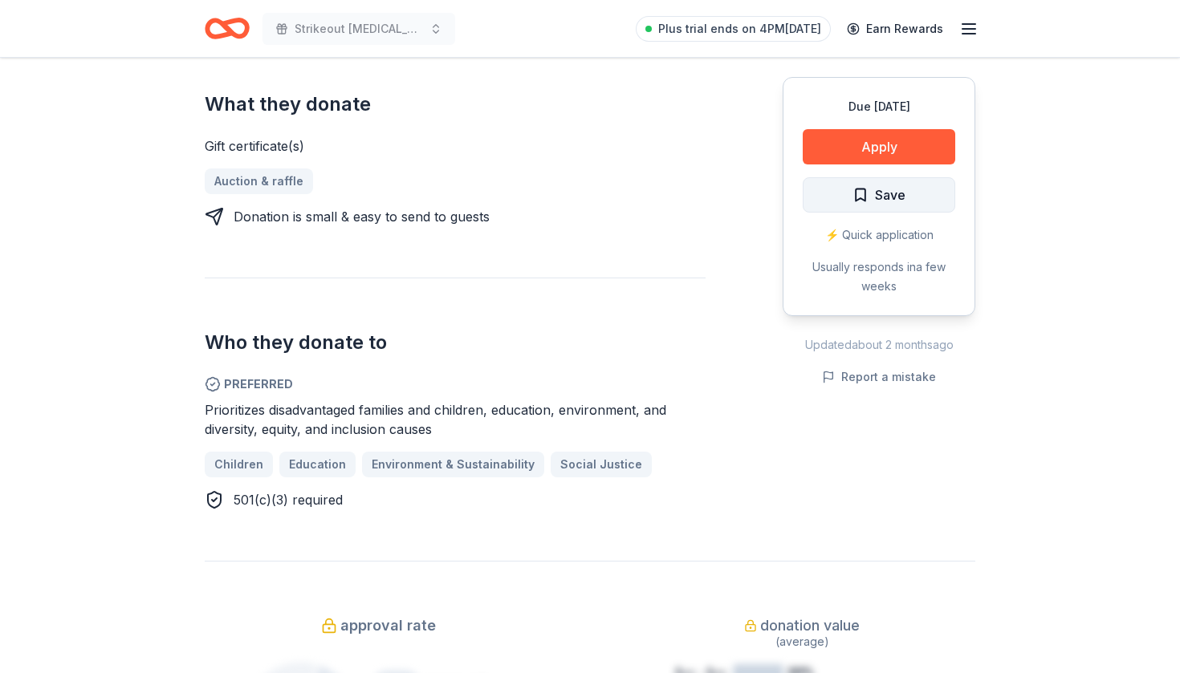
scroll to position [623, 0]
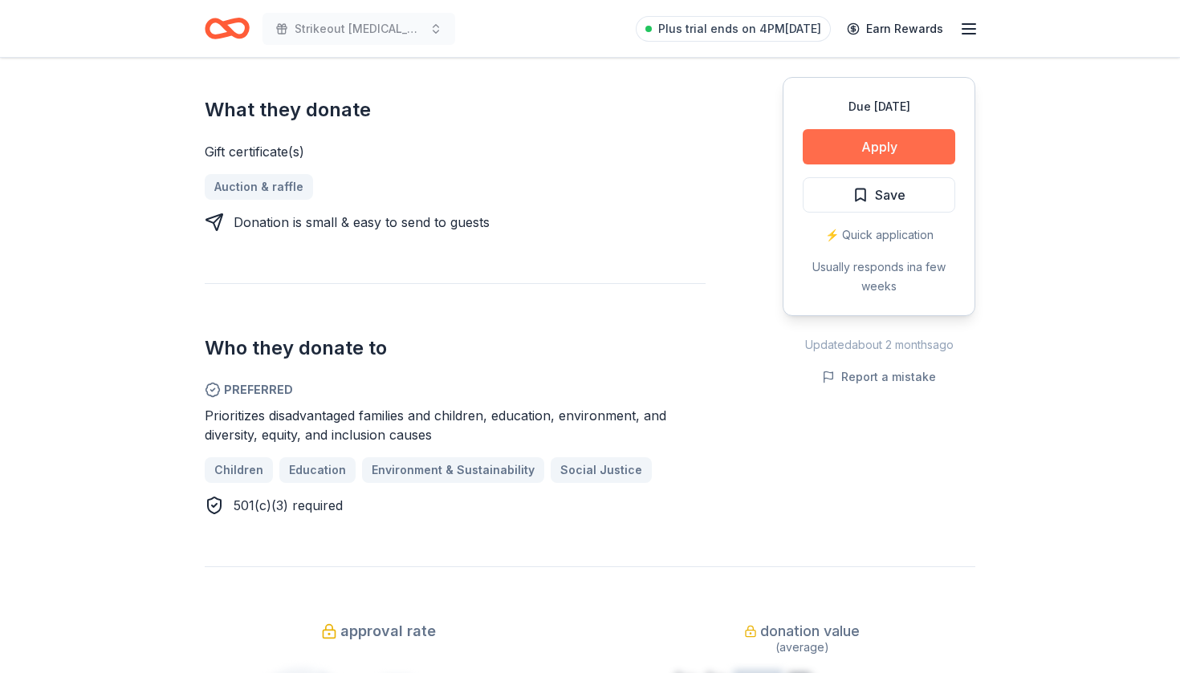
click at [894, 144] on button "Apply" at bounding box center [879, 146] width 152 height 35
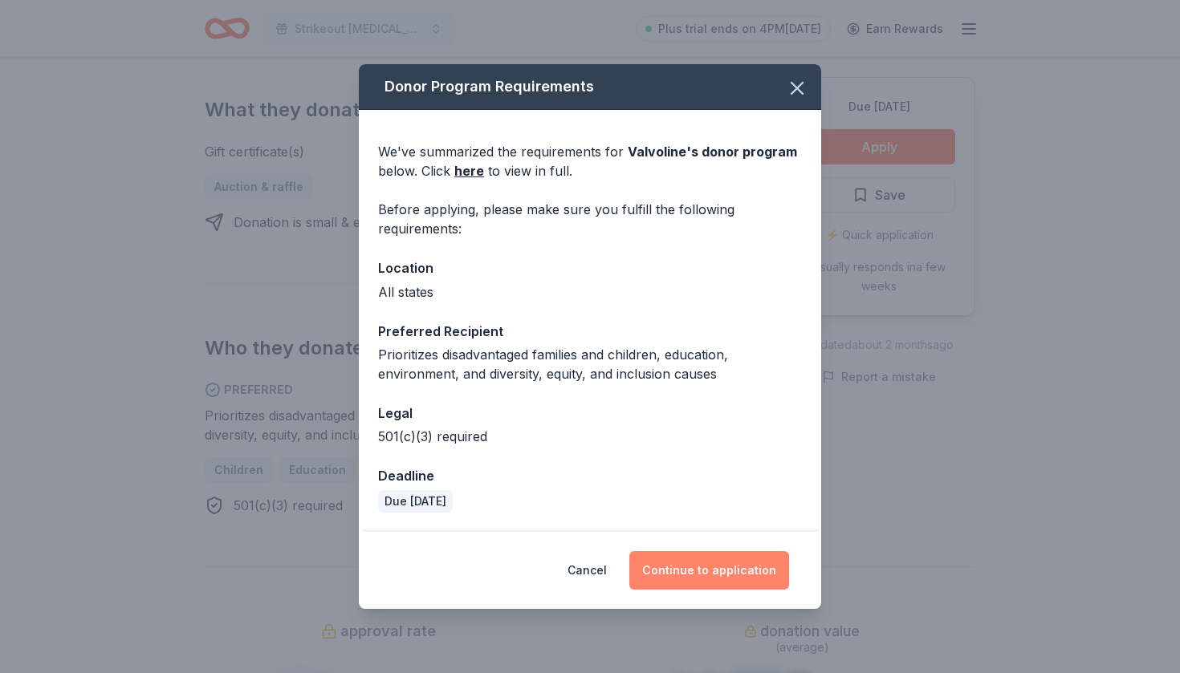
click at [737, 557] on button "Continue to application" at bounding box center [709, 570] width 160 height 39
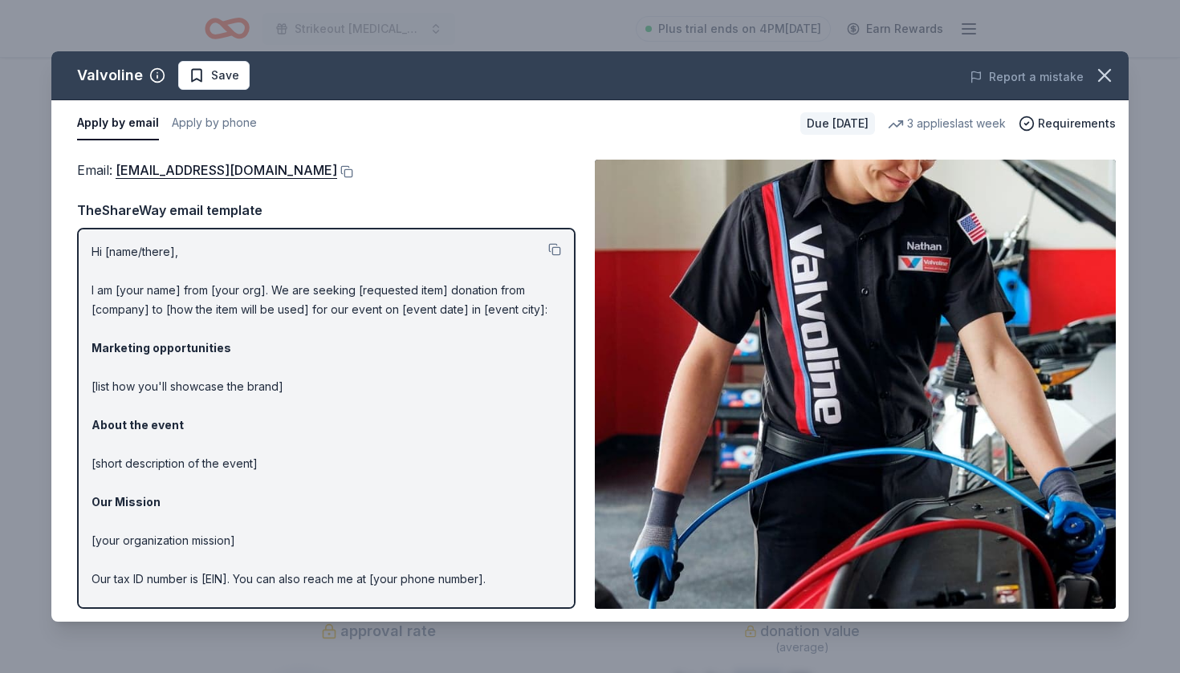
drag, startPoint x: 91, startPoint y: 249, endPoint x: 100, endPoint y: 495, distance: 246.5
click at [100, 495] on p "Hi [name/there], I am [your name] from [your org]. We are seeking [requested it…" at bounding box center [326, 444] width 470 height 404
click at [1104, 73] on icon "button" at bounding box center [1104, 75] width 22 height 22
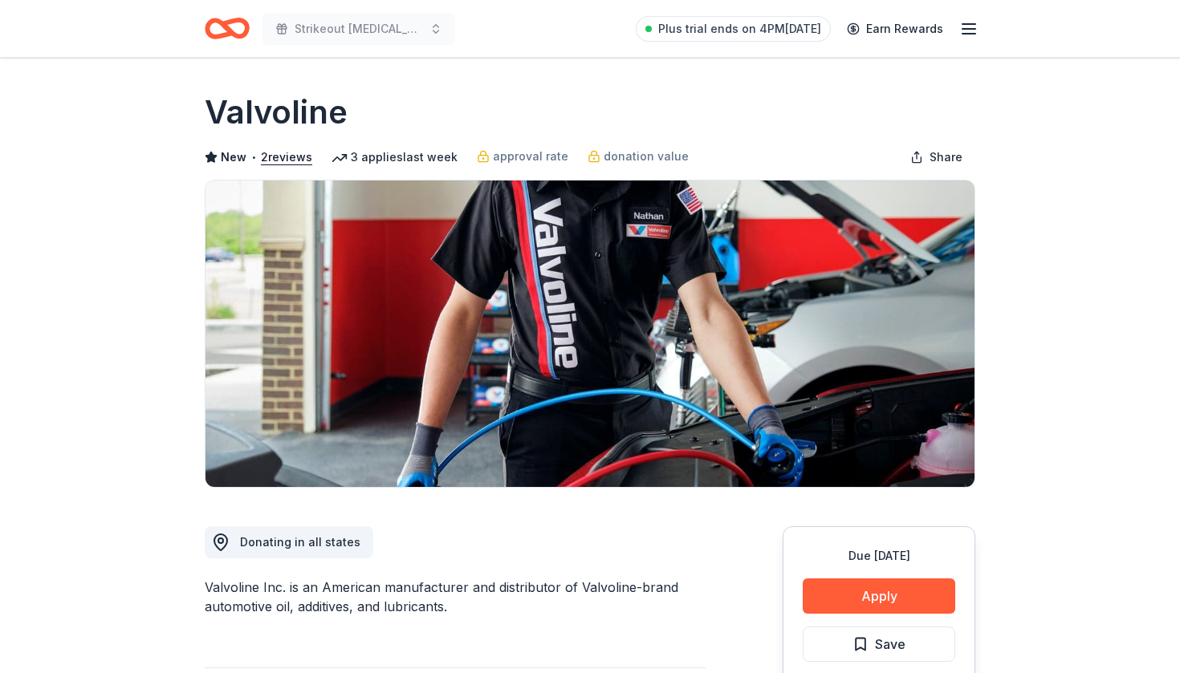
scroll to position [0, 0]
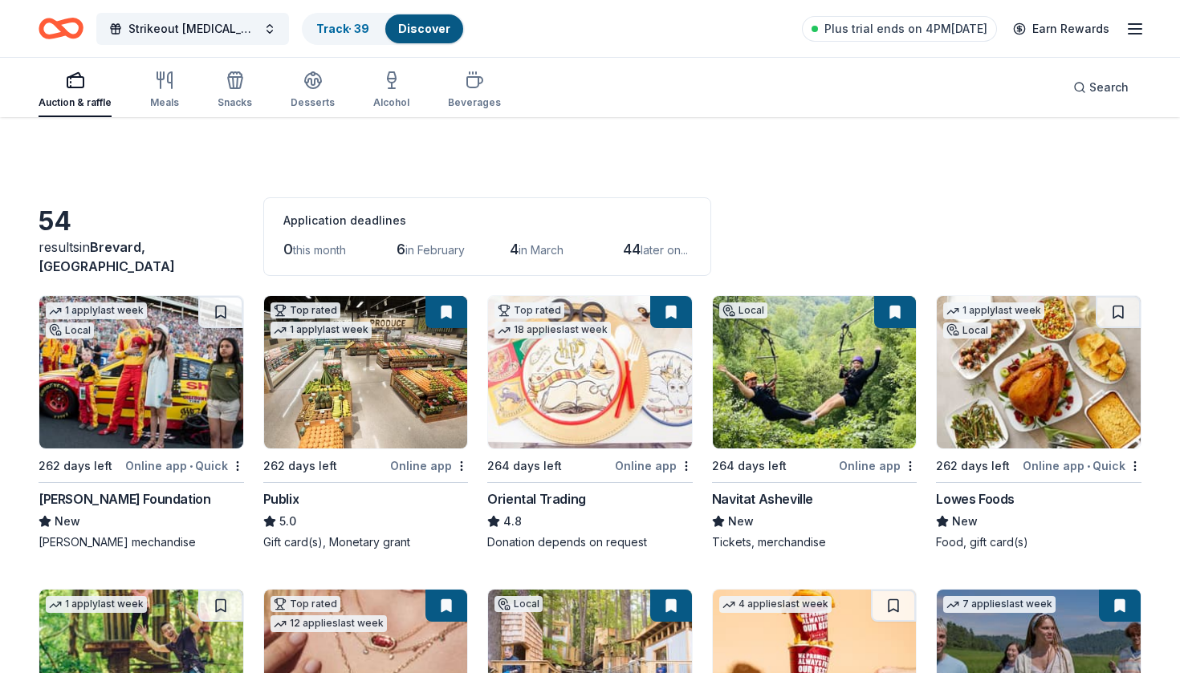
scroll to position [1197, 0]
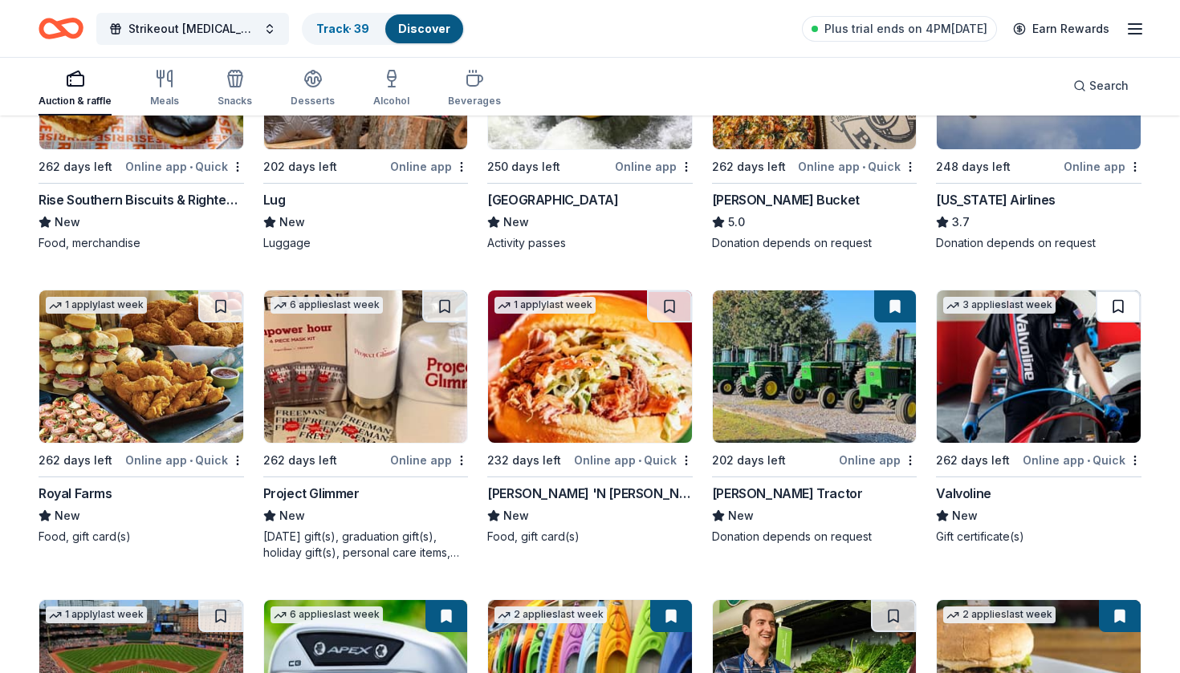
click at [1116, 314] on button at bounding box center [1118, 307] width 45 height 32
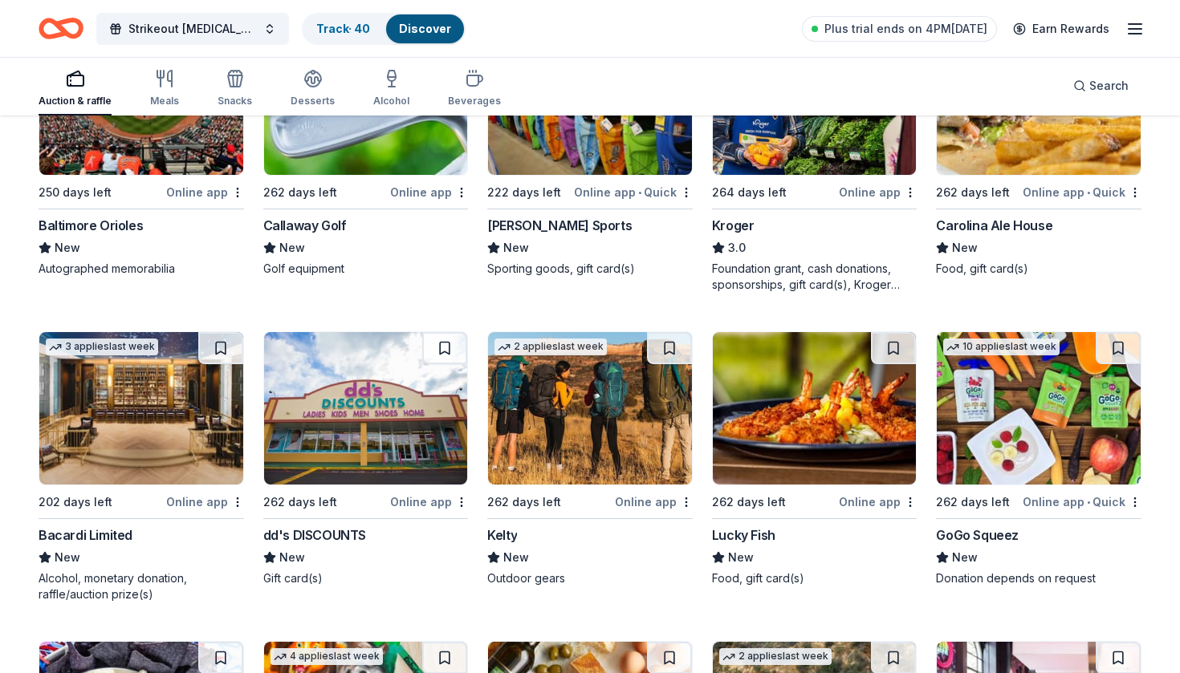
scroll to position [1775, 0]
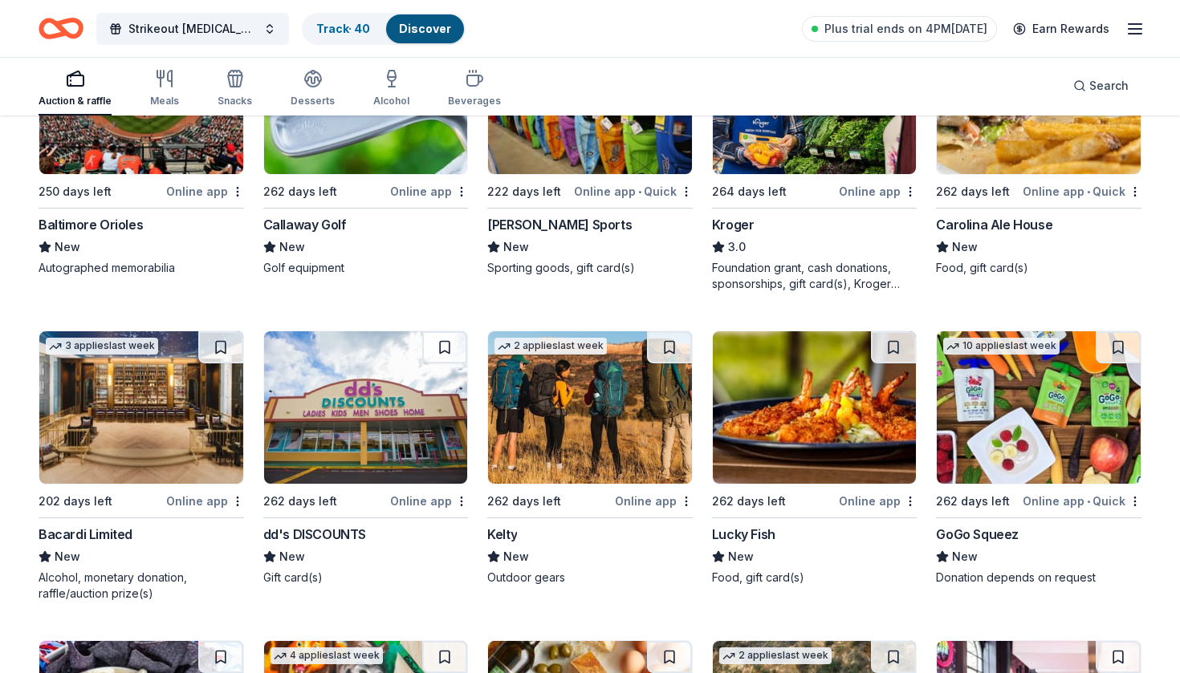
click at [1016, 437] on img at bounding box center [1039, 407] width 204 height 152
click at [657, 406] on img at bounding box center [590, 407] width 204 height 152
click at [671, 348] on button at bounding box center [669, 347] width 45 height 32
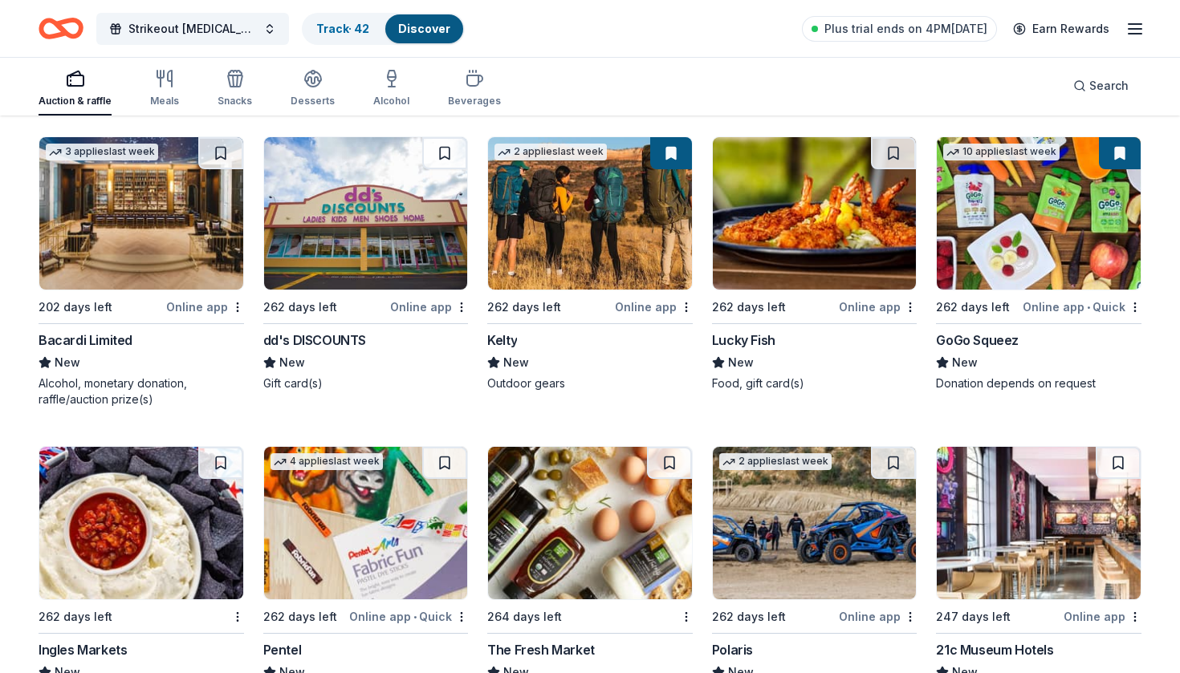
scroll to position [2005, 0]
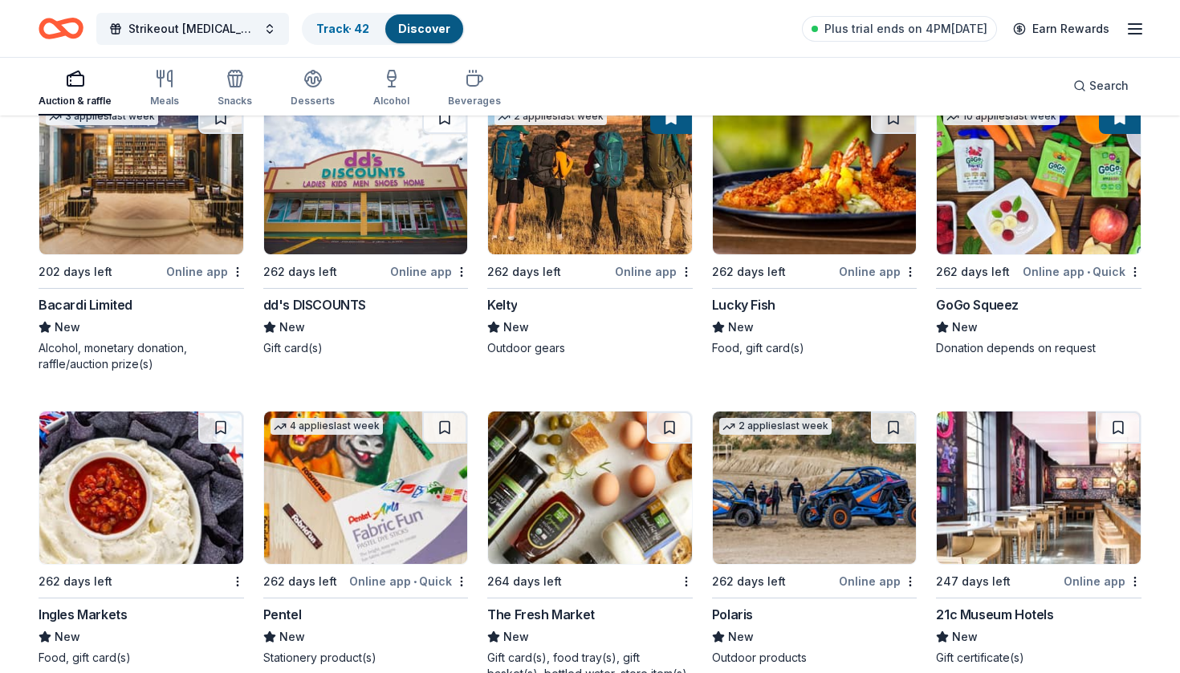
click at [203, 205] on img at bounding box center [141, 178] width 204 height 152
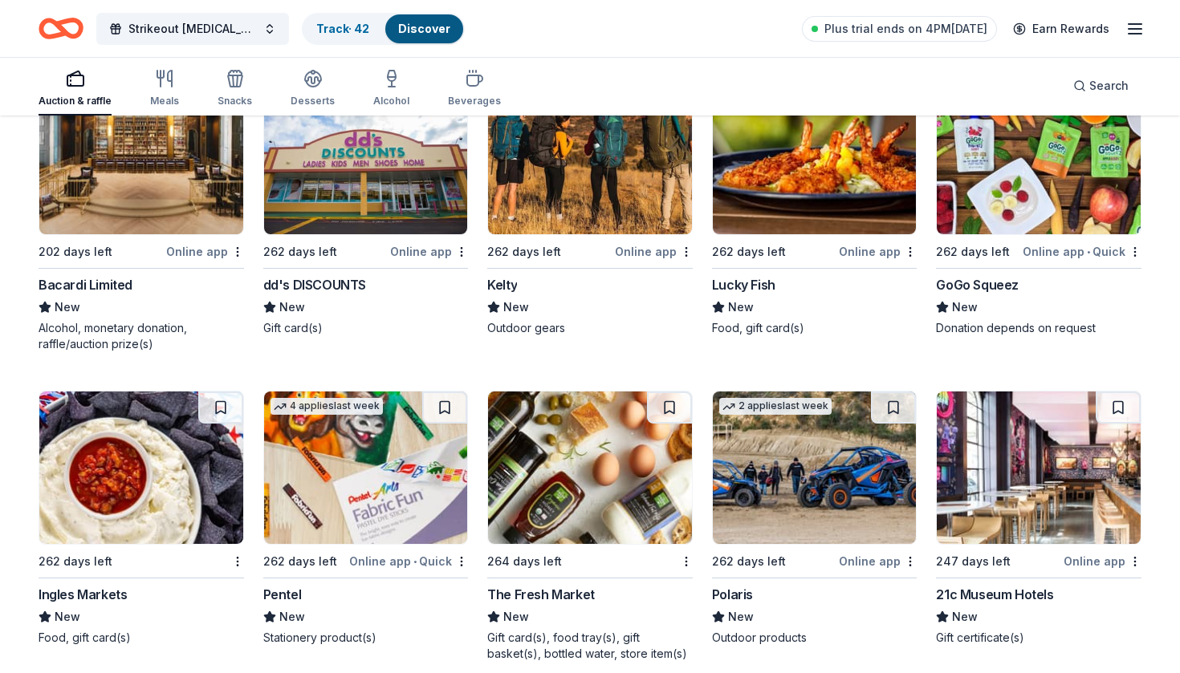
scroll to position [2020, 0]
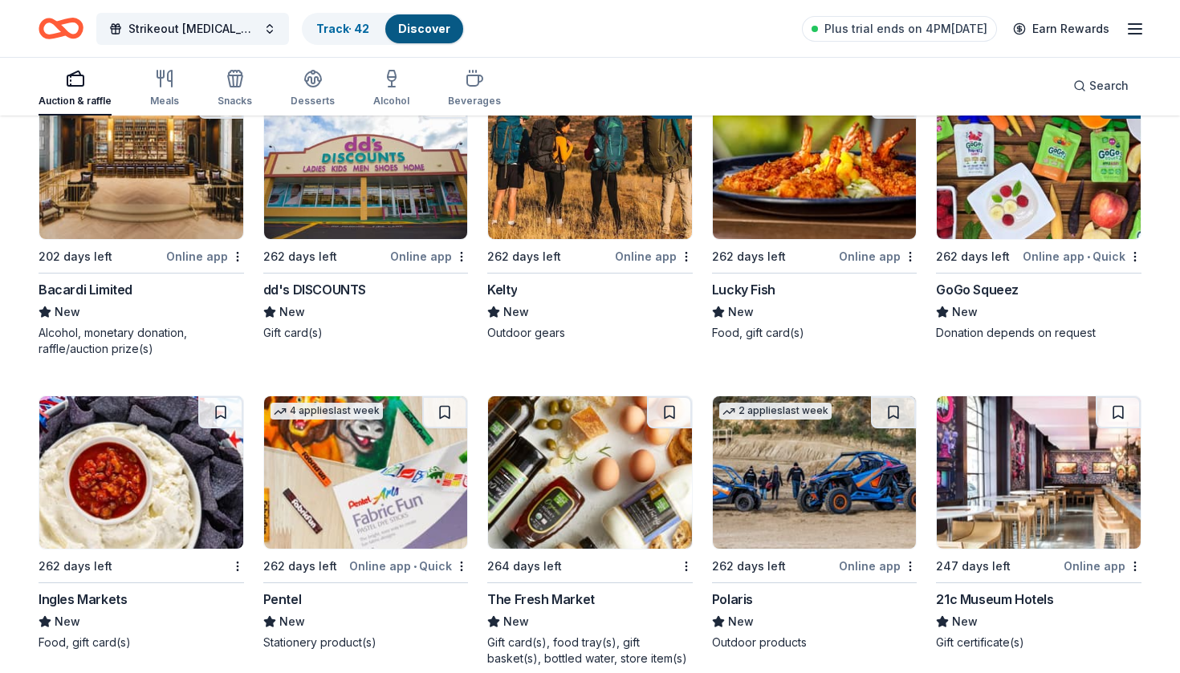
click at [386, 504] on img at bounding box center [366, 472] width 204 height 152
click at [334, 473] on img at bounding box center [366, 472] width 204 height 152
click at [207, 465] on img at bounding box center [141, 472] width 204 height 152
click at [650, 522] on img at bounding box center [590, 472] width 204 height 152
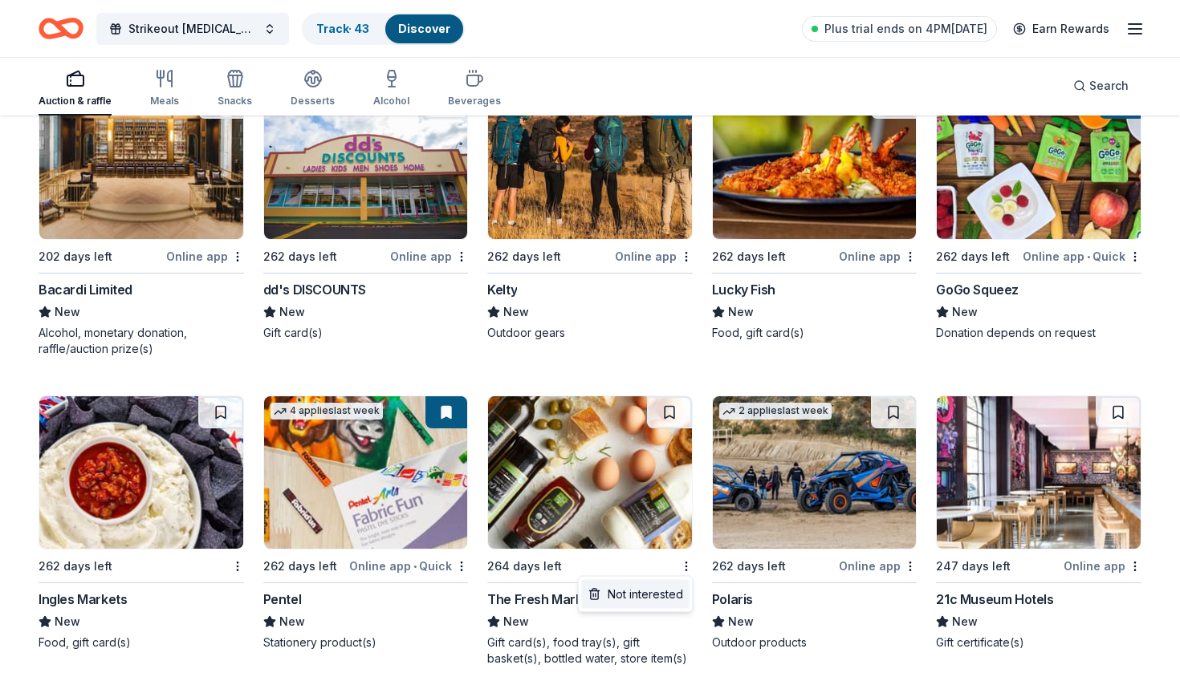
click at [674, 594] on div "Not interested" at bounding box center [636, 594] width 108 height 29
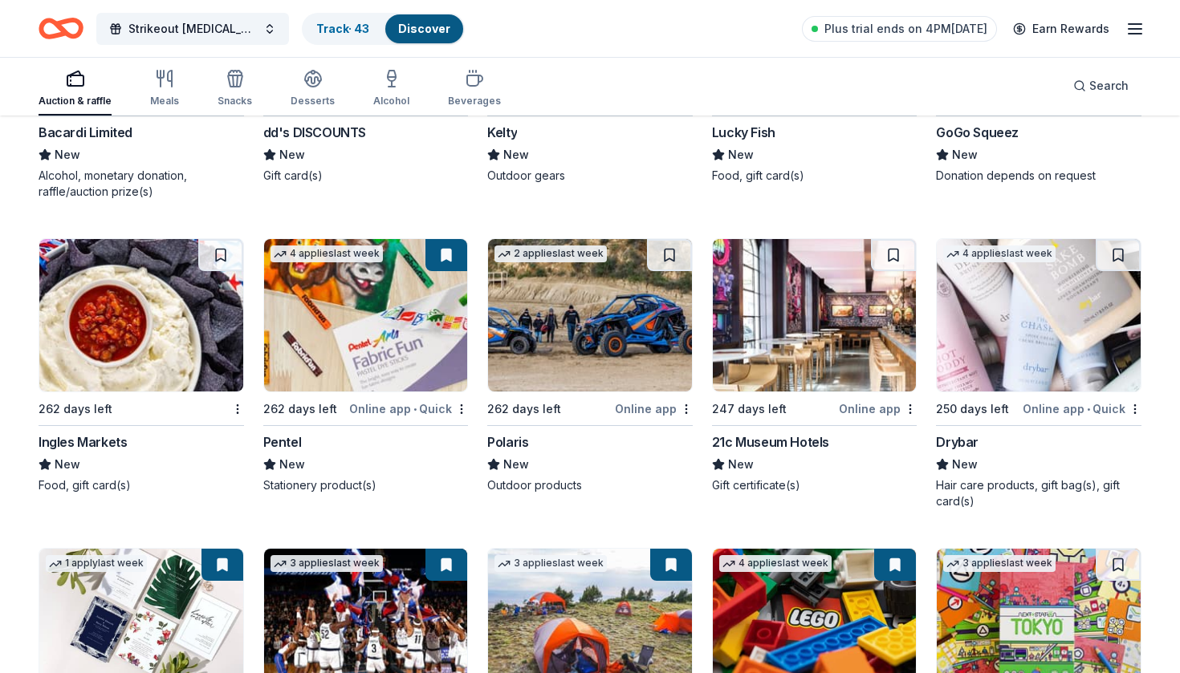
scroll to position [2185, 0]
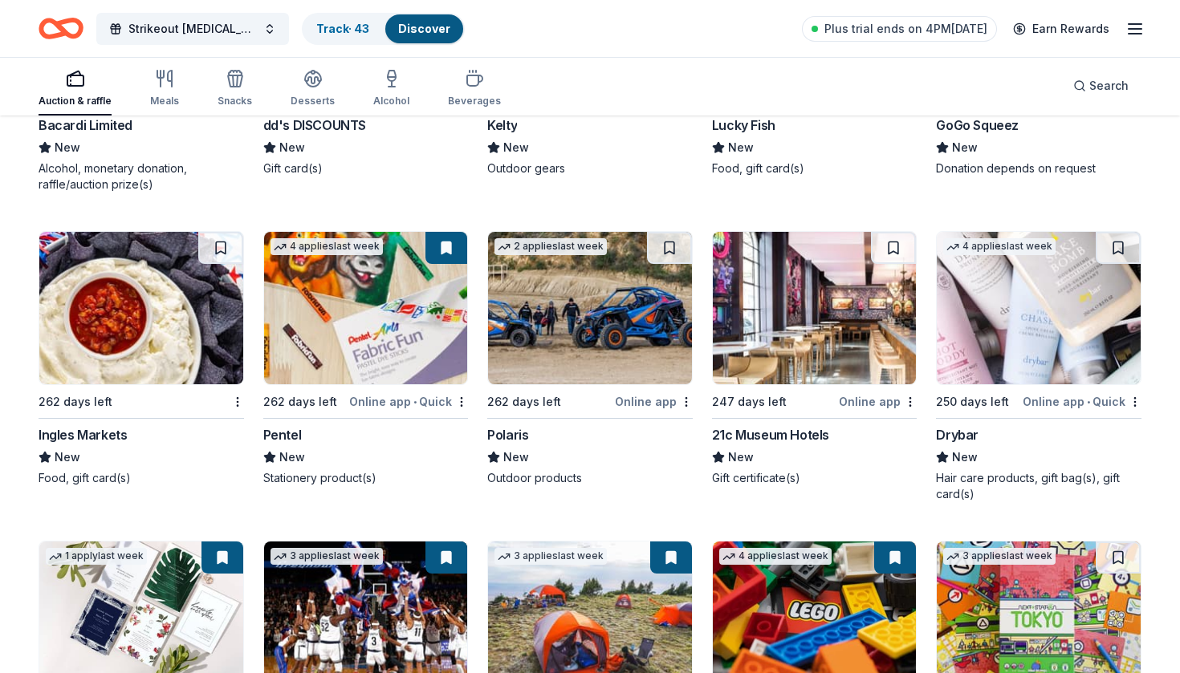
click at [1059, 346] on img at bounding box center [1039, 308] width 204 height 152
click at [1124, 249] on button at bounding box center [1118, 248] width 45 height 32
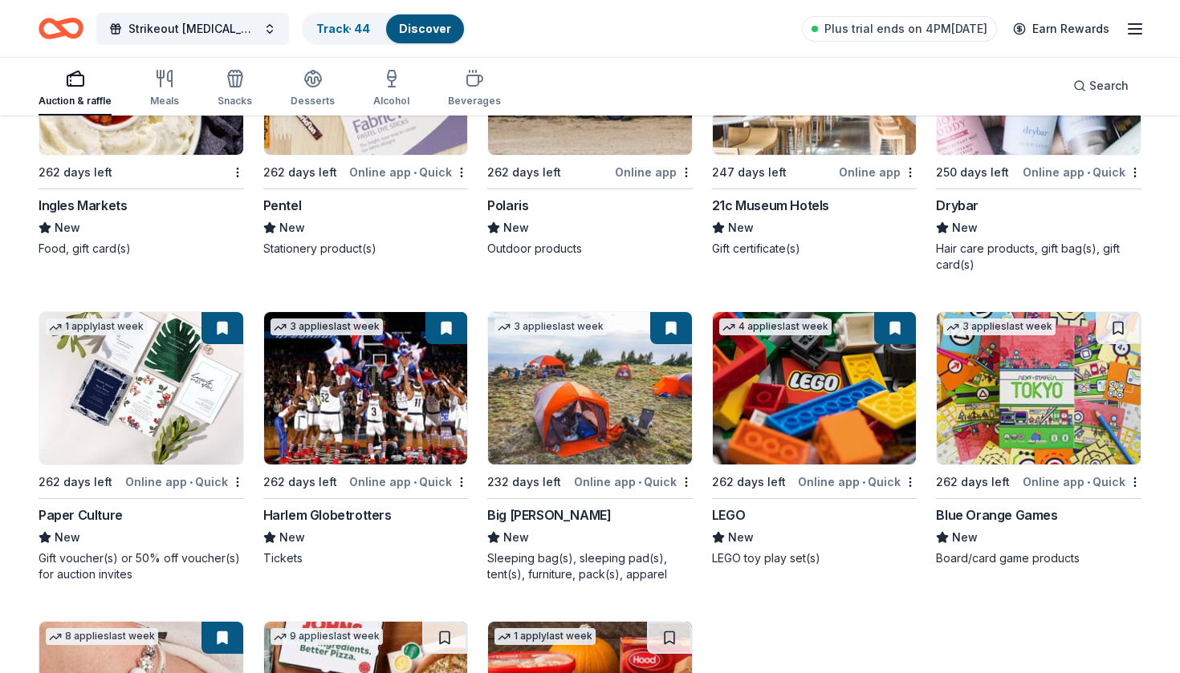
scroll to position [2415, 0]
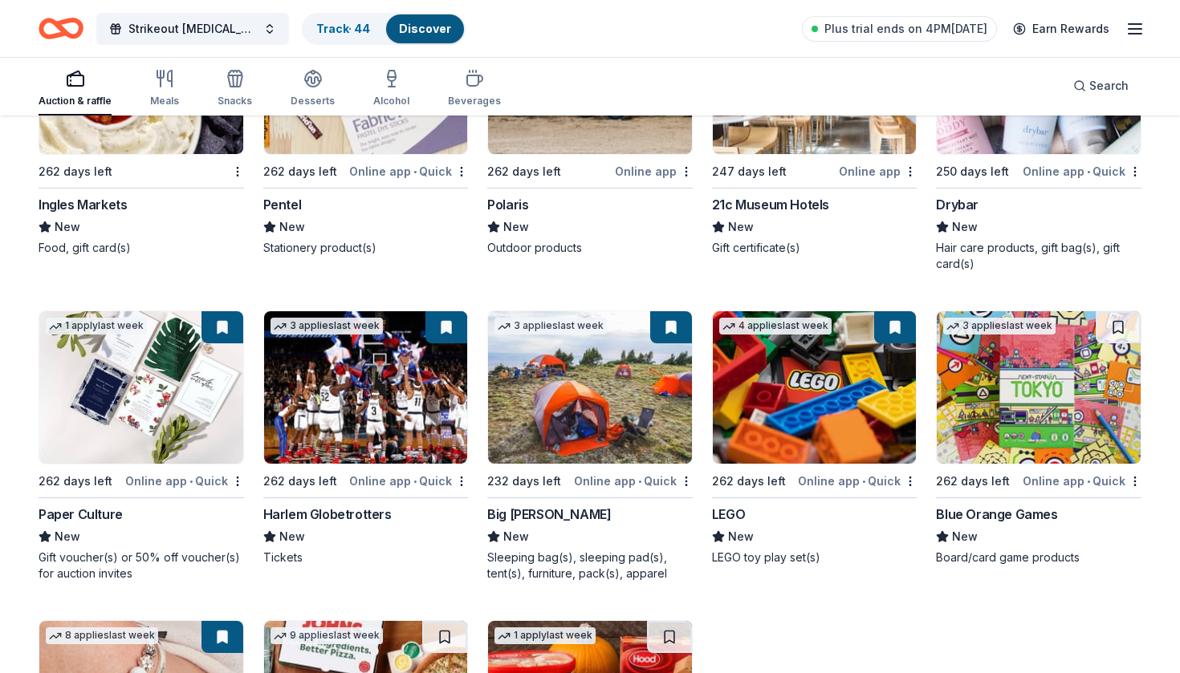
click at [978, 403] on img at bounding box center [1039, 387] width 204 height 152
click at [1116, 502] on div "Not interested" at bounding box center [1085, 509] width 108 height 29
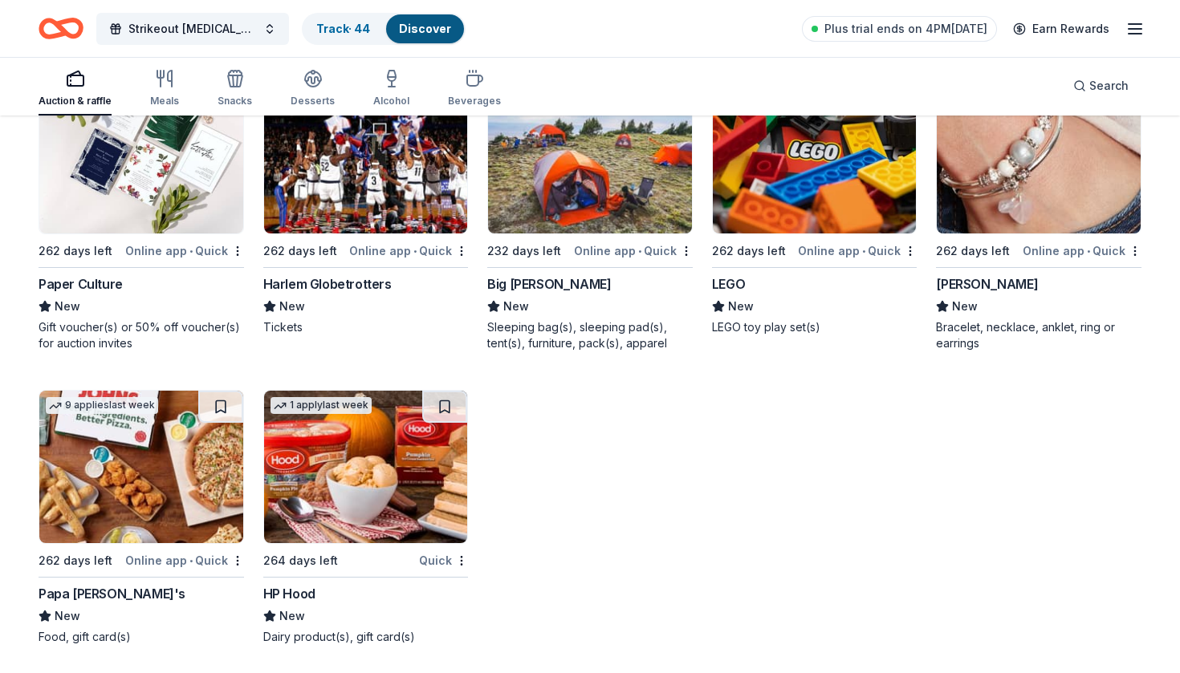
scroll to position [2647, 0]
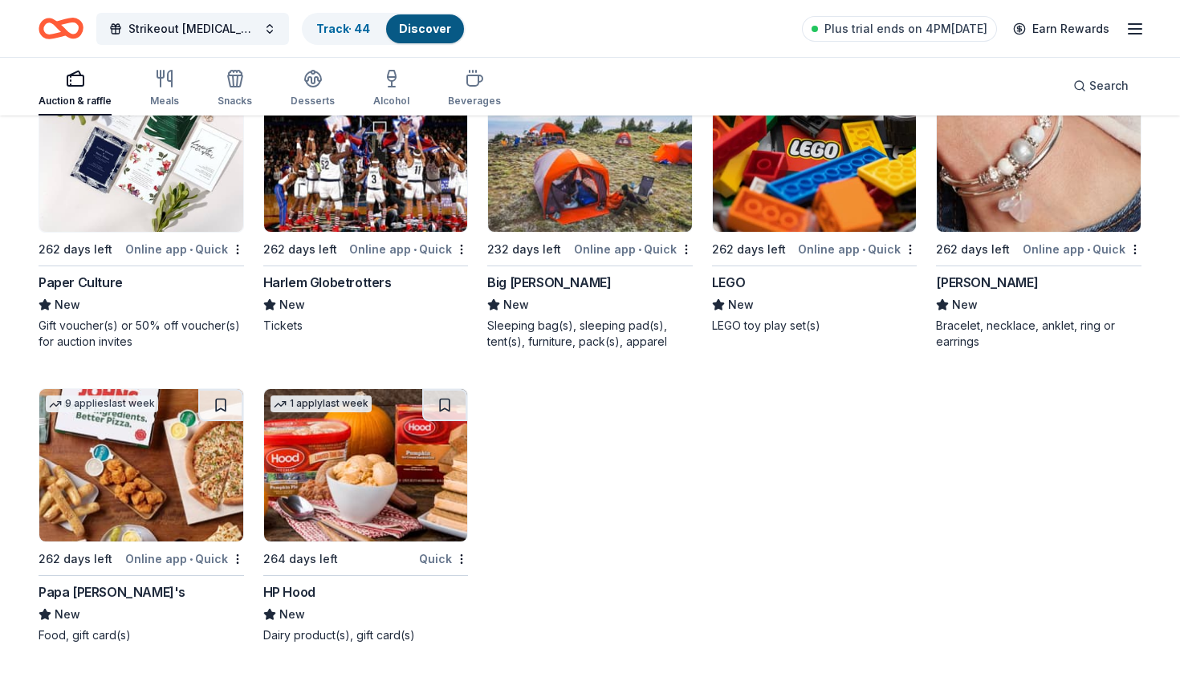
click at [180, 450] on img at bounding box center [141, 465] width 204 height 152
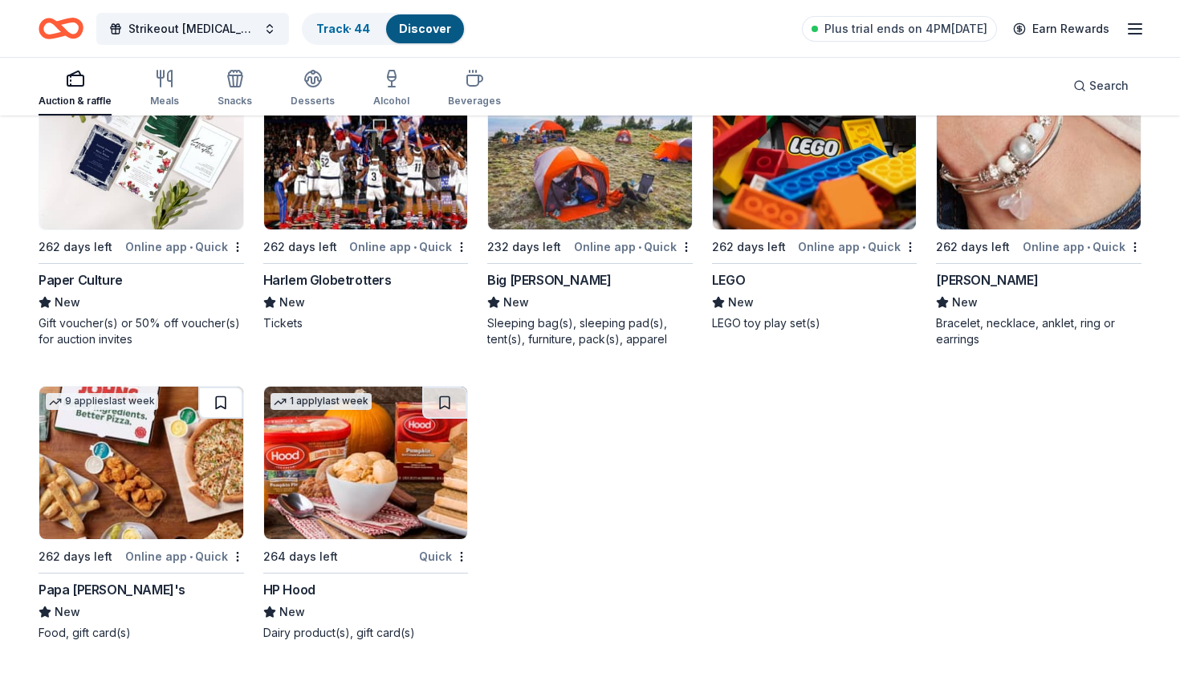
scroll to position [2649, 0]
click at [222, 392] on button at bounding box center [220, 403] width 45 height 32
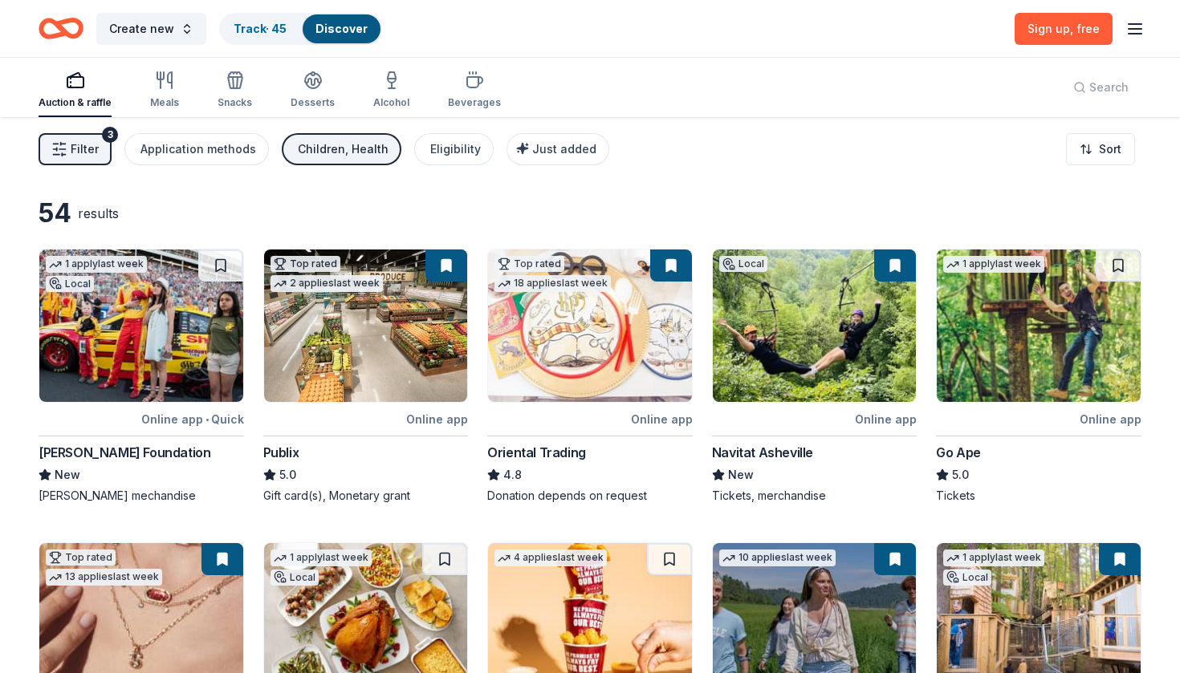
scroll to position [0, 0]
click at [1134, 32] on icon "button" at bounding box center [1134, 28] width 19 height 19
click at [945, 167] on div "Product Resources Pricing Log in" at bounding box center [1024, 111] width 241 height 138
click at [944, 160] on button "Log in" at bounding box center [935, 156] width 37 height 19
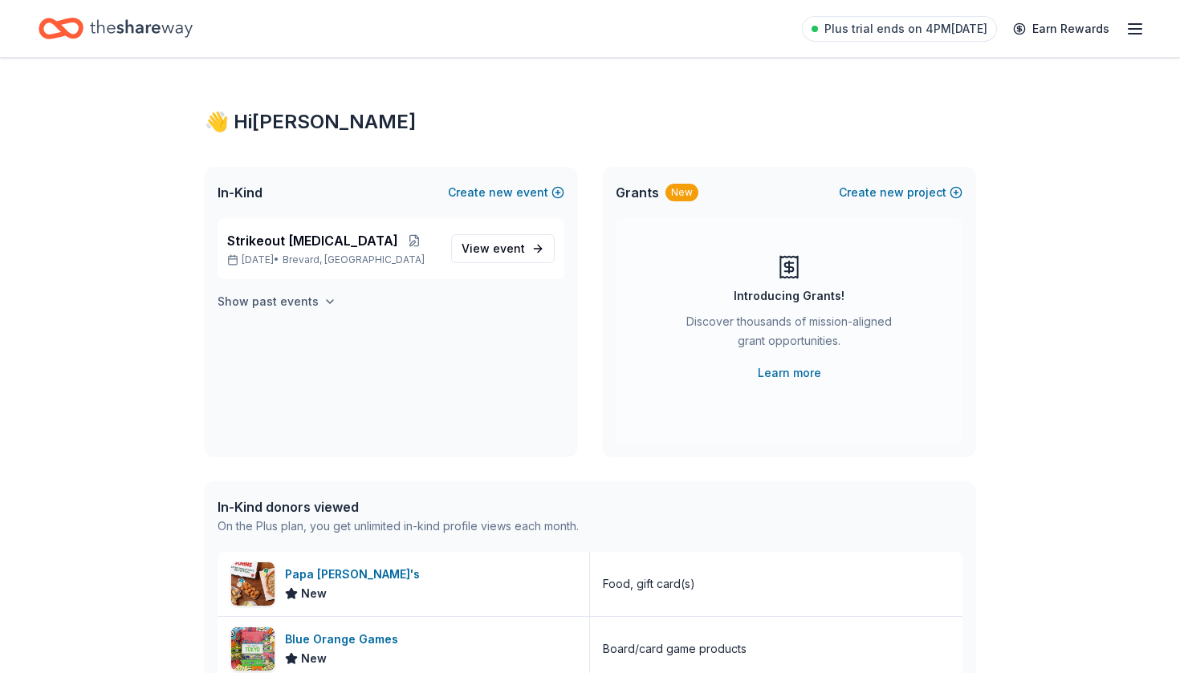
click at [323, 305] on icon "button" at bounding box center [329, 301] width 13 height 13
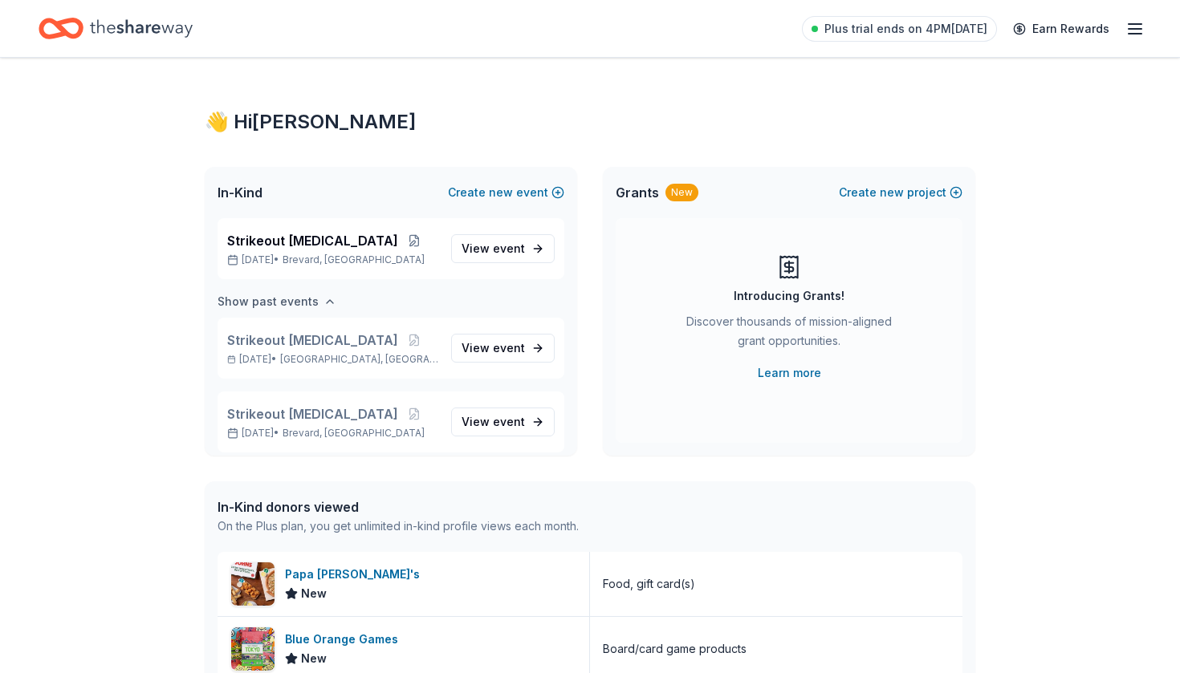
click at [323, 305] on icon "button" at bounding box center [329, 301] width 13 height 13
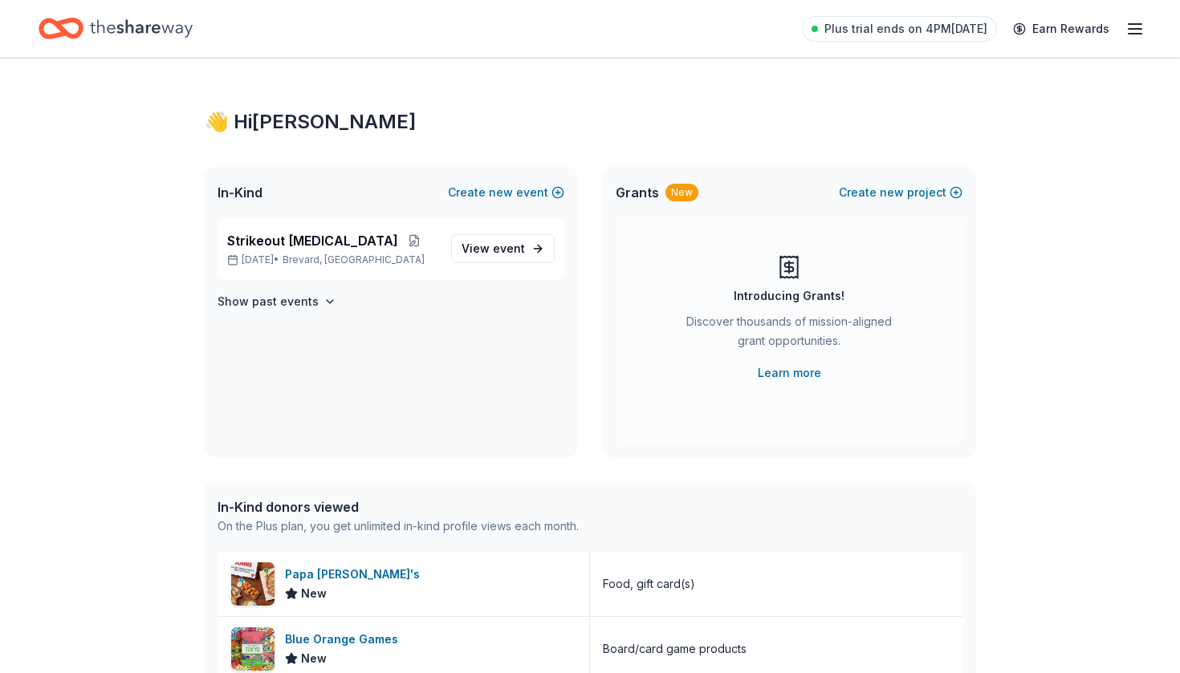
click at [1132, 35] on icon "button" at bounding box center [1134, 28] width 19 height 19
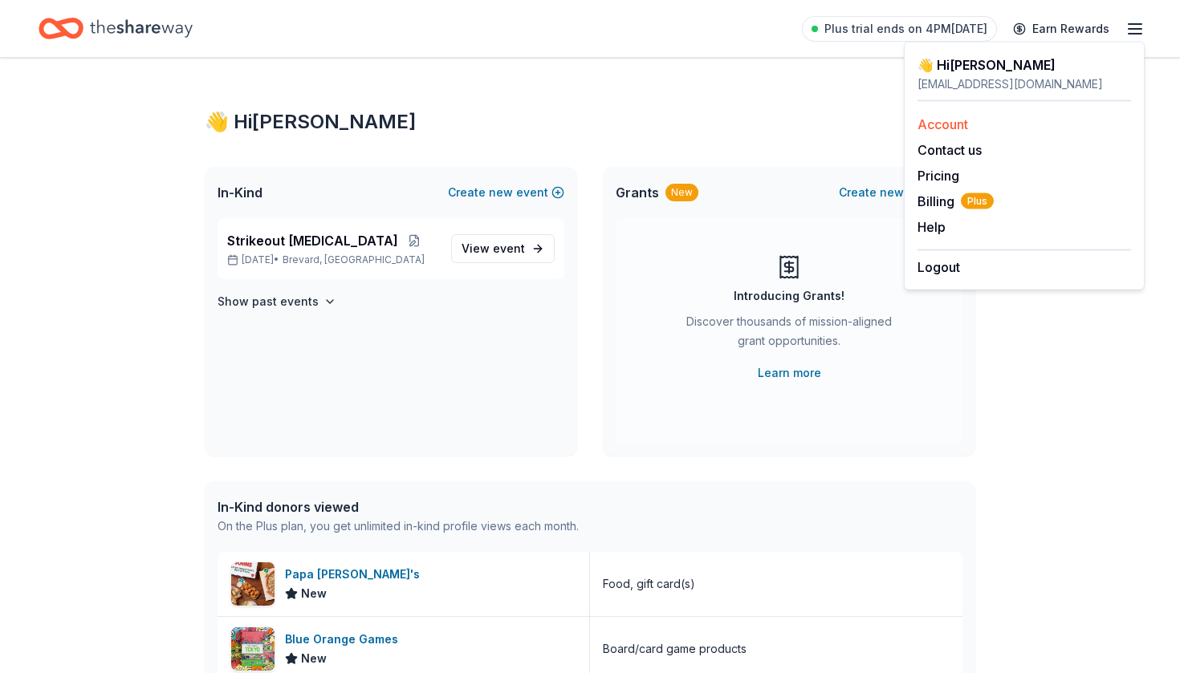
click at [937, 125] on link "Account" at bounding box center [942, 124] width 51 height 16
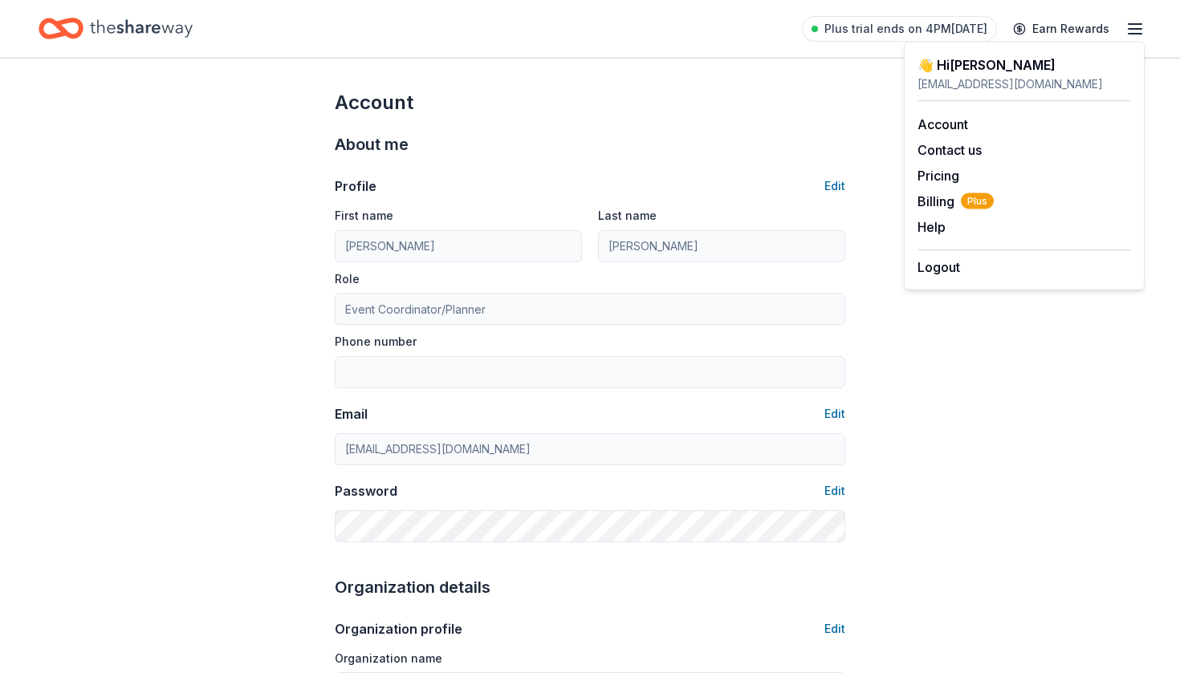
click at [1134, 32] on icon "button" at bounding box center [1134, 28] width 19 height 19
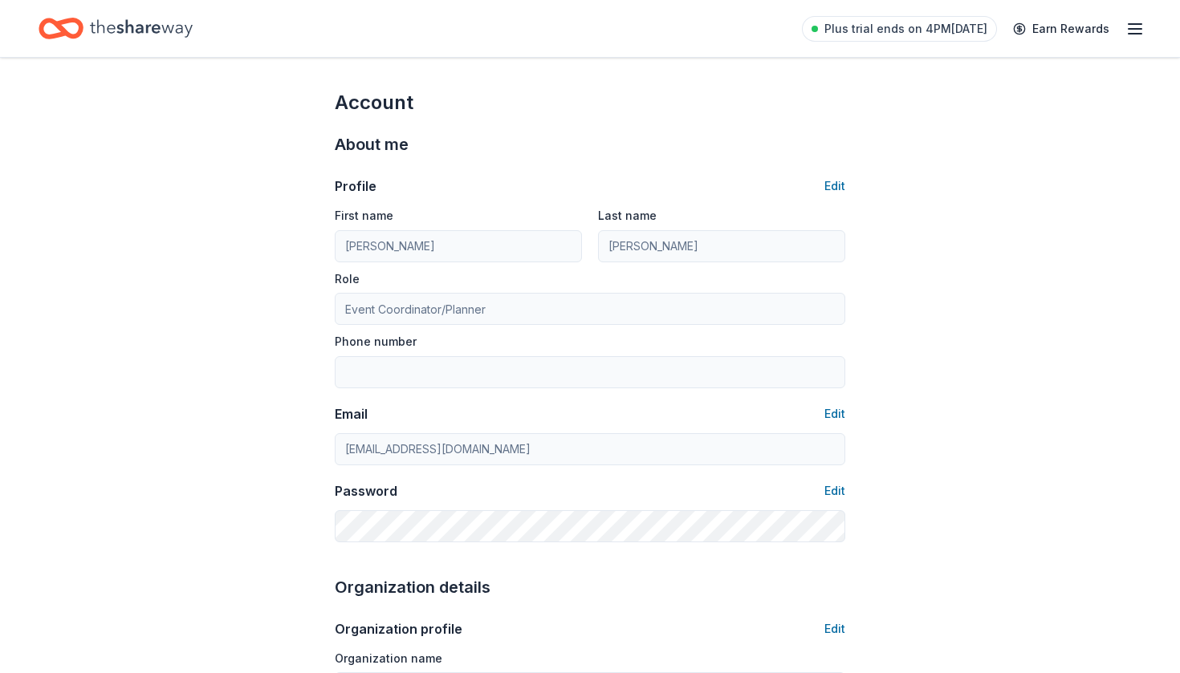
click at [1134, 32] on icon "button" at bounding box center [1134, 28] width 19 height 19
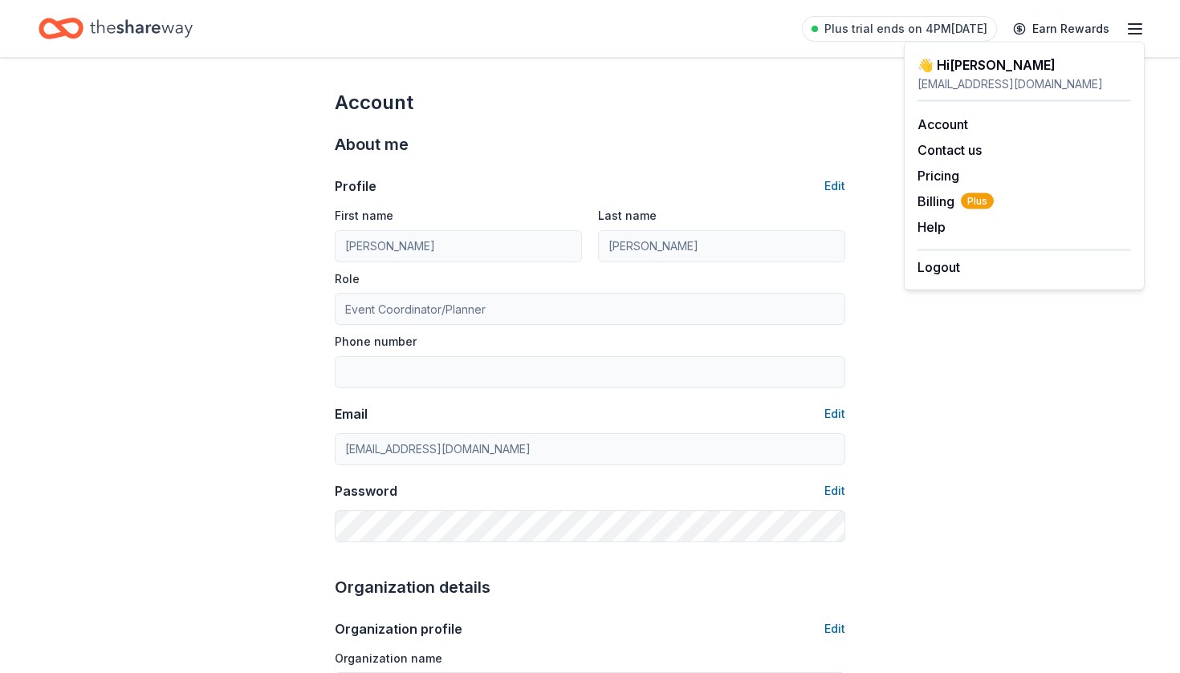
click at [808, 124] on div "About me Profile Edit First name Barbara Last name Ritchey Role Event Coordinat…" at bounding box center [590, 337] width 510 height 443
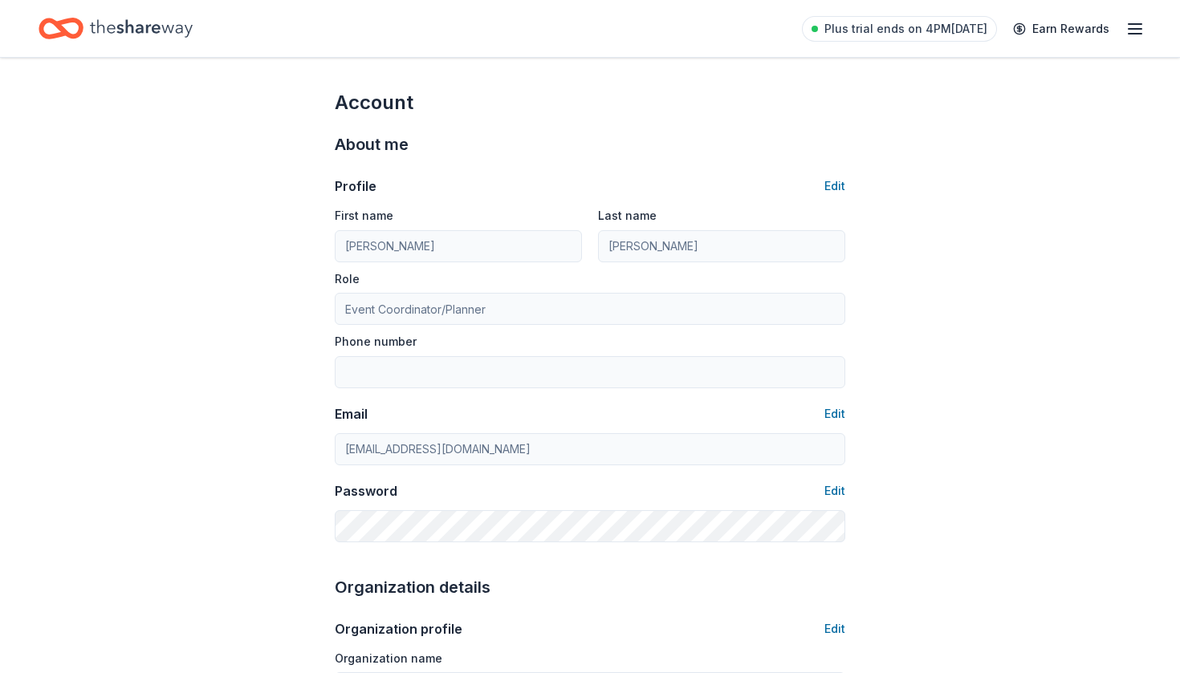
click at [78, 27] on icon "Home" at bounding box center [61, 29] width 45 height 38
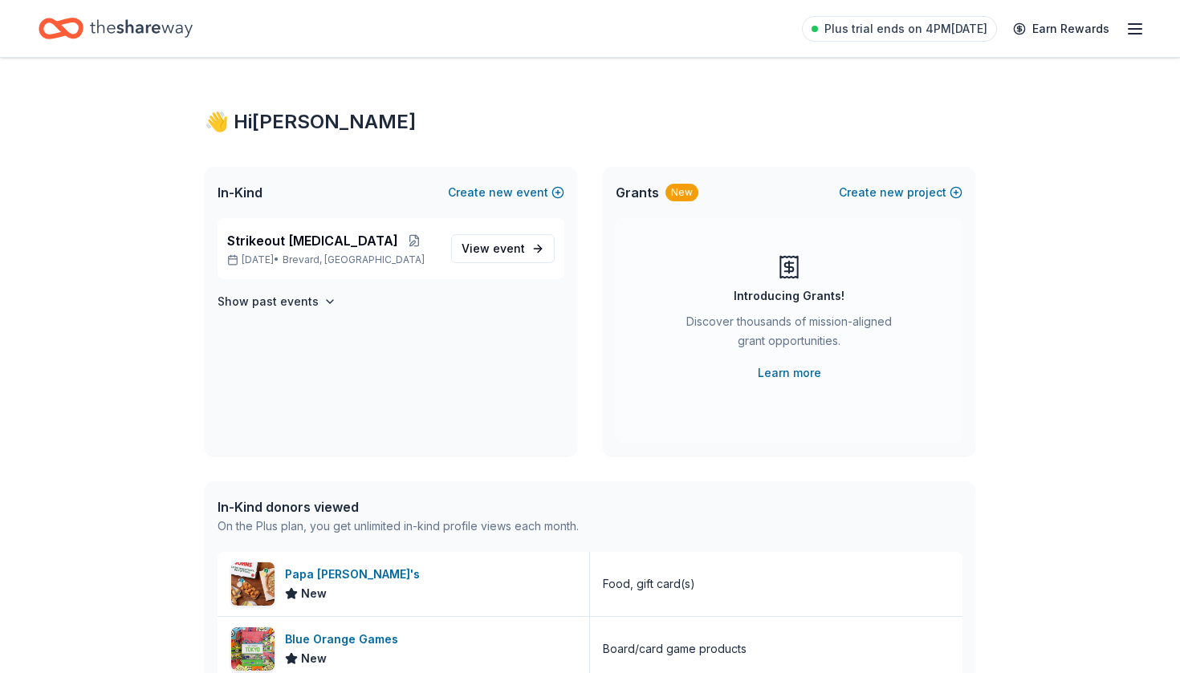
click at [150, 27] on icon "Home" at bounding box center [141, 28] width 103 height 33
click at [352, 246] on span "Strikeout [MEDICAL_DATA]" at bounding box center [312, 240] width 171 height 19
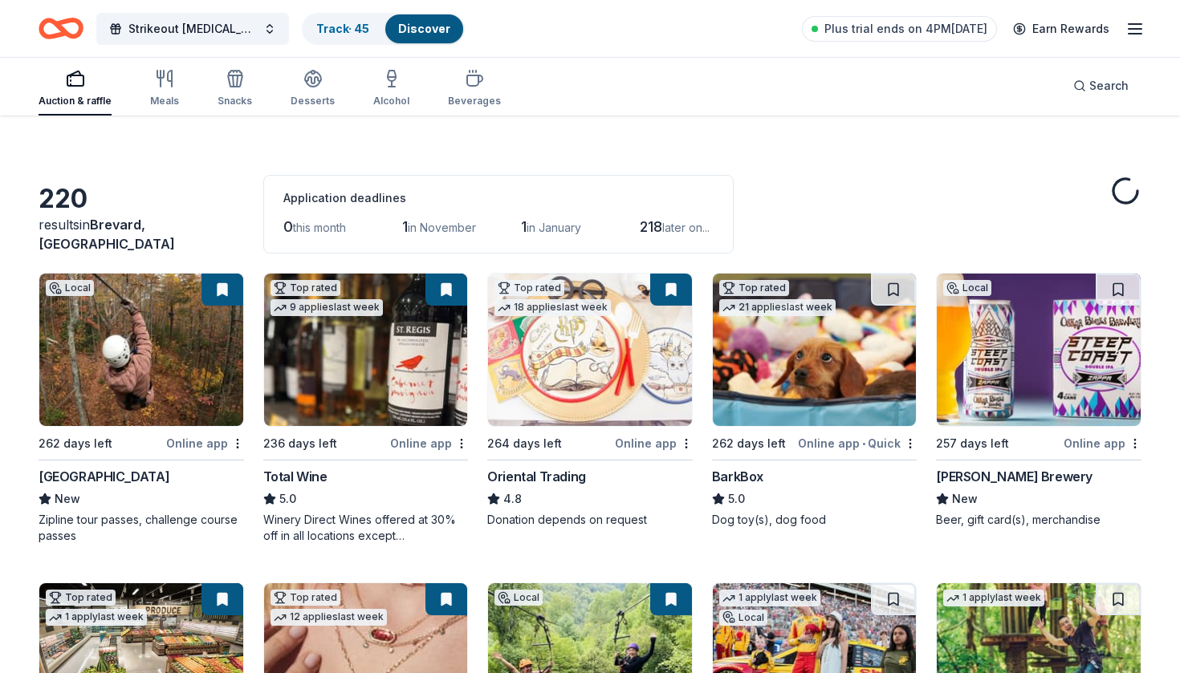
scroll to position [22, 0]
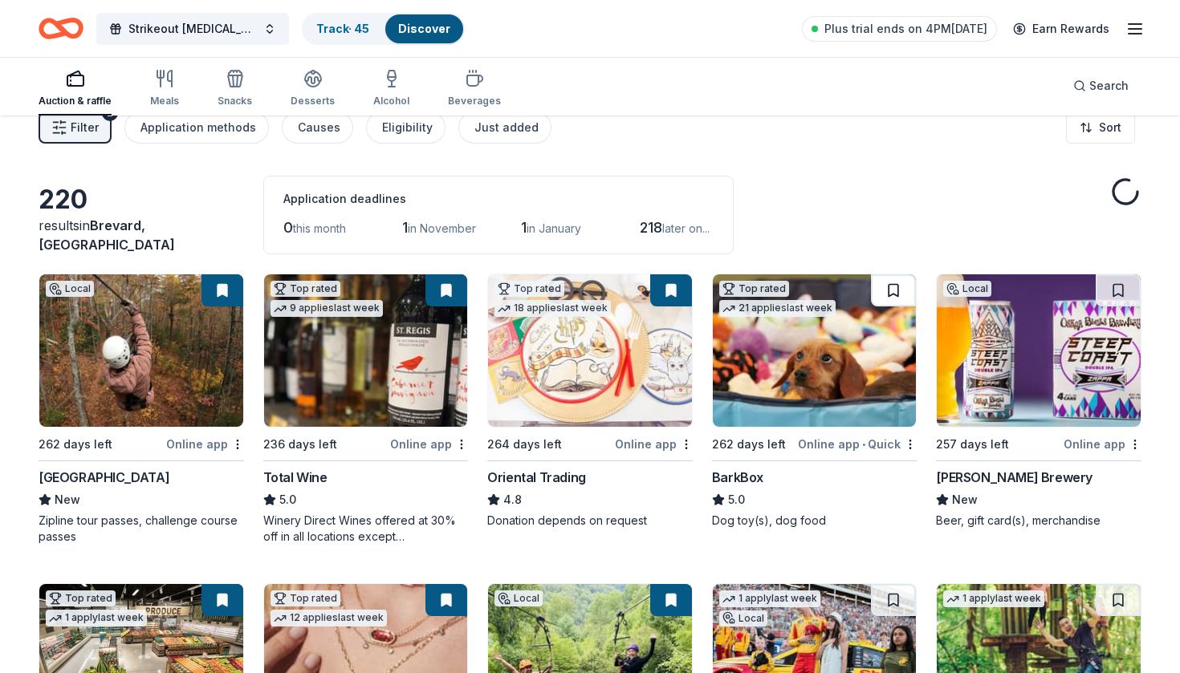
click at [896, 290] on button at bounding box center [893, 290] width 45 height 32
click at [871, 377] on img at bounding box center [815, 350] width 204 height 152
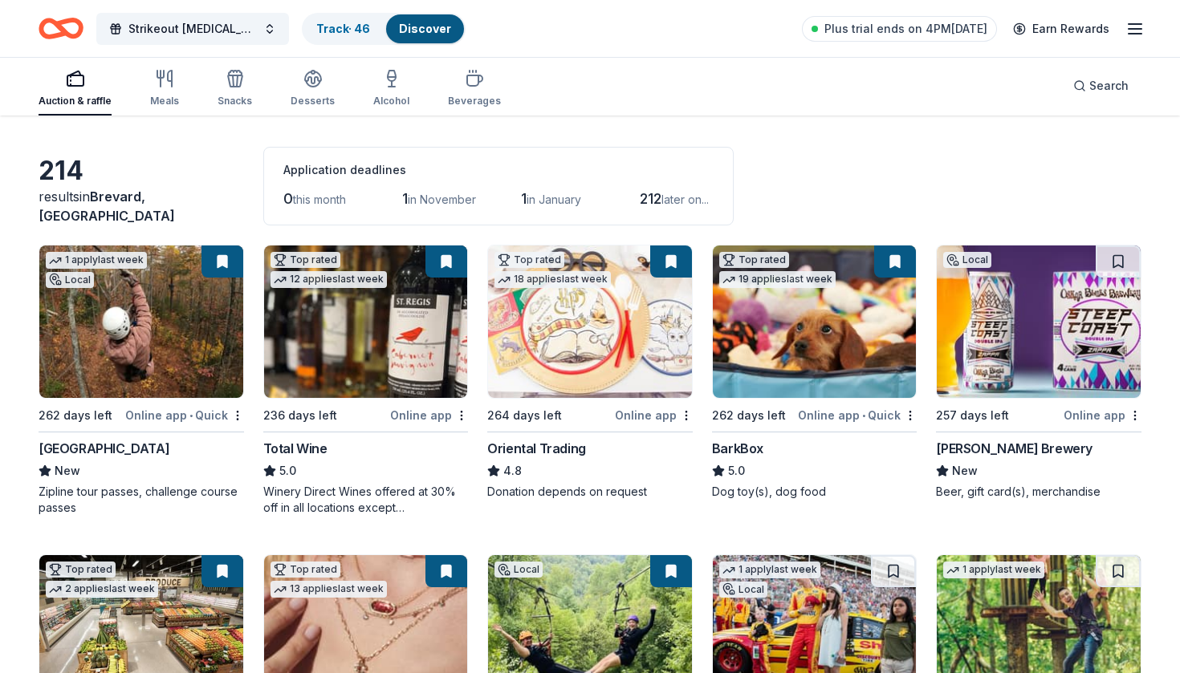
scroll to position [53, 0]
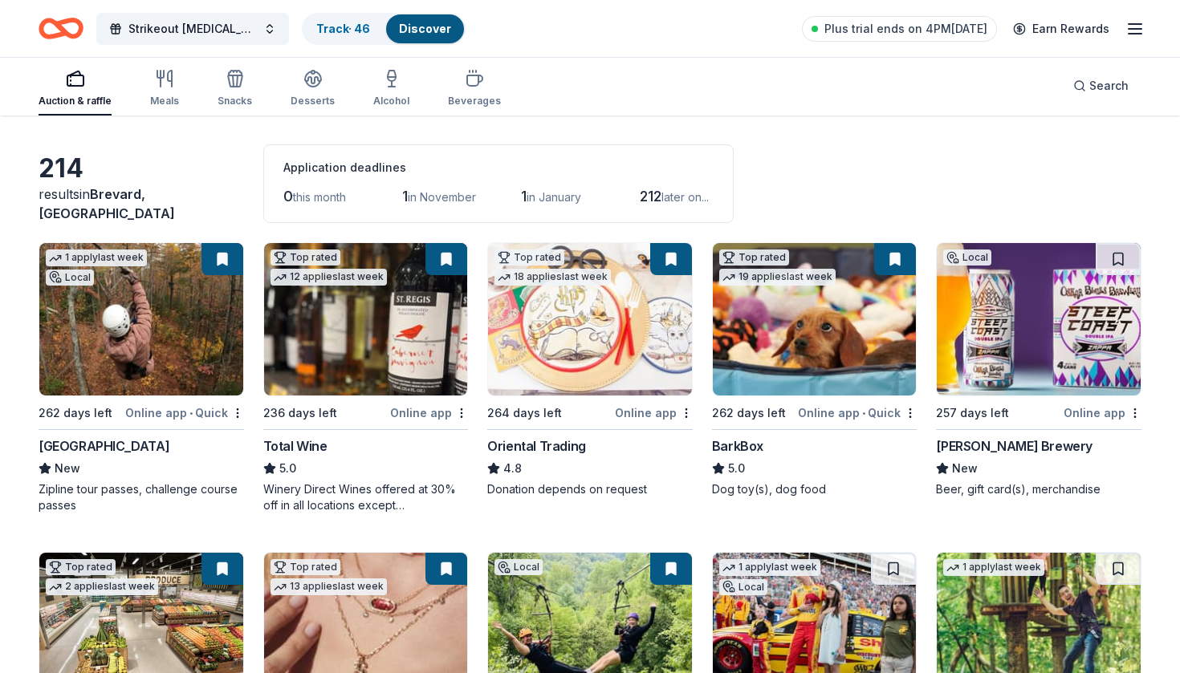
click at [1030, 362] on img at bounding box center [1039, 319] width 204 height 152
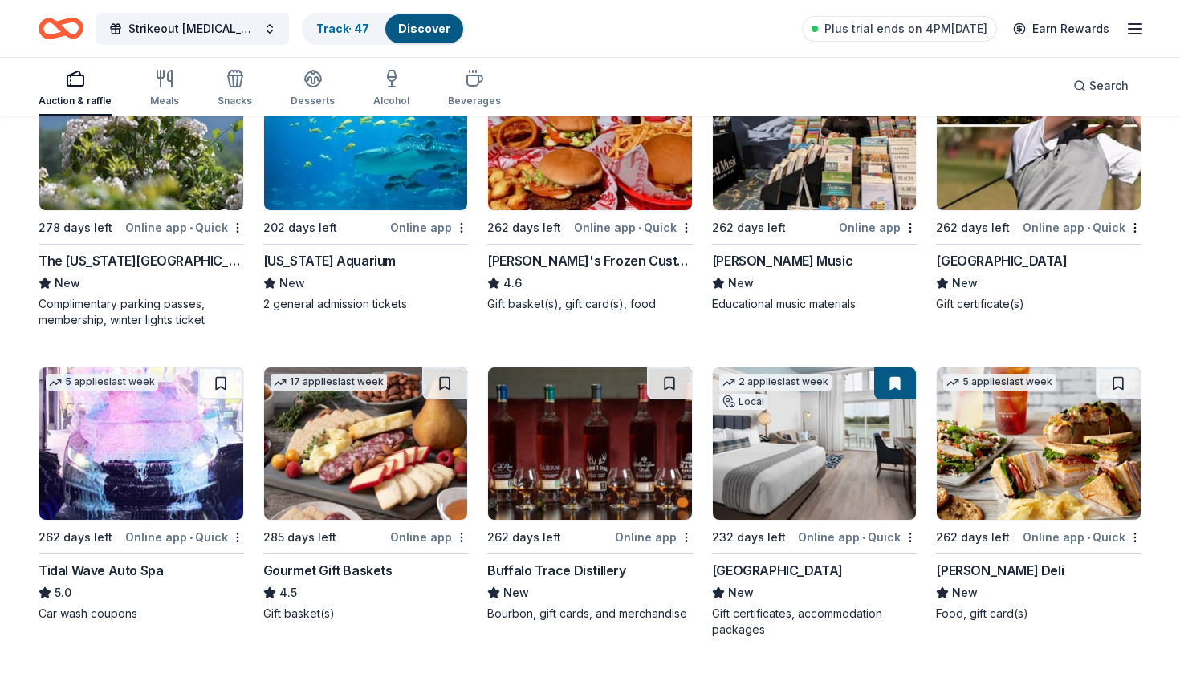
scroll to position [1466, 0]
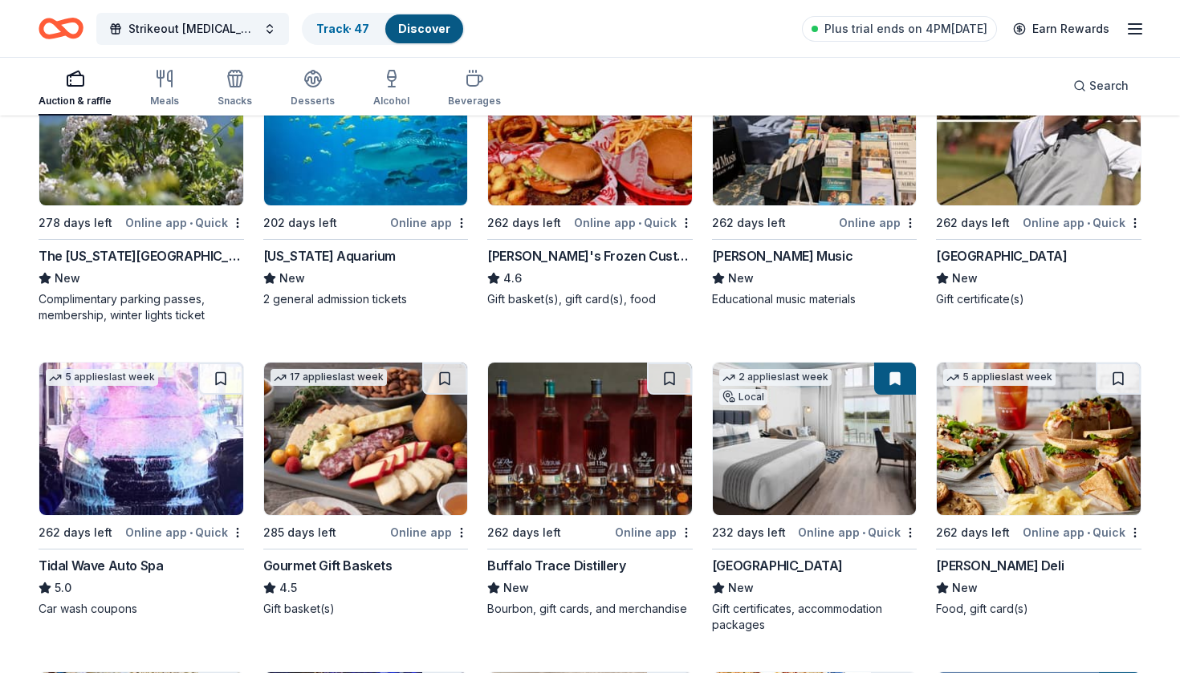
click at [98, 428] on img at bounding box center [141, 439] width 204 height 152
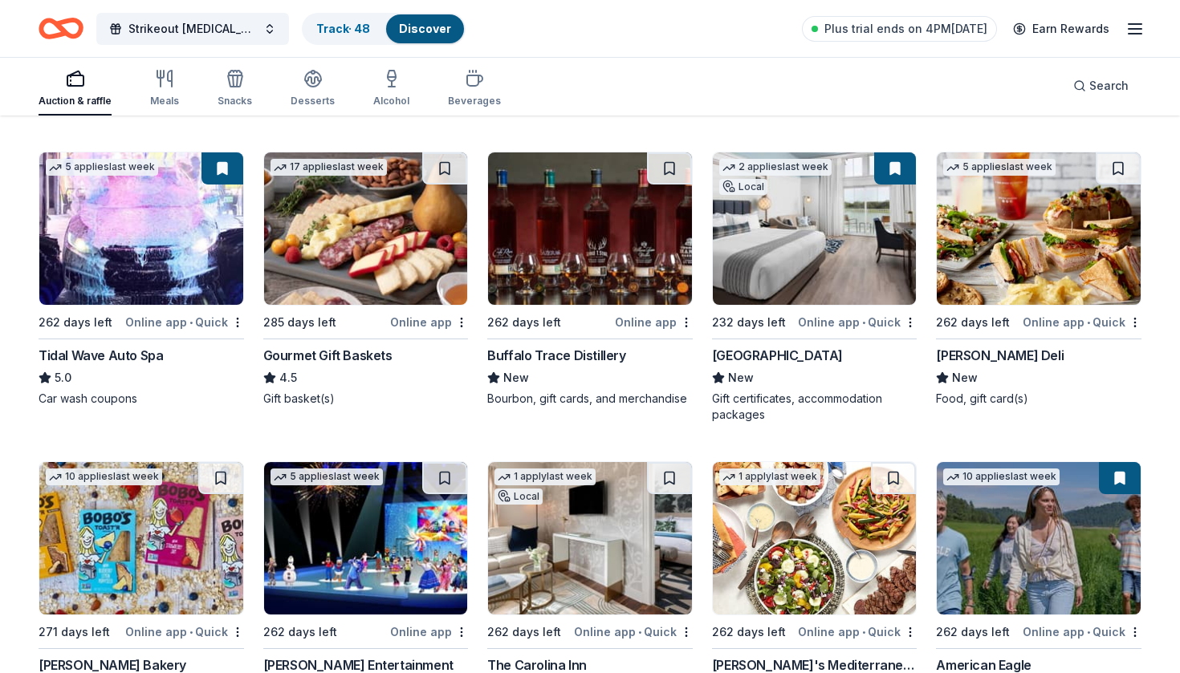
scroll to position [1693, 0]
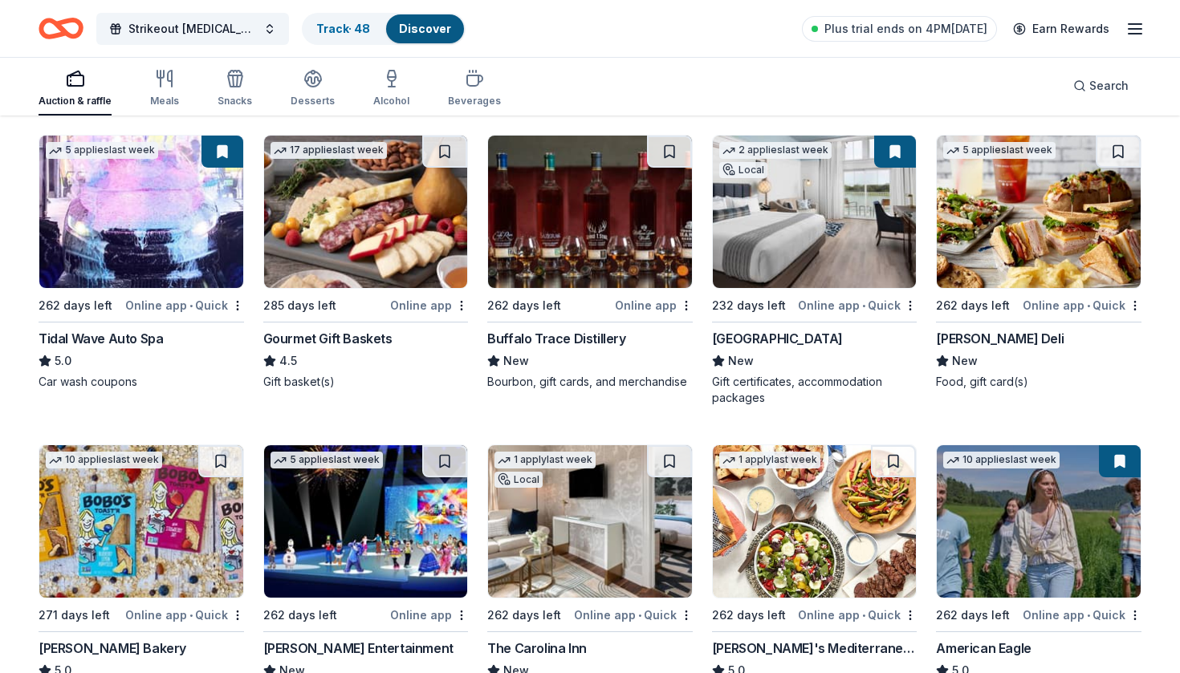
click at [1042, 220] on img at bounding box center [1039, 212] width 204 height 152
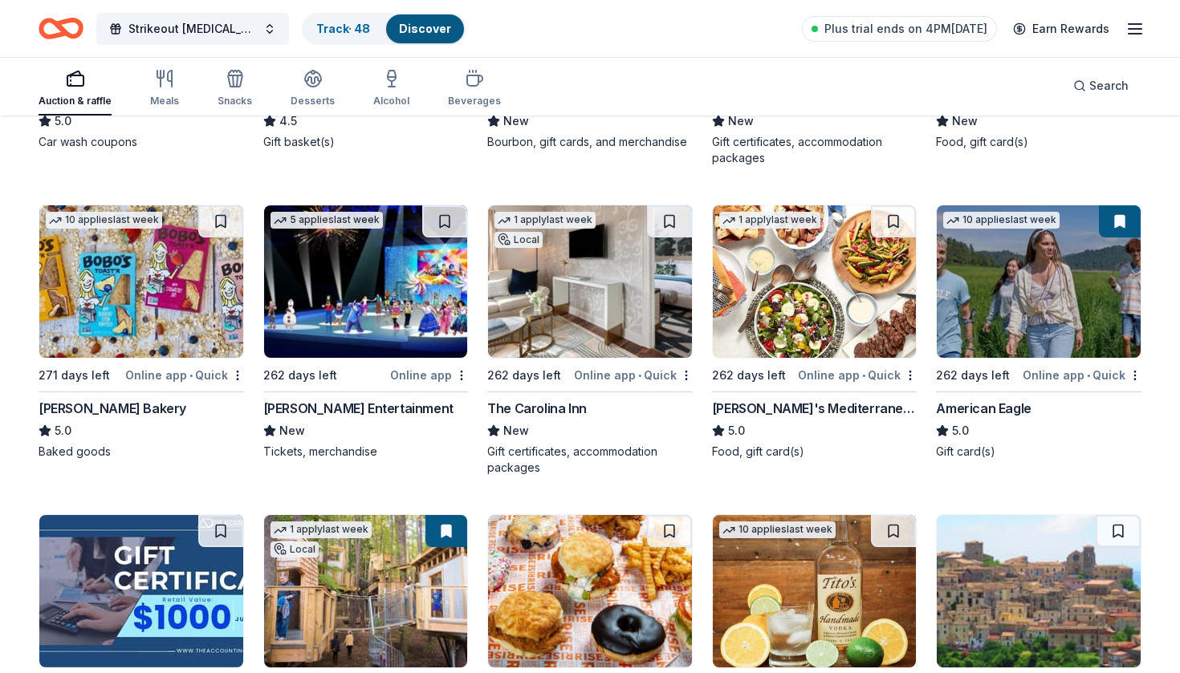
scroll to position [1942, 0]
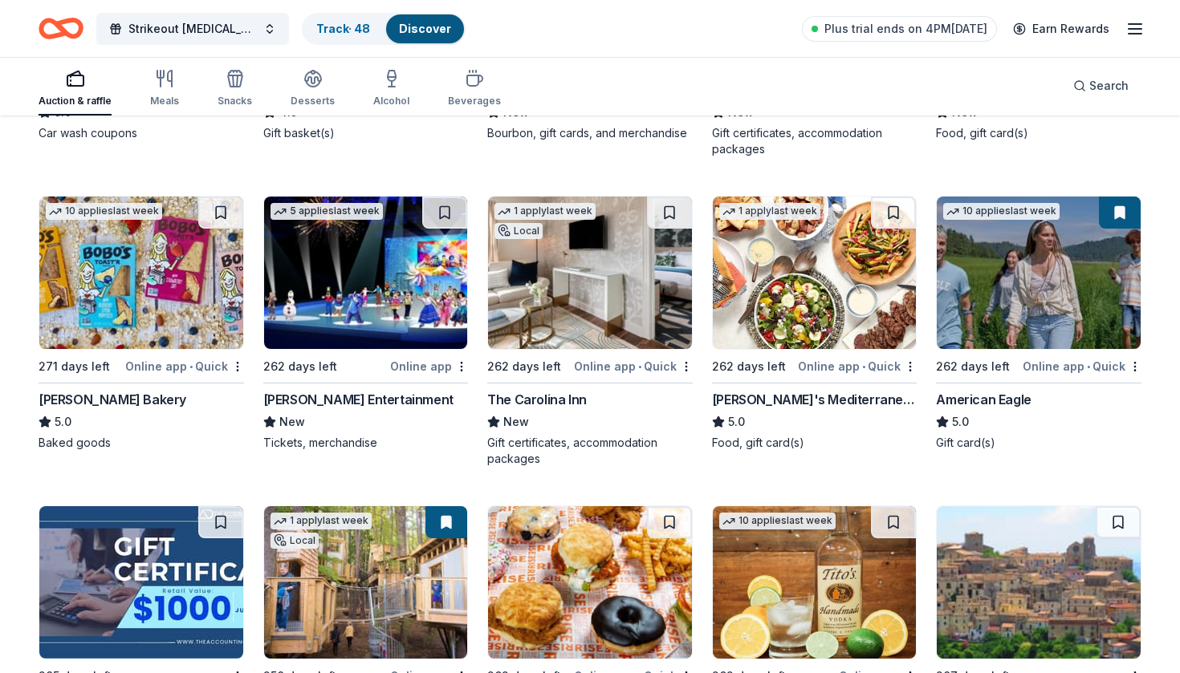
click at [624, 270] on img at bounding box center [590, 273] width 204 height 152
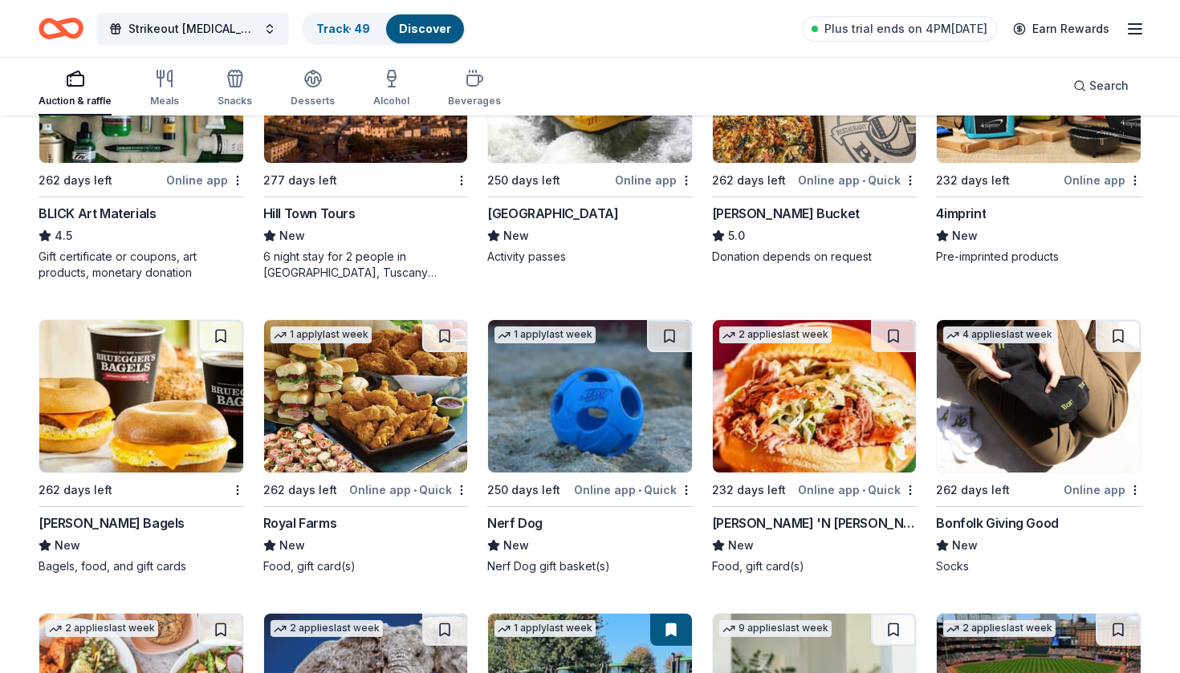
scroll to position [3368, 0]
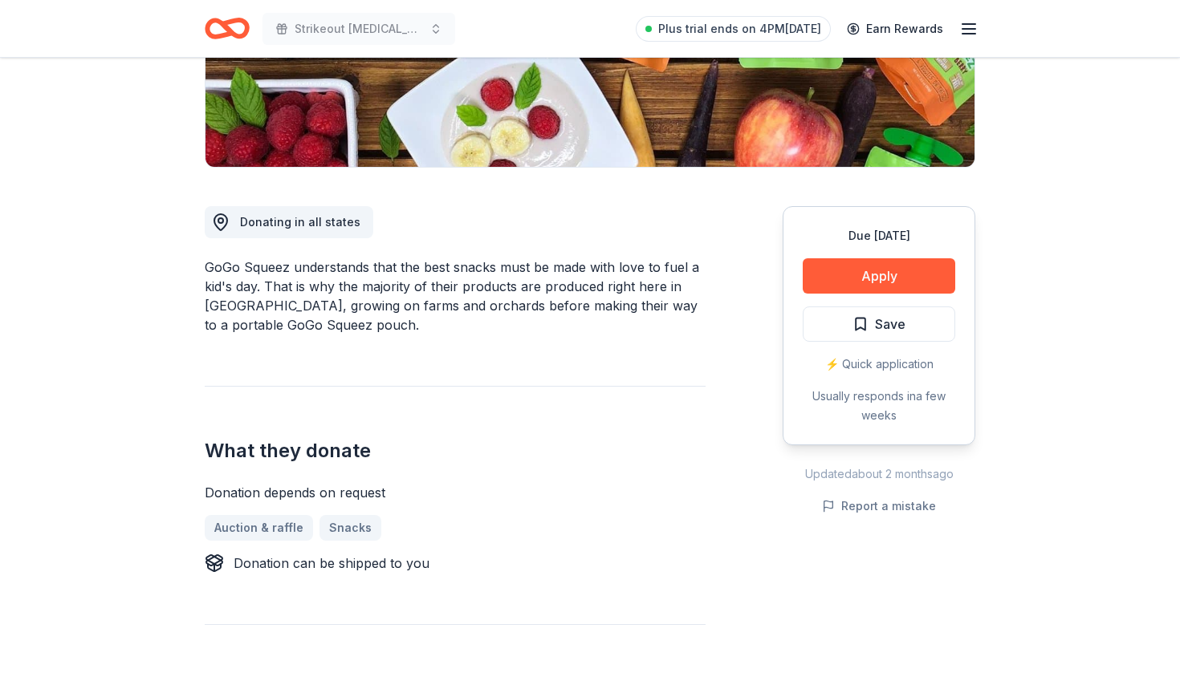
scroll to position [315, 0]
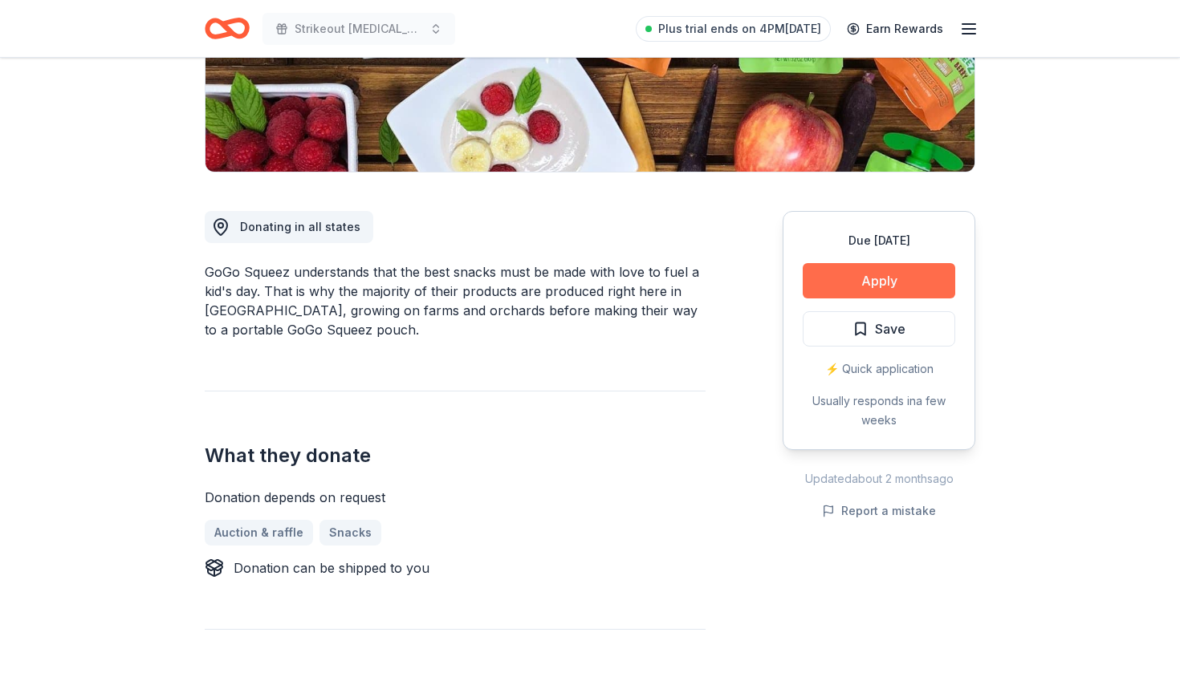
click at [820, 282] on button "Apply" at bounding box center [879, 280] width 152 height 35
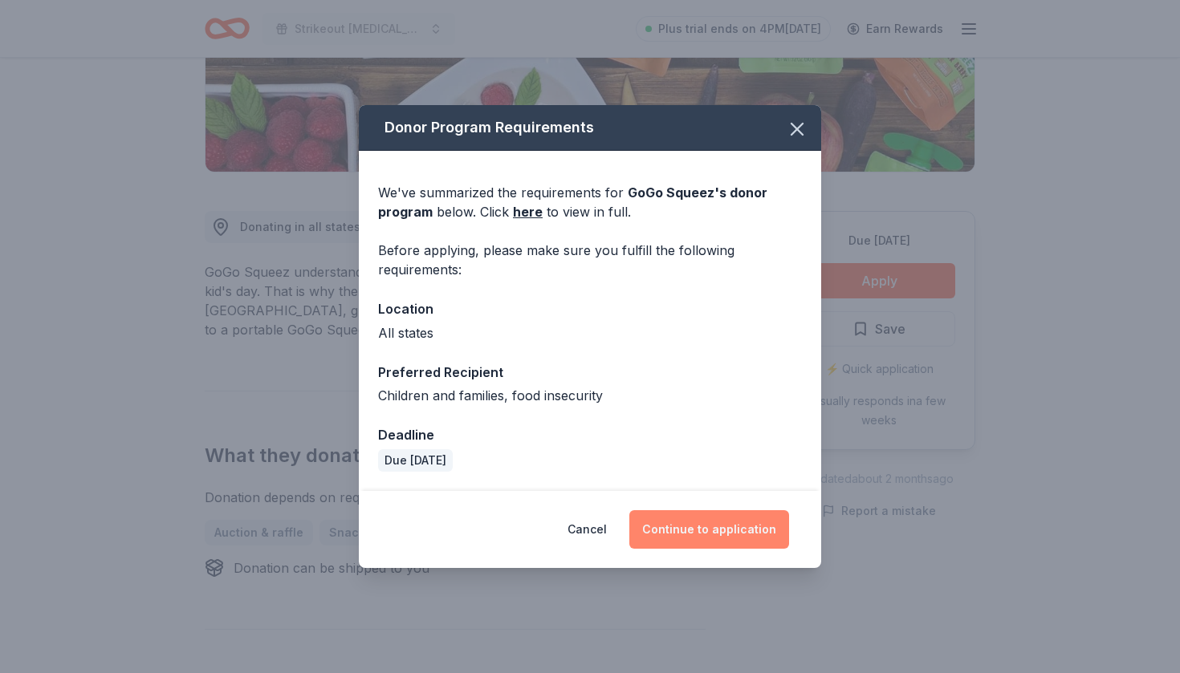
click at [742, 522] on button "Continue to application" at bounding box center [709, 529] width 160 height 39
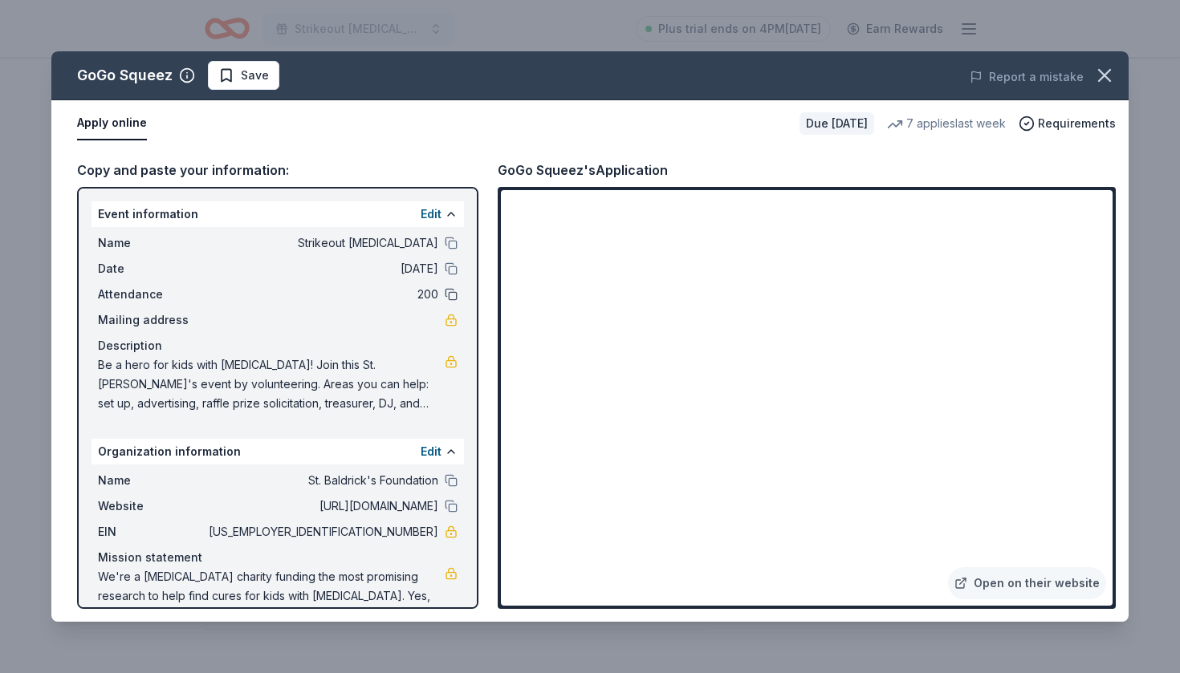
click at [453, 298] on button at bounding box center [451, 294] width 13 height 13
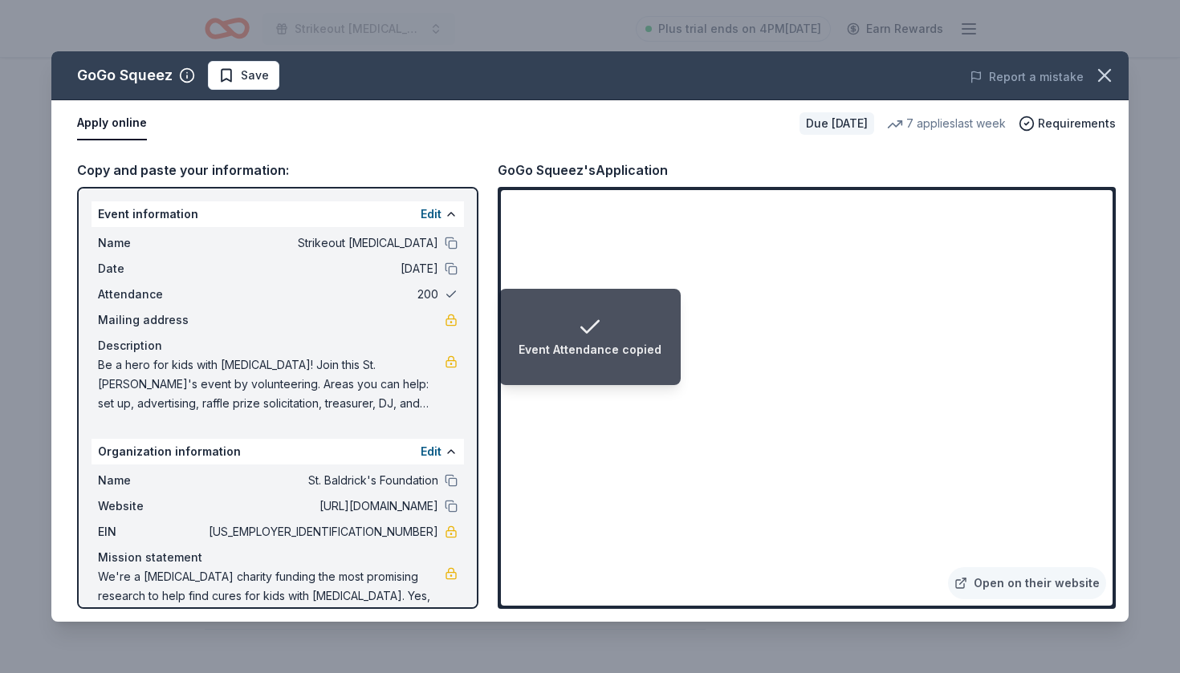
click at [455, 296] on button at bounding box center [451, 294] width 13 height 13
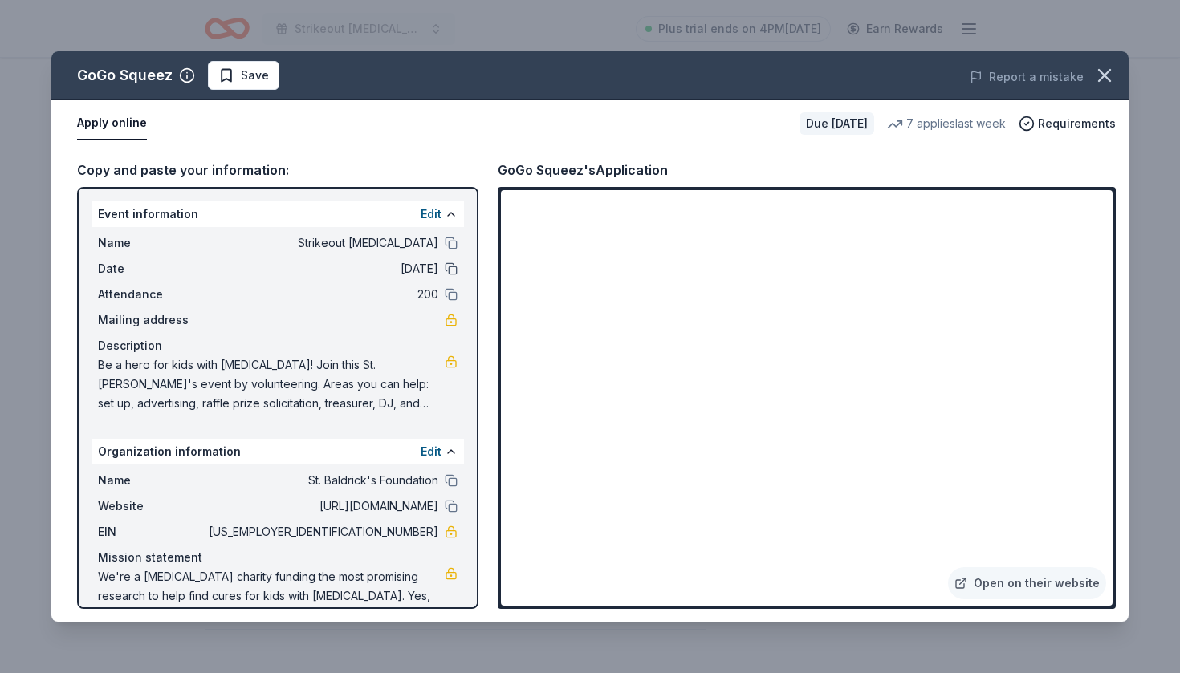
click at [453, 270] on button at bounding box center [451, 268] width 13 height 13
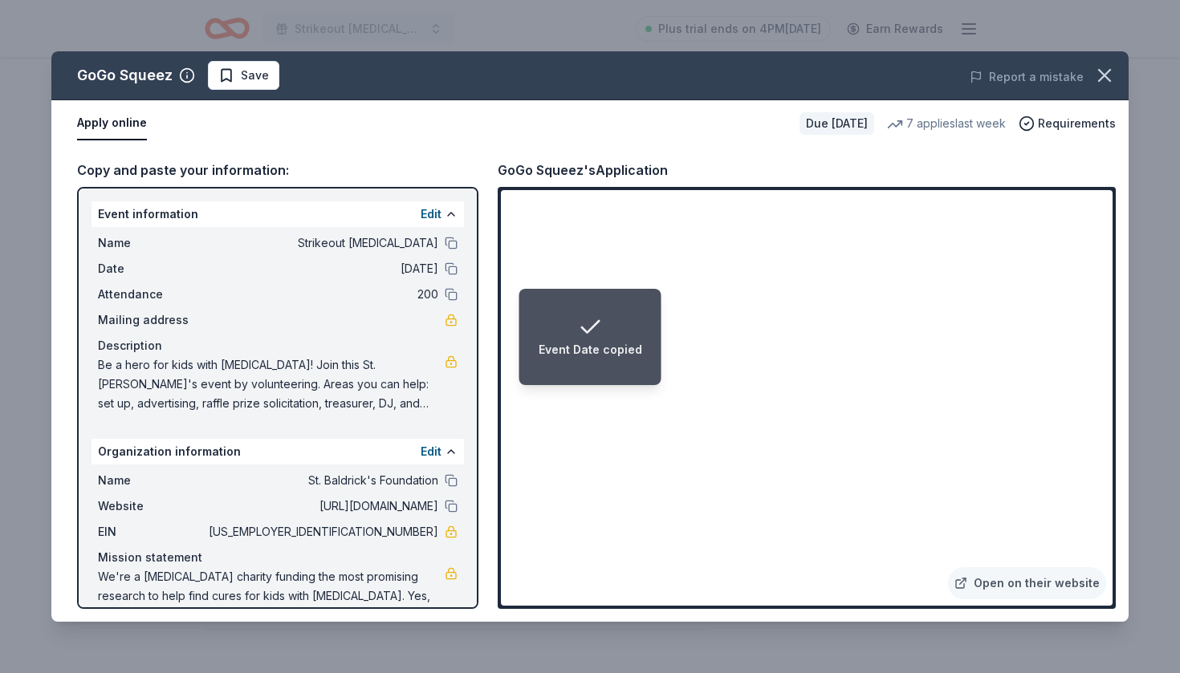
click at [570, 326] on div "Event Date copied" at bounding box center [591, 337] width 104 height 45
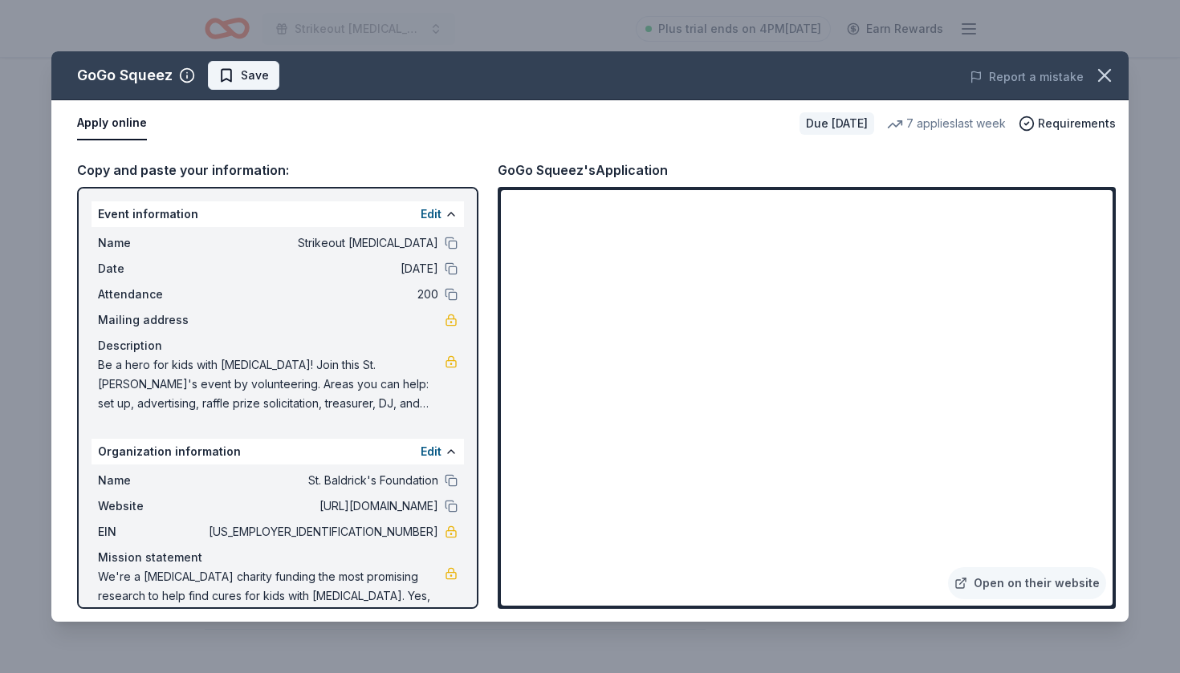
click at [233, 71] on span "Save" at bounding box center [243, 75] width 51 height 19
click at [233, 71] on html "Strikeout childhood cancer Plus trial ends on 4PM, 8/14 Earn Rewards Due in 262…" at bounding box center [590, 21] width 1180 height 673
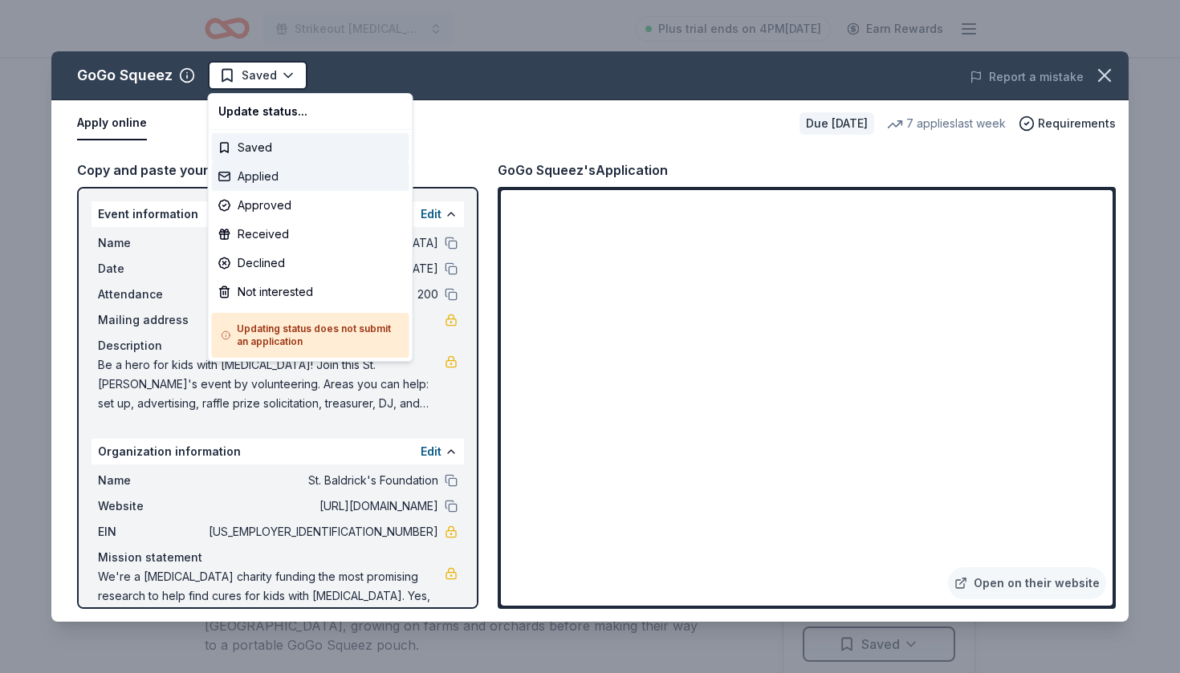
click at [240, 181] on div "Applied" at bounding box center [310, 176] width 197 height 29
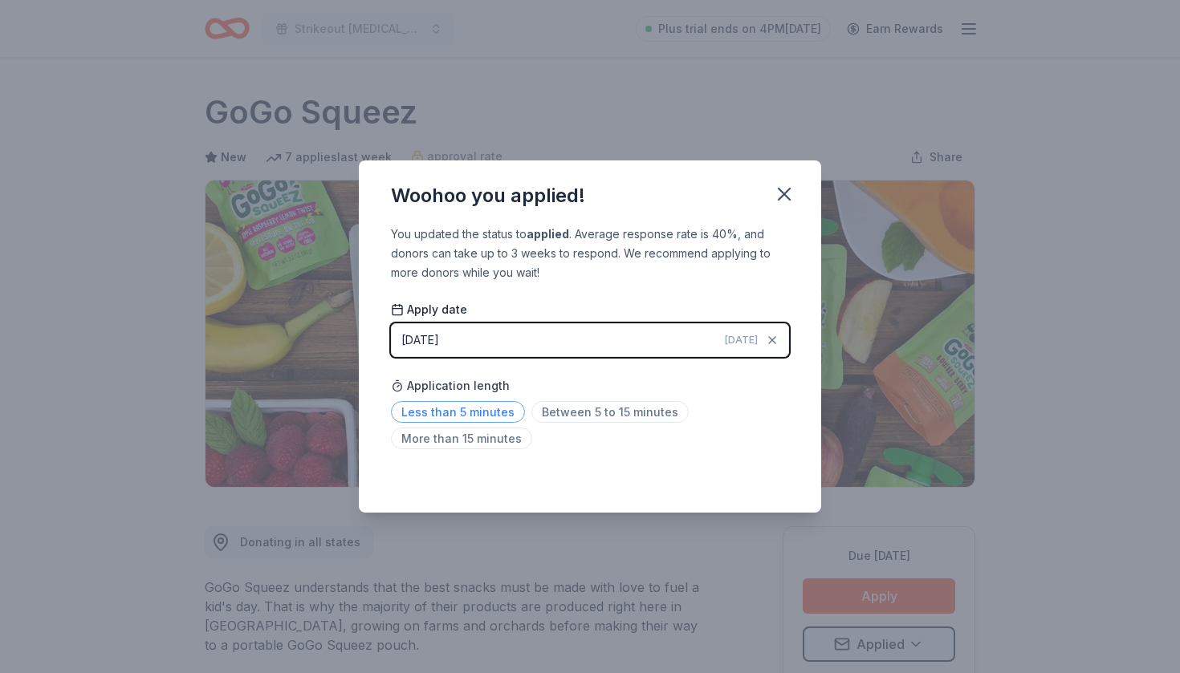
click at [487, 413] on span "Less than 5 minutes" at bounding box center [458, 412] width 134 height 22
click at [781, 199] on icon "button" at bounding box center [784, 194] width 22 height 22
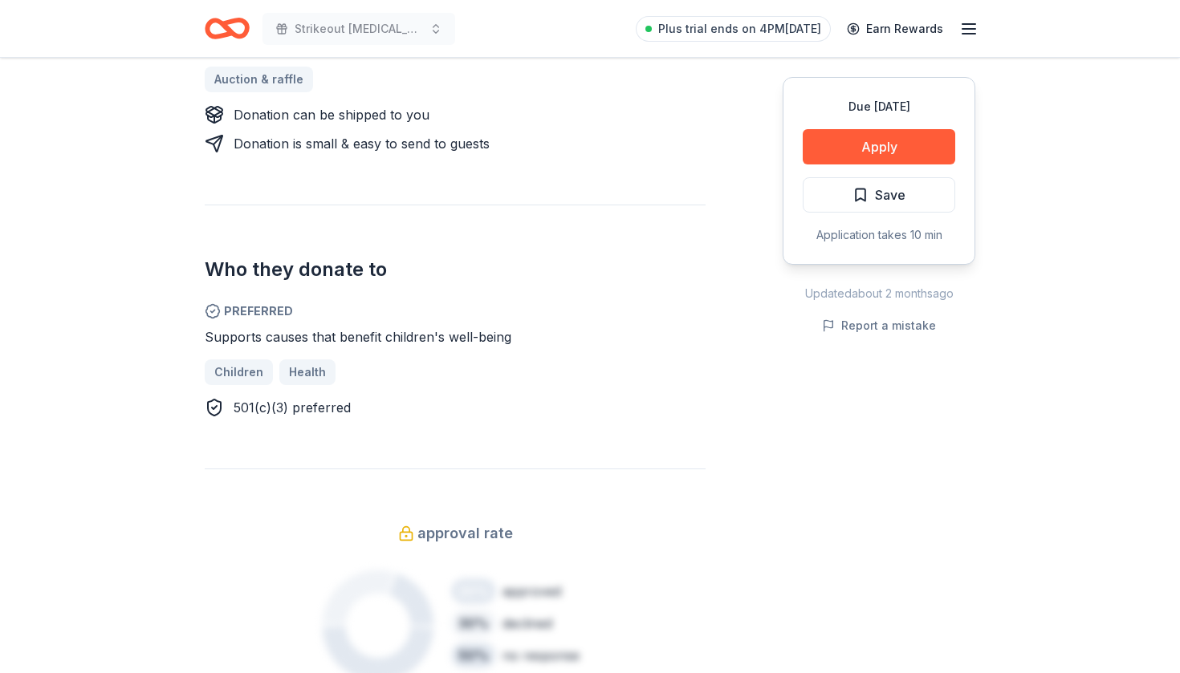
scroll to position [732, 0]
click at [868, 154] on button "Apply" at bounding box center [879, 146] width 152 height 35
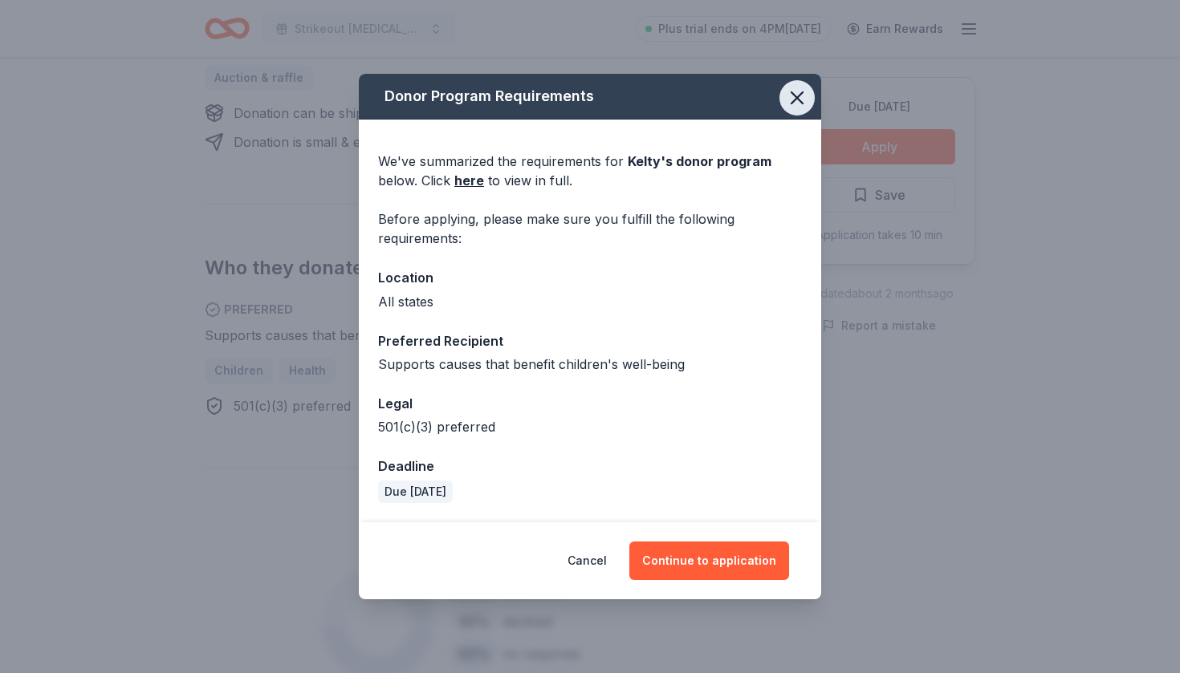
click at [795, 102] on icon "button" at bounding box center [797, 98] width 22 height 22
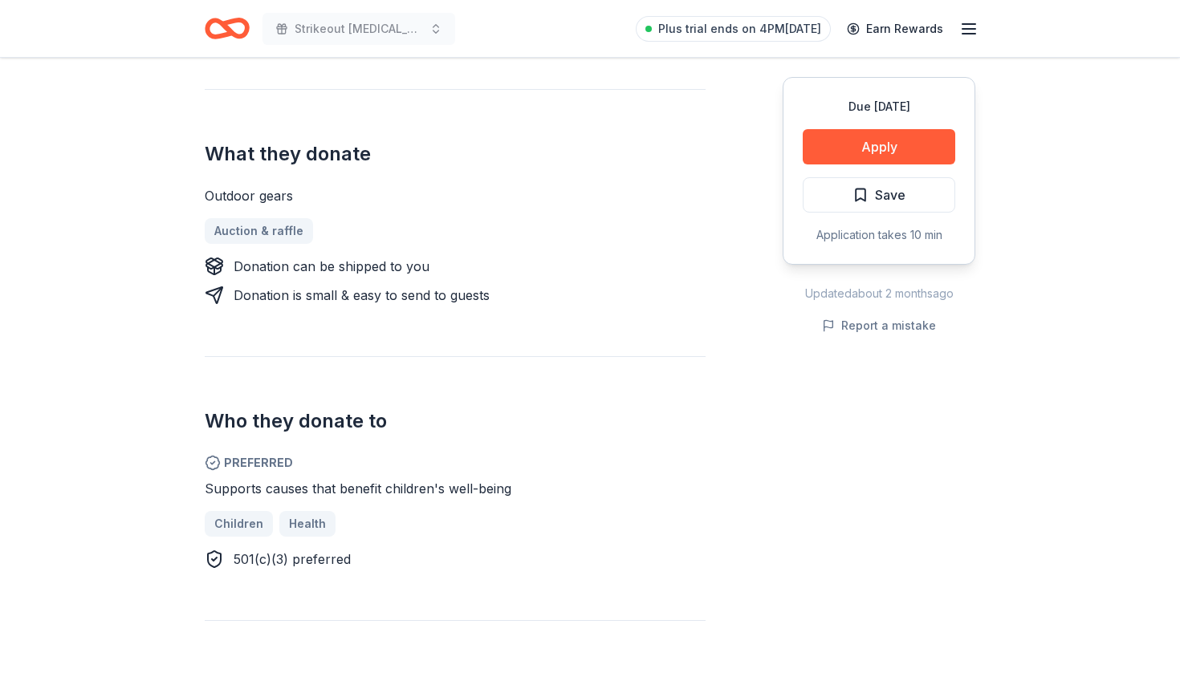
scroll to position [574, 0]
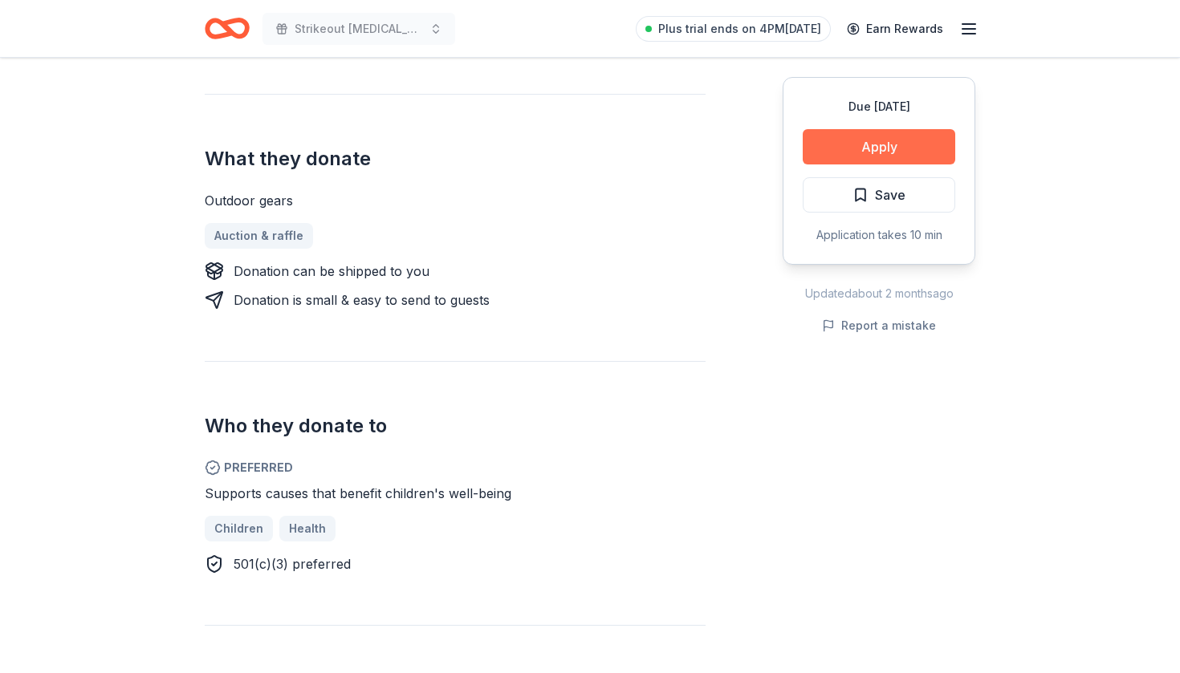
click at [923, 146] on button "Apply" at bounding box center [879, 146] width 152 height 35
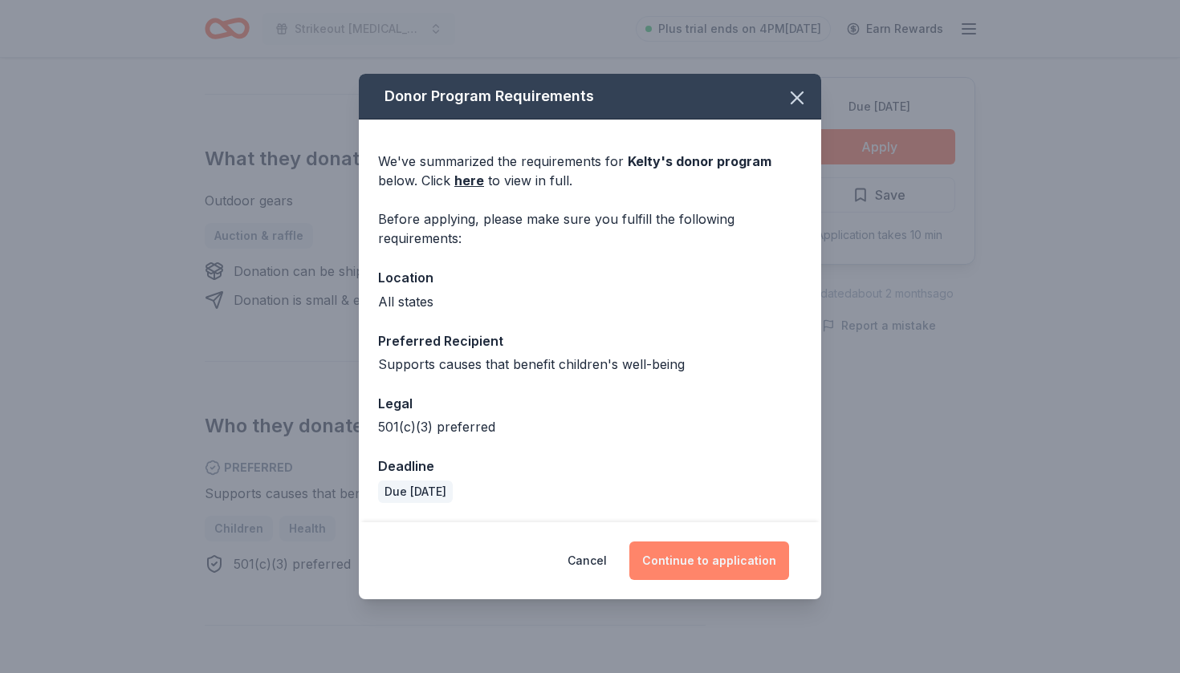
click at [712, 555] on button "Continue to application" at bounding box center [709, 561] width 160 height 39
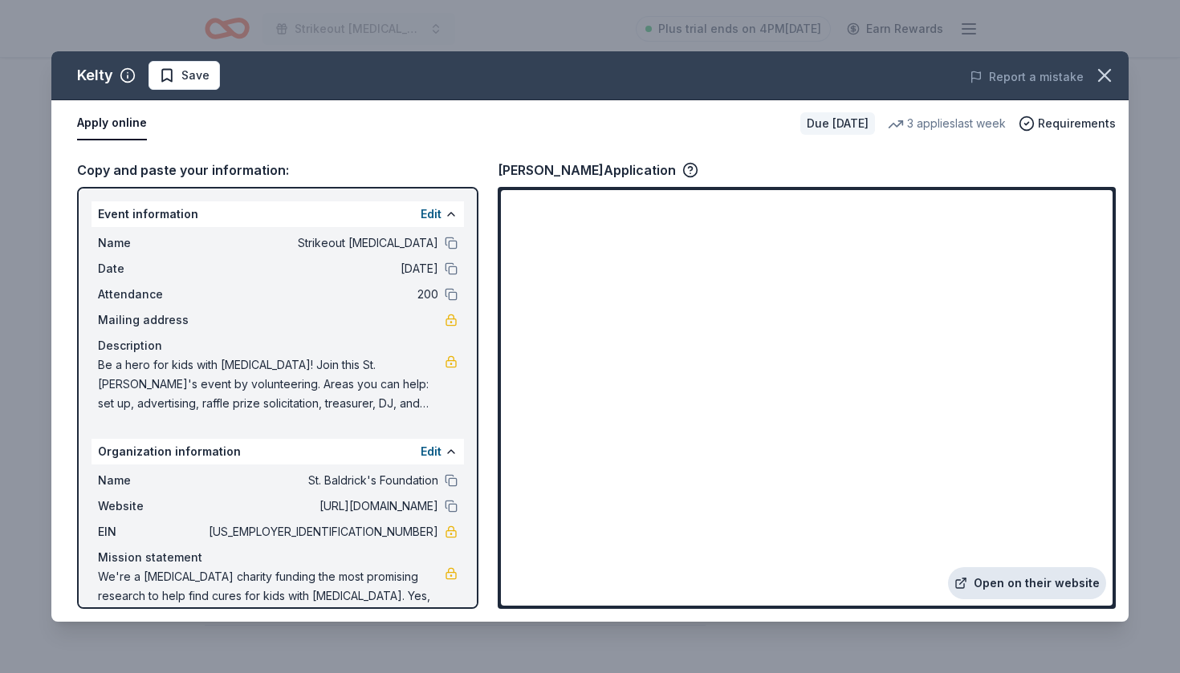
click at [1007, 588] on link "Open on their website" at bounding box center [1027, 583] width 158 height 32
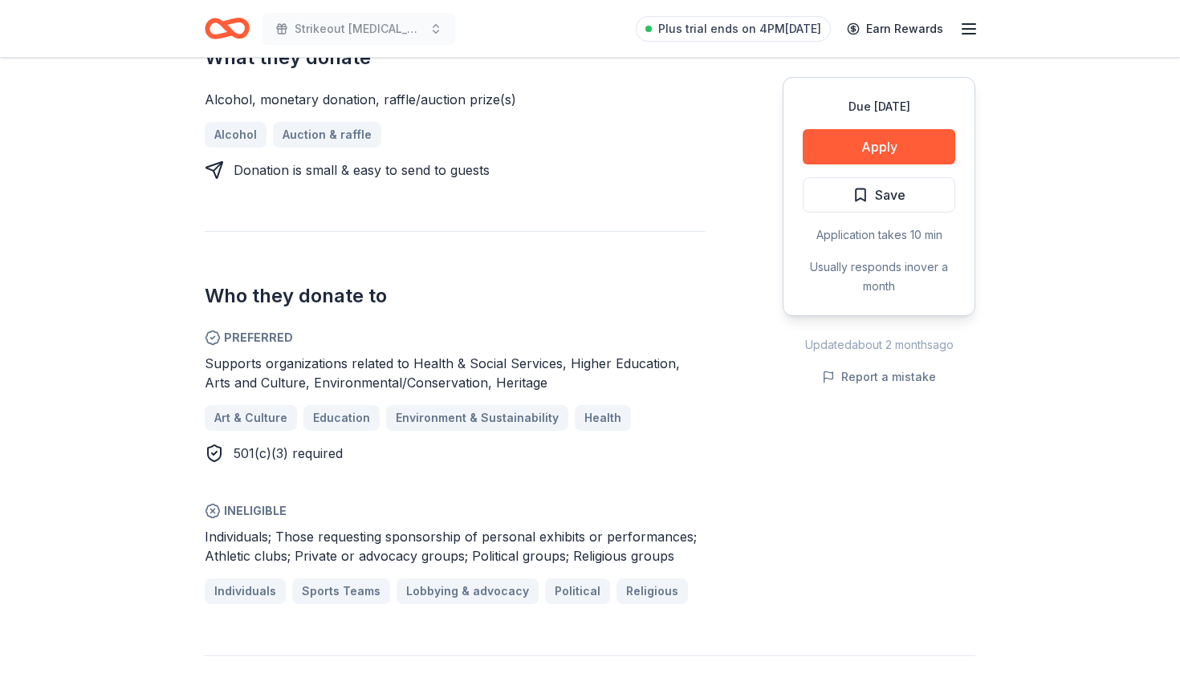
scroll to position [696, 0]
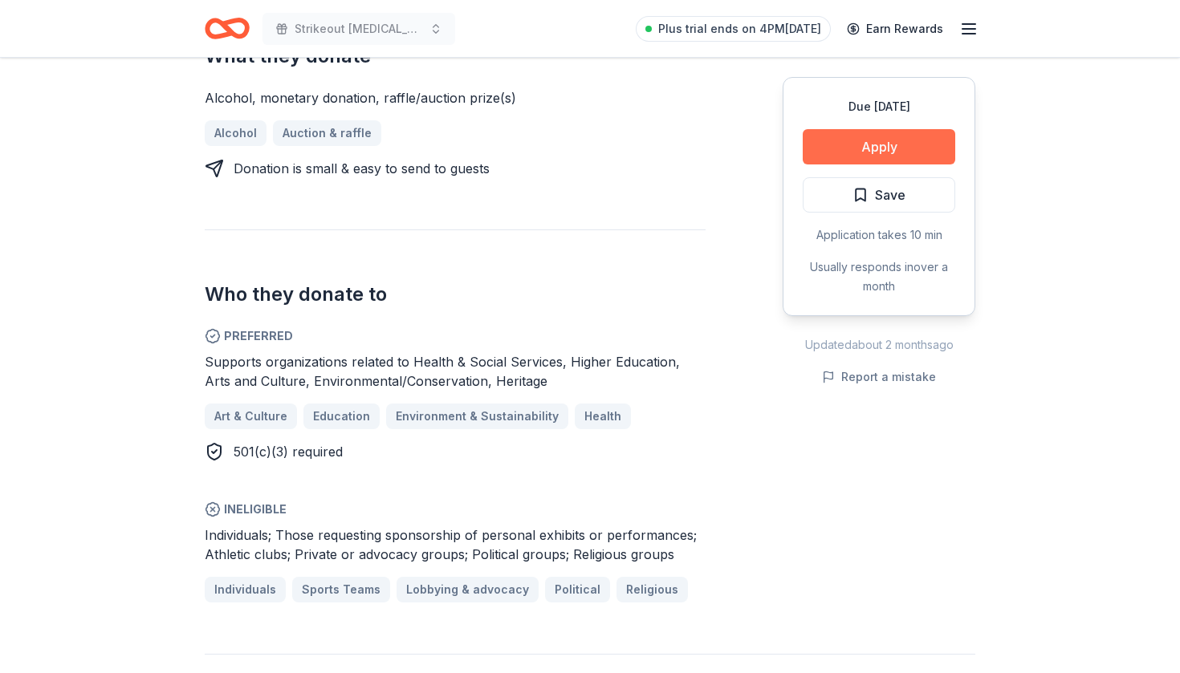
click at [920, 148] on button "Apply" at bounding box center [879, 146] width 152 height 35
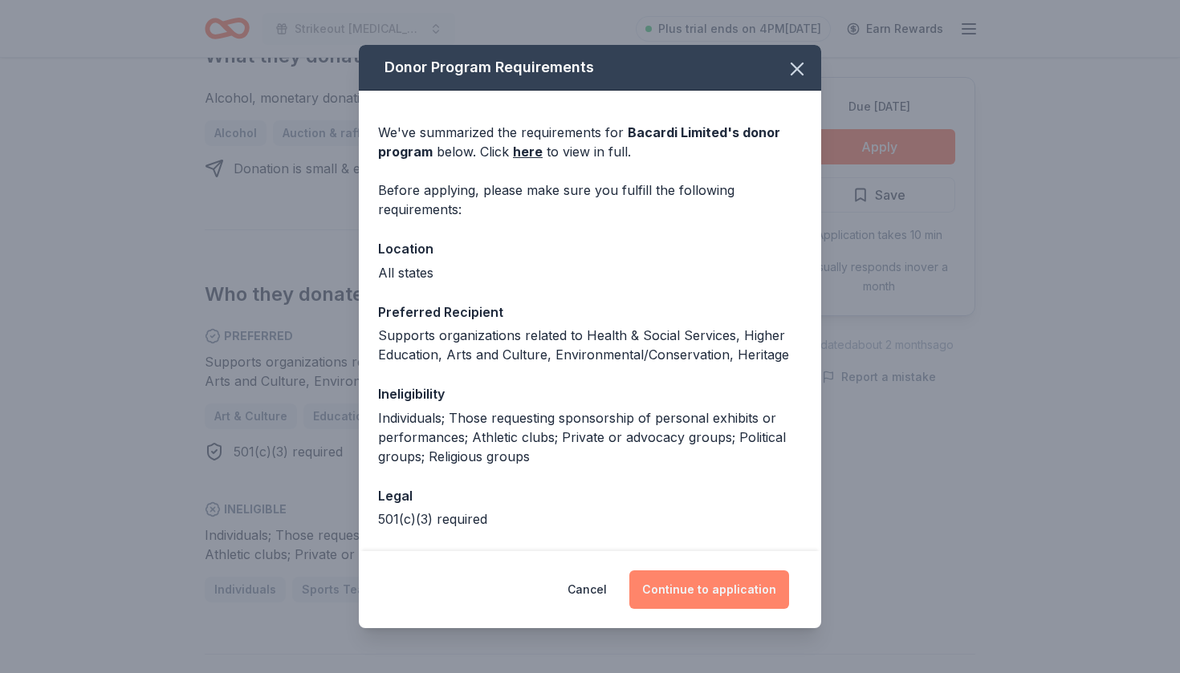
click at [746, 594] on button "Continue to application" at bounding box center [709, 590] width 160 height 39
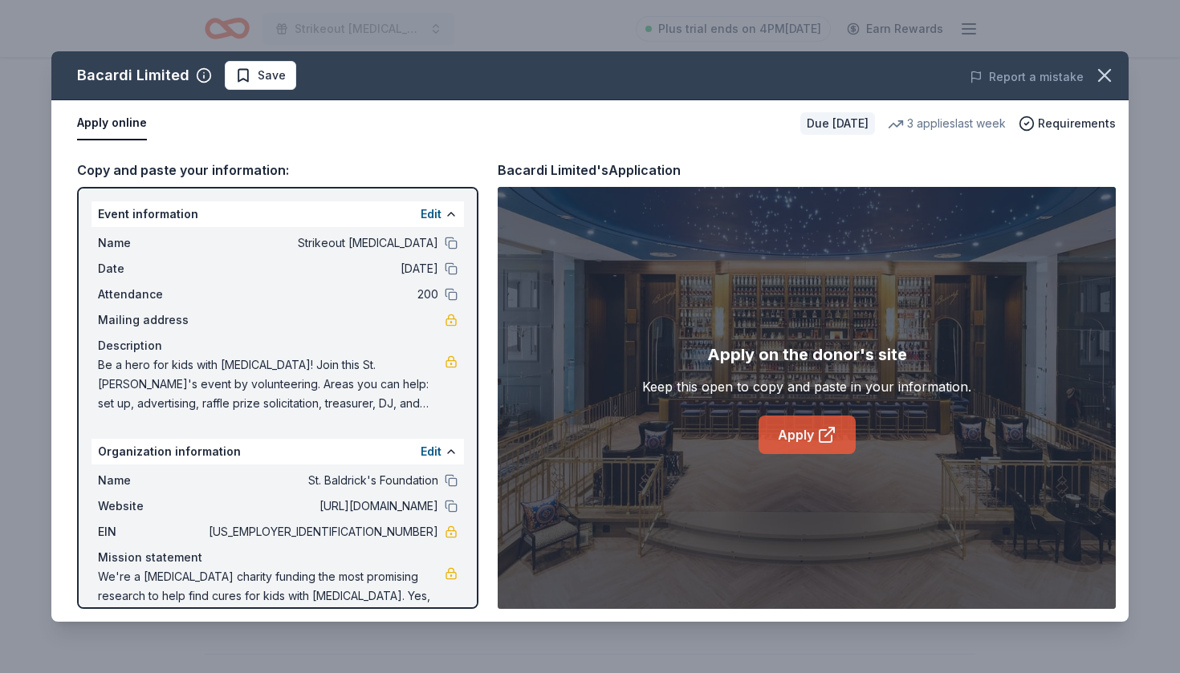
click at [811, 443] on link "Apply" at bounding box center [806, 435] width 97 height 39
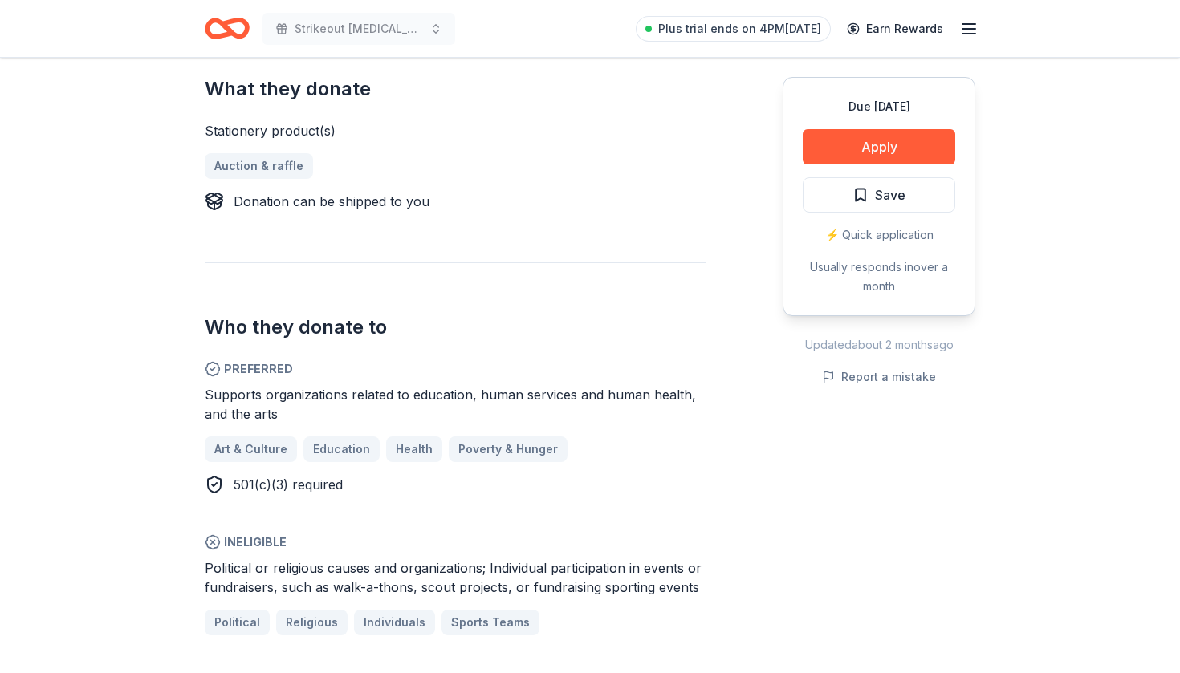
scroll to position [627, 0]
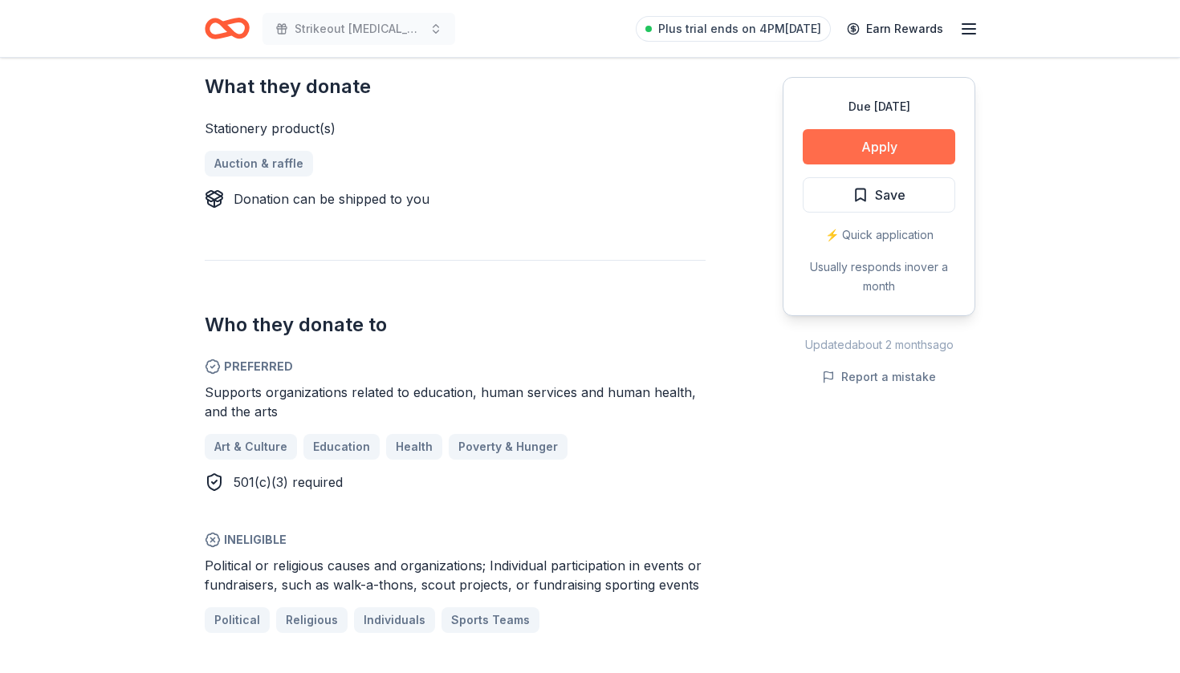
click at [921, 141] on button "Apply" at bounding box center [879, 146] width 152 height 35
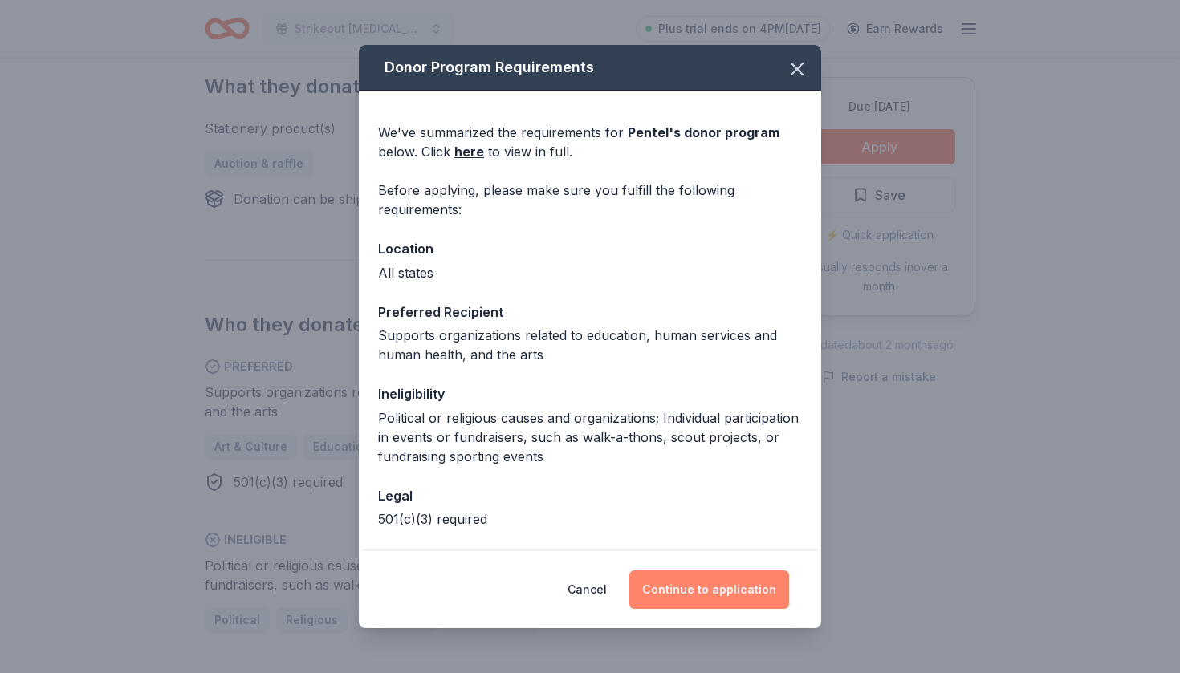
click at [667, 587] on button "Continue to application" at bounding box center [709, 590] width 160 height 39
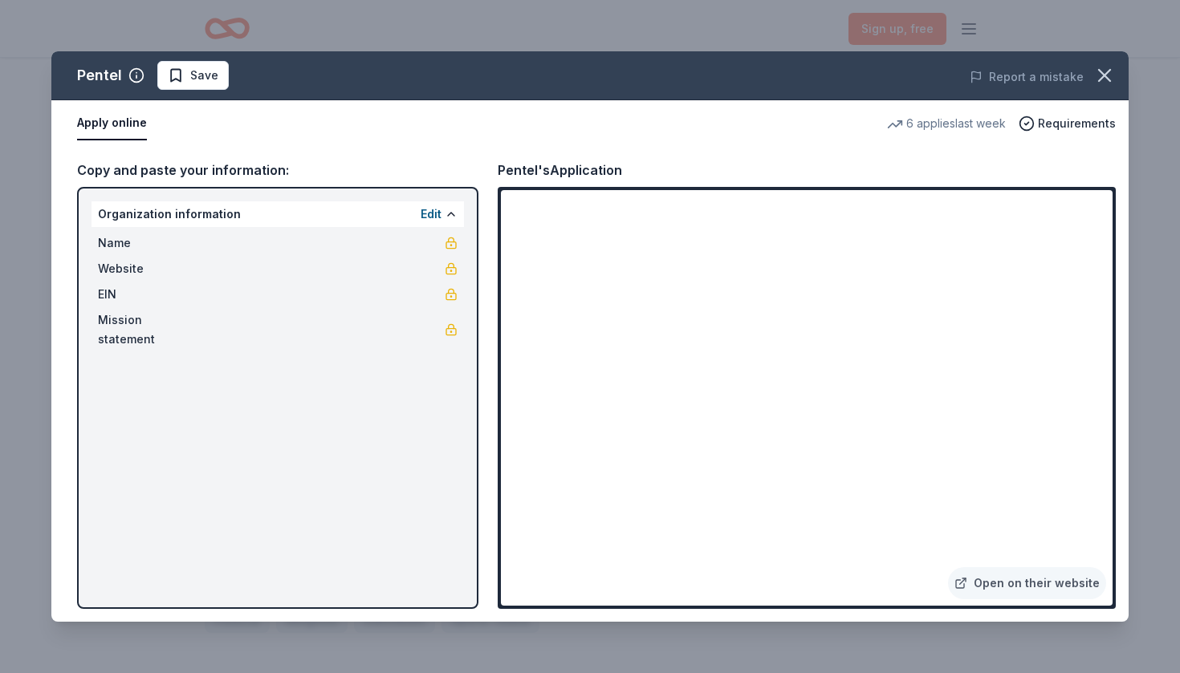
click at [776, 401] on div "Pentel Save Report a mistake Apply online 6 applies last week Requirements Copy…" at bounding box center [589, 336] width 1077 height 571
click at [751, 344] on div "Pentel Save Report a mistake Apply online 6 applies last week Requirements Copy…" at bounding box center [589, 336] width 1077 height 571
click at [757, 352] on div "Pentel Save Report a mistake Apply online 6 applies last week Requirements Copy…" at bounding box center [589, 336] width 1077 height 571
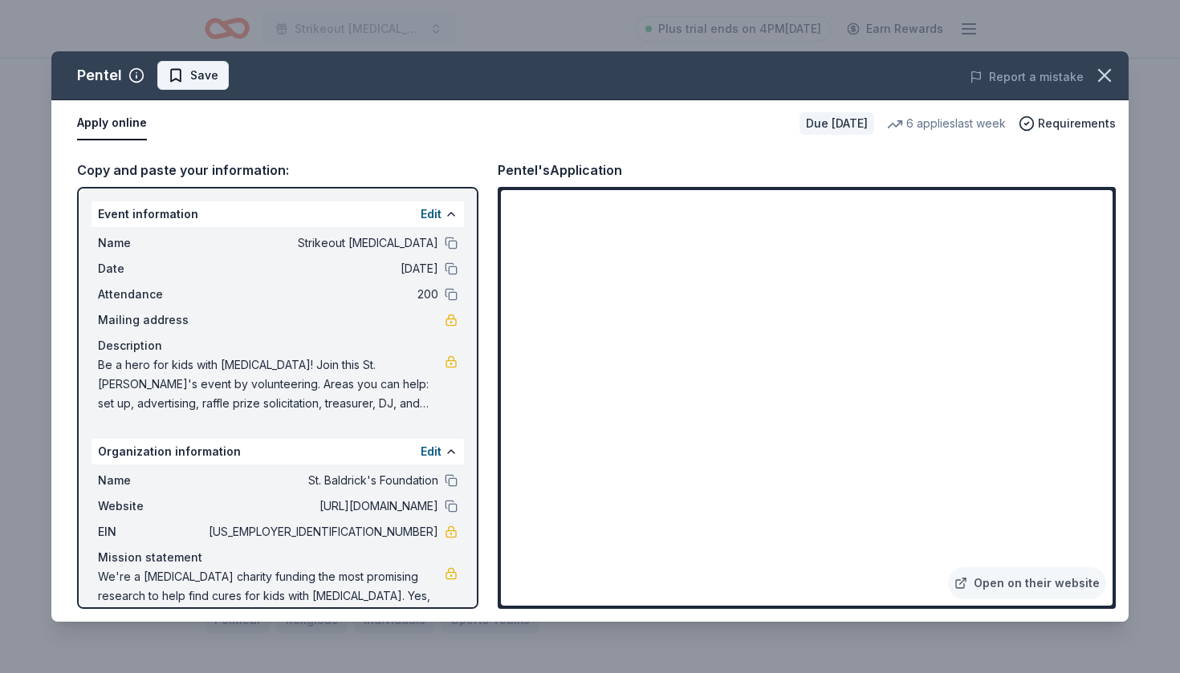
click at [190, 68] on span "Save" at bounding box center [204, 75] width 28 height 19
click at [189, 68] on html "Strikeout childhood cancer Plus trial ends on 4PM, 8/14 Earn Rewards Due in 262…" at bounding box center [590, 336] width 1180 height 673
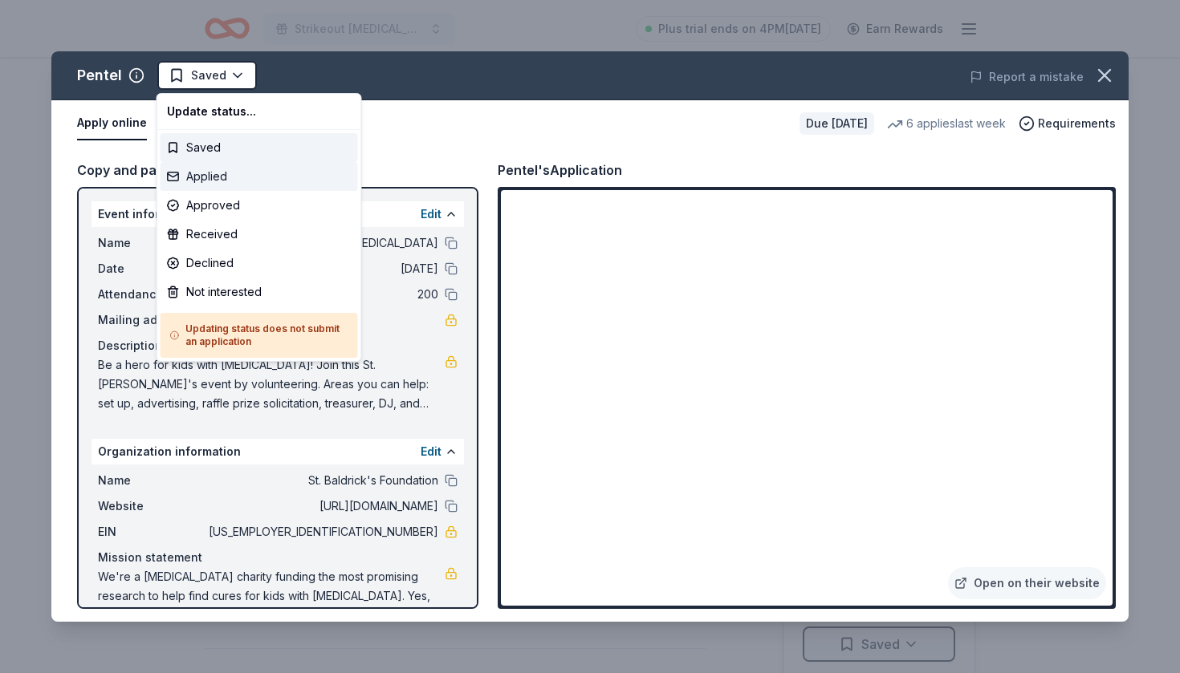
click at [198, 173] on div "Applied" at bounding box center [259, 176] width 197 height 29
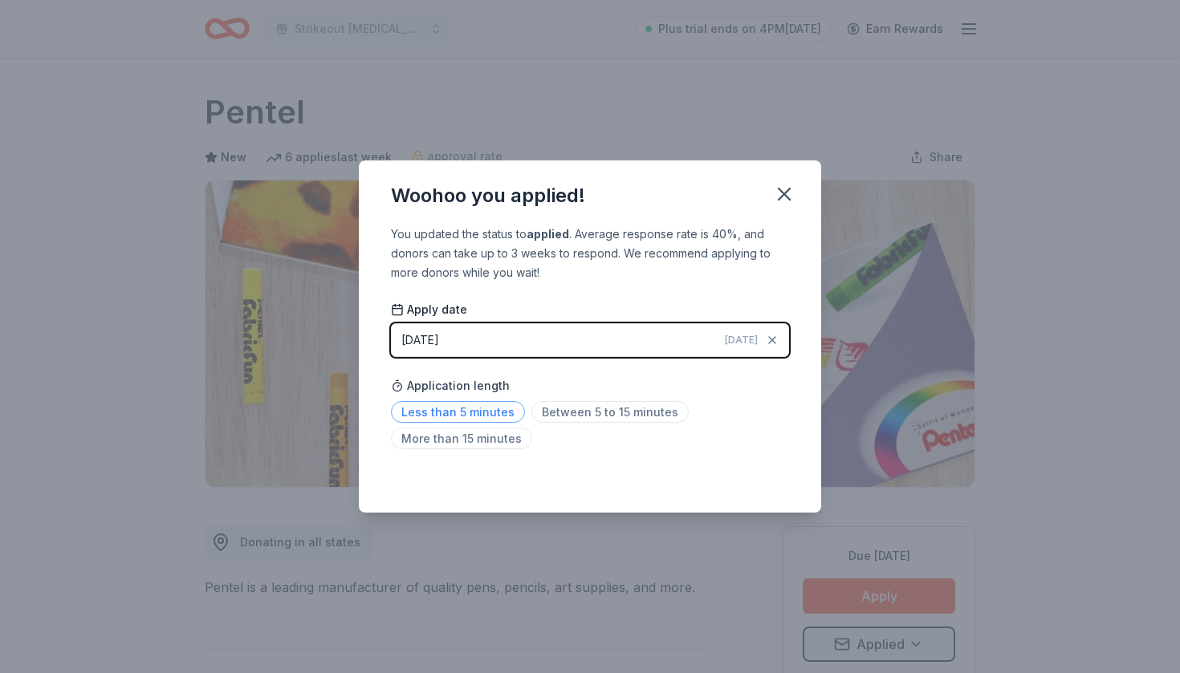
click at [487, 416] on span "Less than 5 minutes" at bounding box center [458, 412] width 134 height 22
click at [789, 194] on icon "button" at bounding box center [784, 194] width 22 height 22
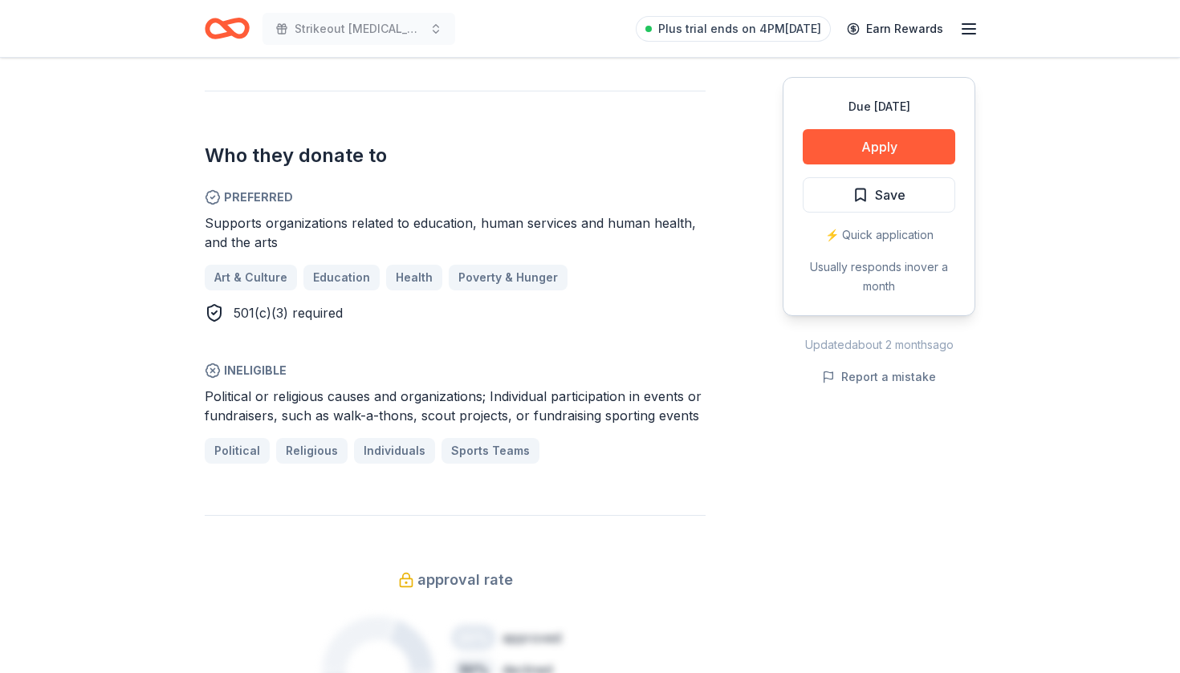
scroll to position [815, 0]
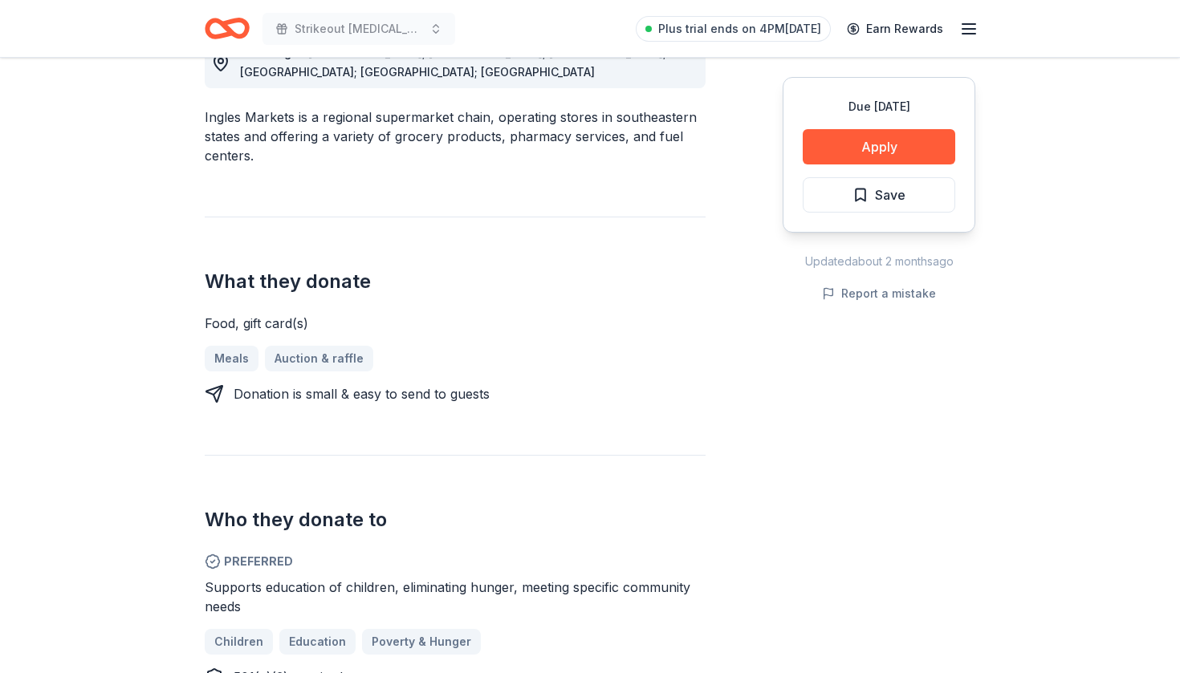
scroll to position [492, 0]
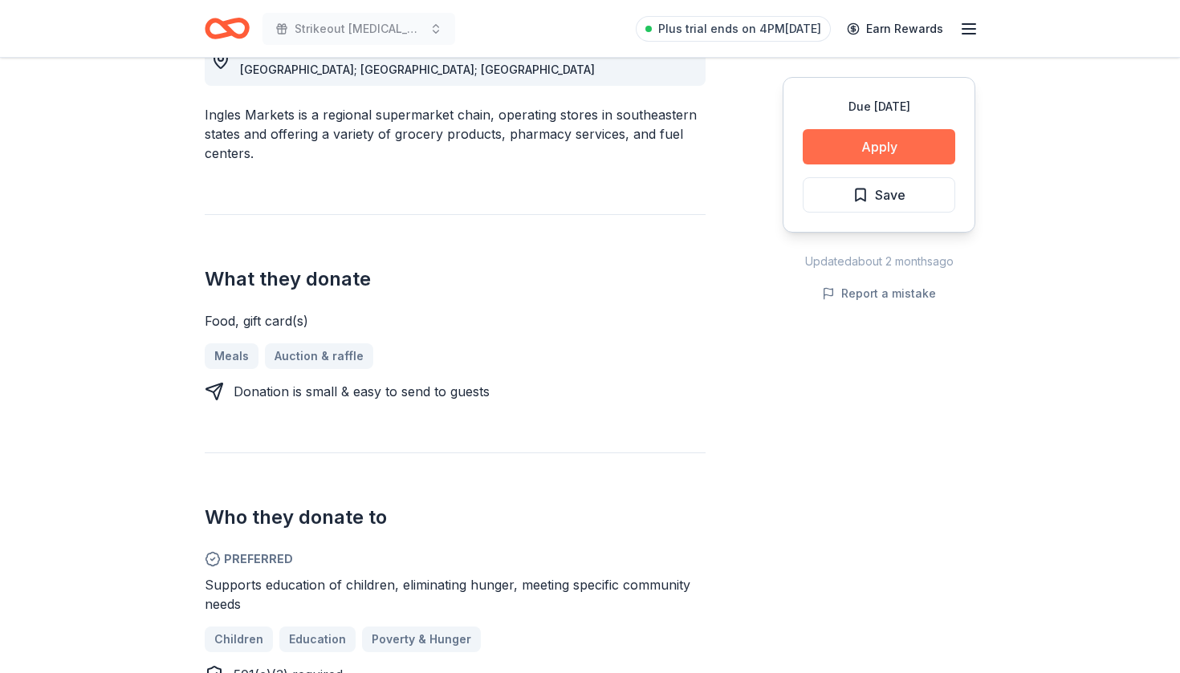
click at [888, 145] on button "Apply" at bounding box center [879, 146] width 152 height 35
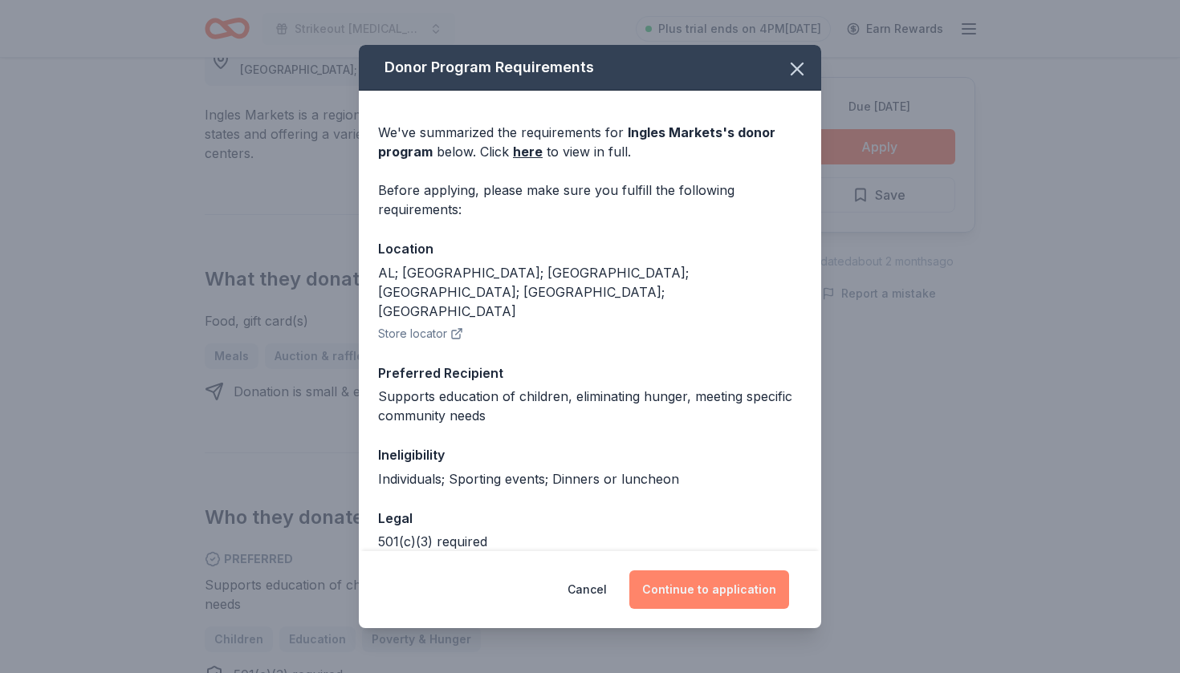
click at [703, 592] on button "Continue to application" at bounding box center [709, 590] width 160 height 39
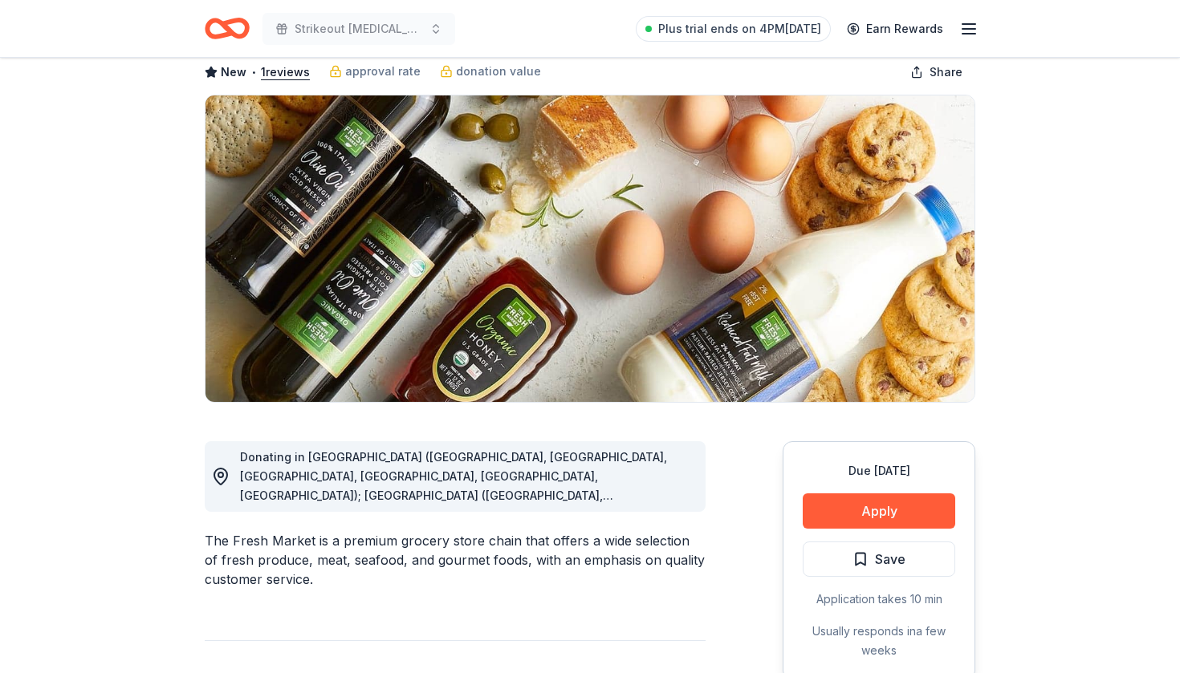
scroll to position [86, 0]
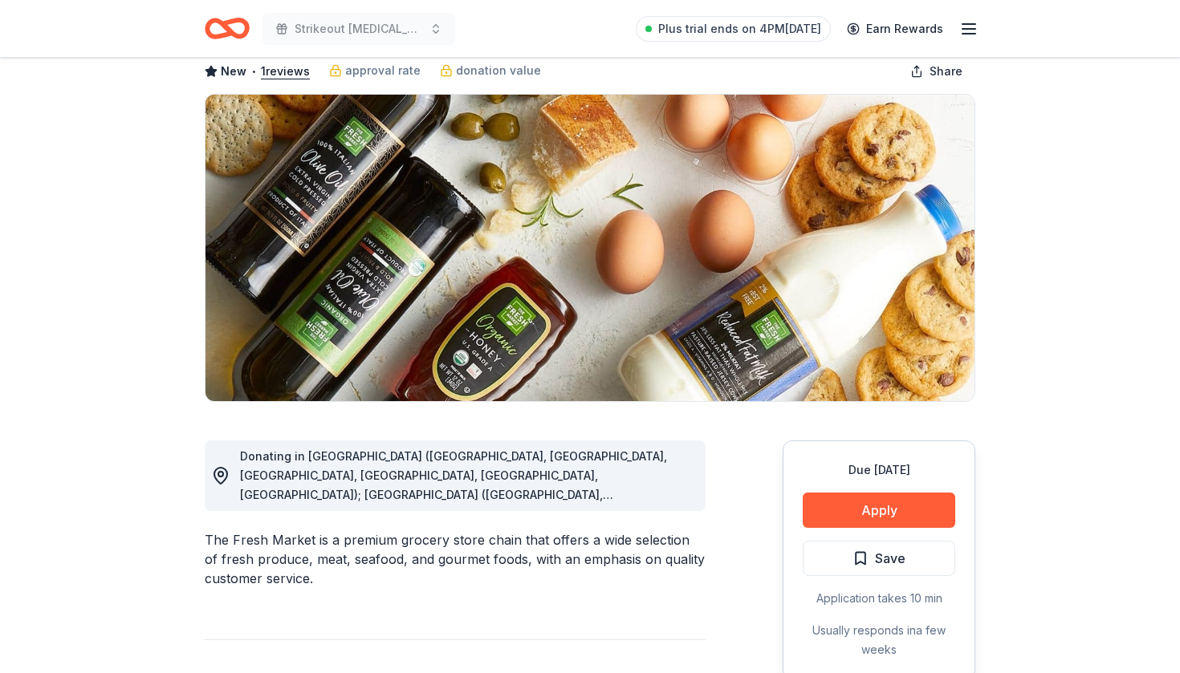
click at [669, 494] on div "Donating in [GEOGRAPHIC_DATA] ([GEOGRAPHIC_DATA], [GEOGRAPHIC_DATA], [GEOGRAPHI…" at bounding box center [466, 476] width 453 height 58
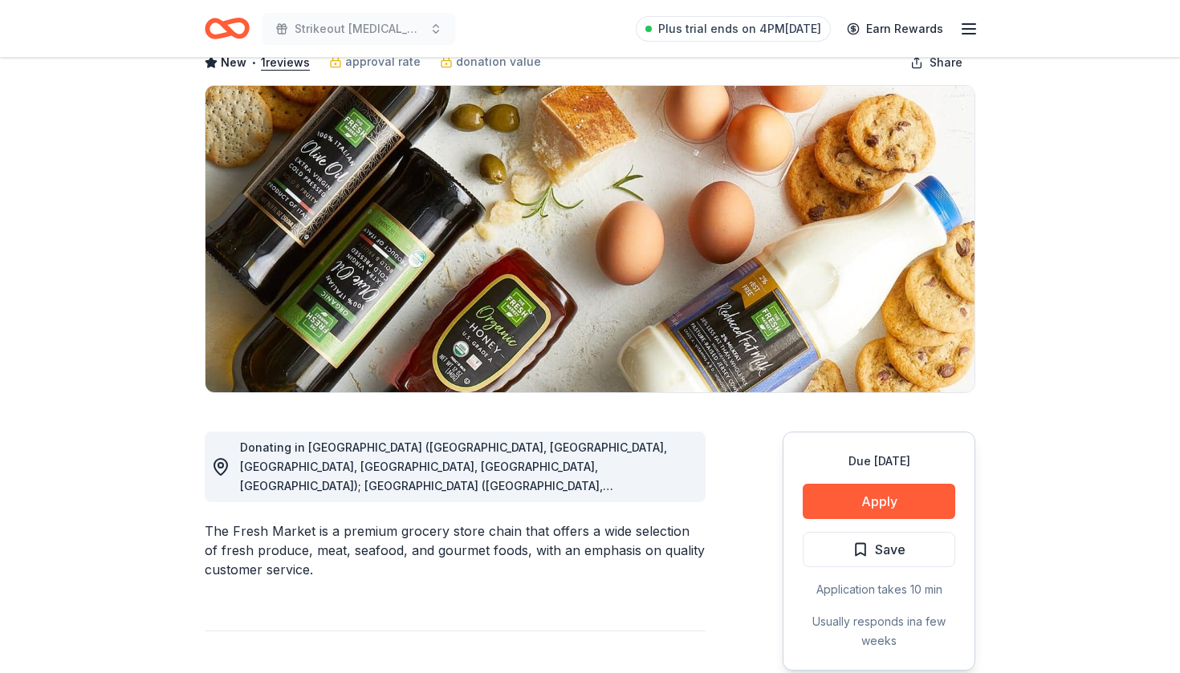
click at [223, 465] on circle at bounding box center [220, 465] width 5 height 5
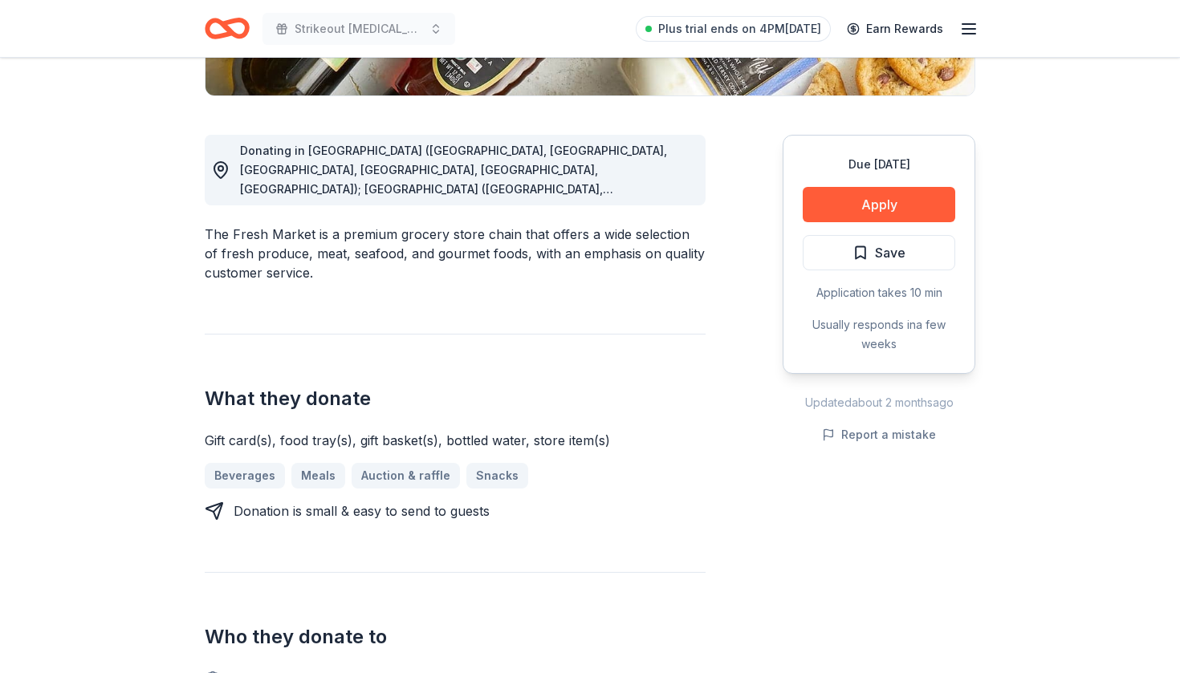
scroll to position [396, 0]
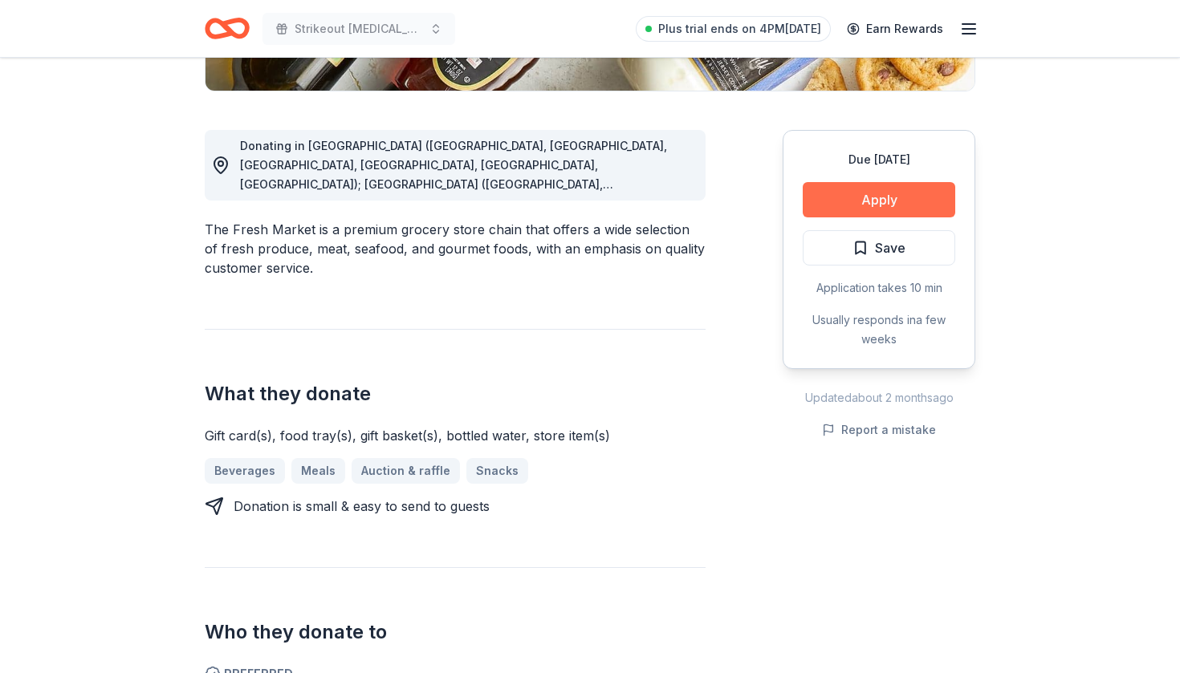
click at [869, 205] on button "Apply" at bounding box center [879, 199] width 152 height 35
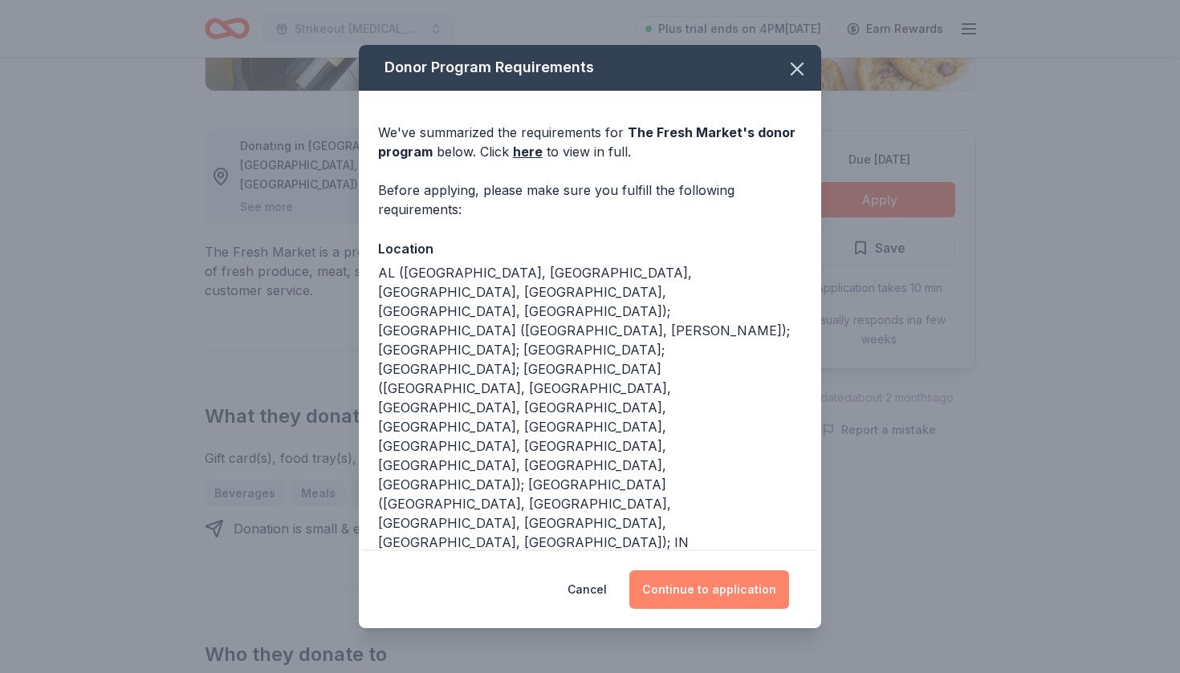
click at [681, 600] on button "Continue to application" at bounding box center [709, 590] width 160 height 39
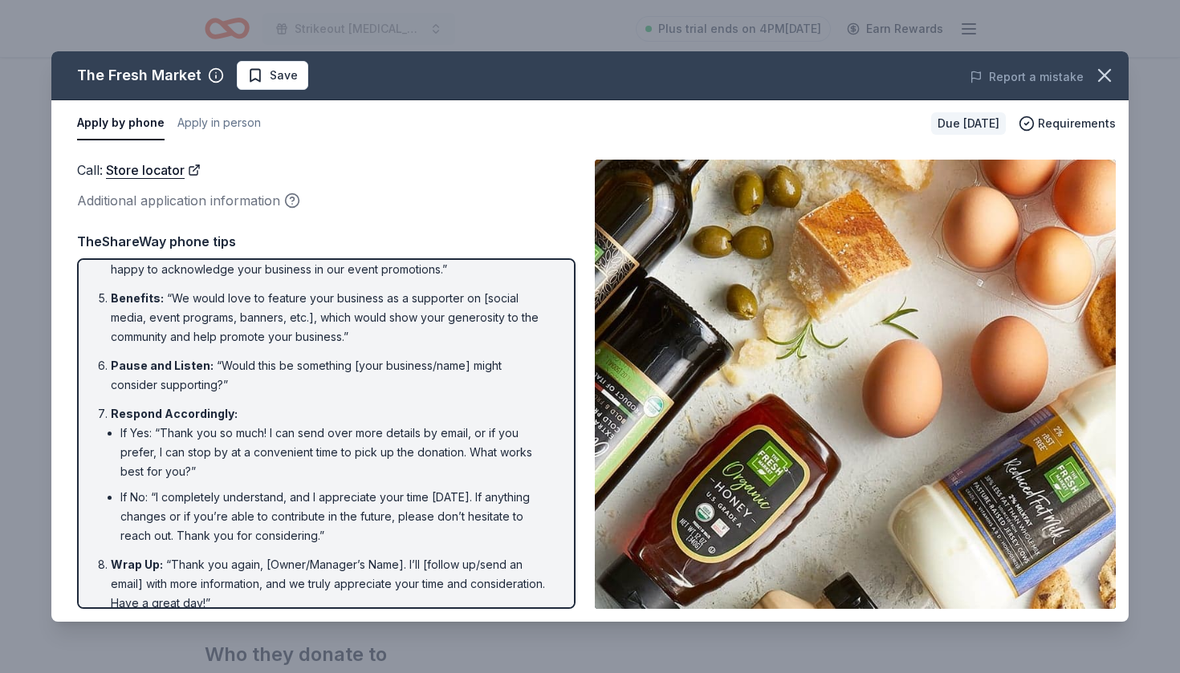
scroll to position [271, 0]
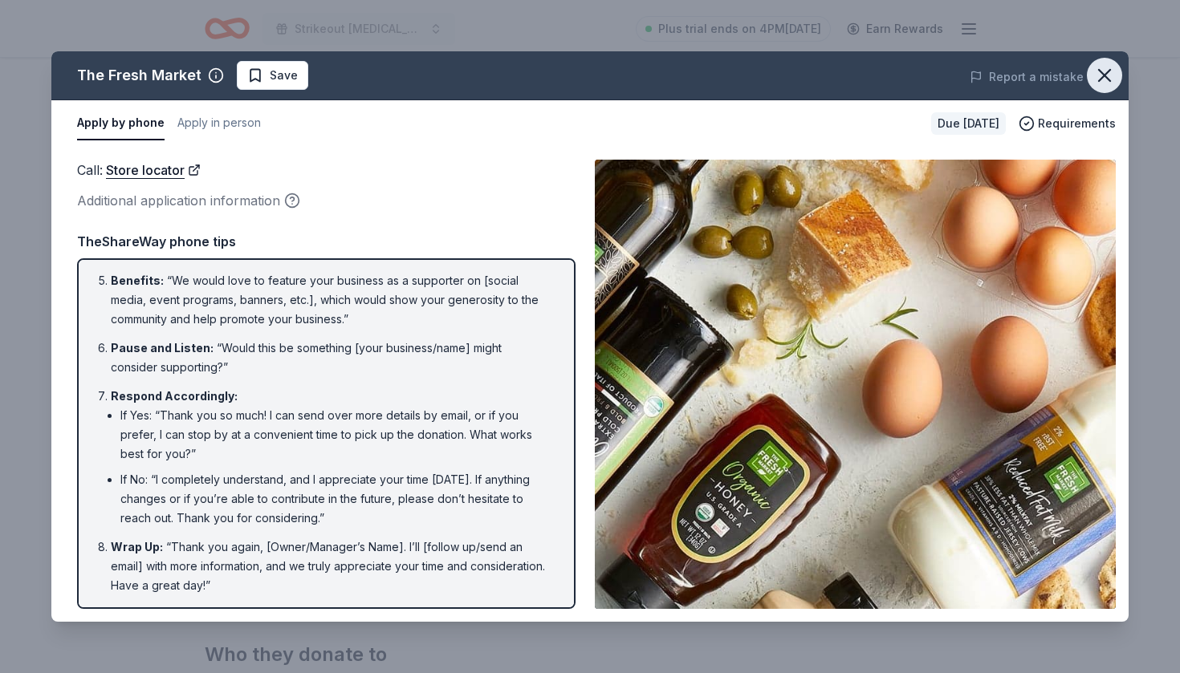
click at [1105, 77] on icon "button" at bounding box center [1104, 75] width 11 height 11
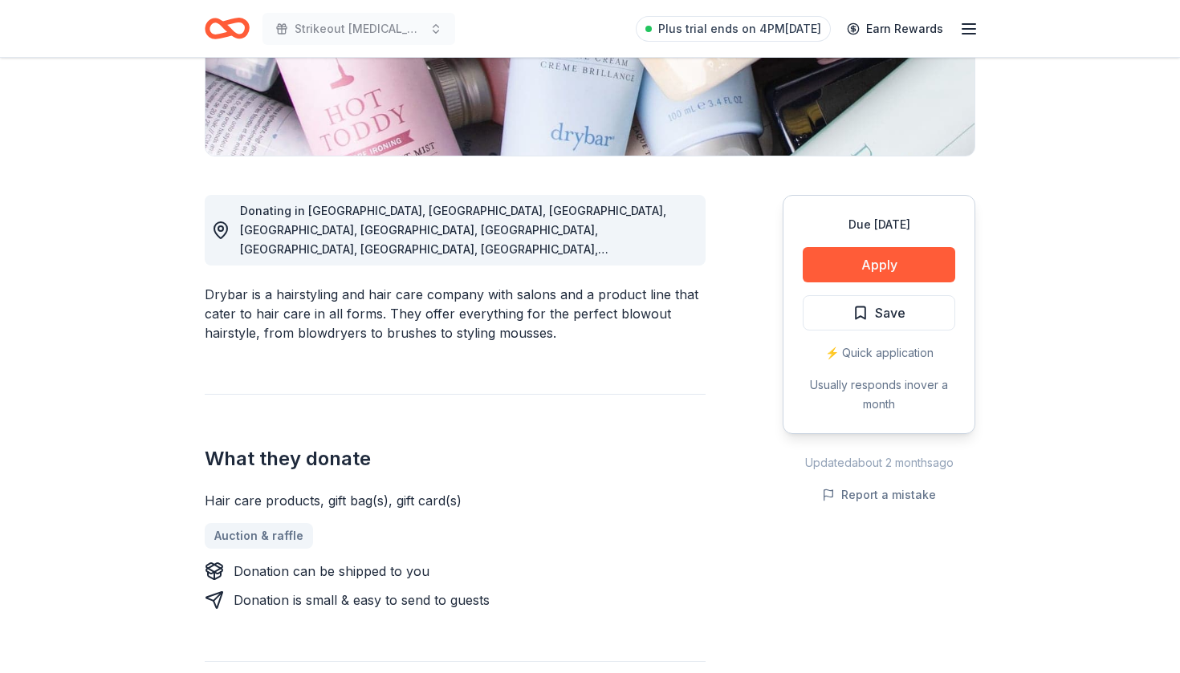
scroll to position [332, 0]
click at [914, 257] on button "Apply" at bounding box center [879, 263] width 152 height 35
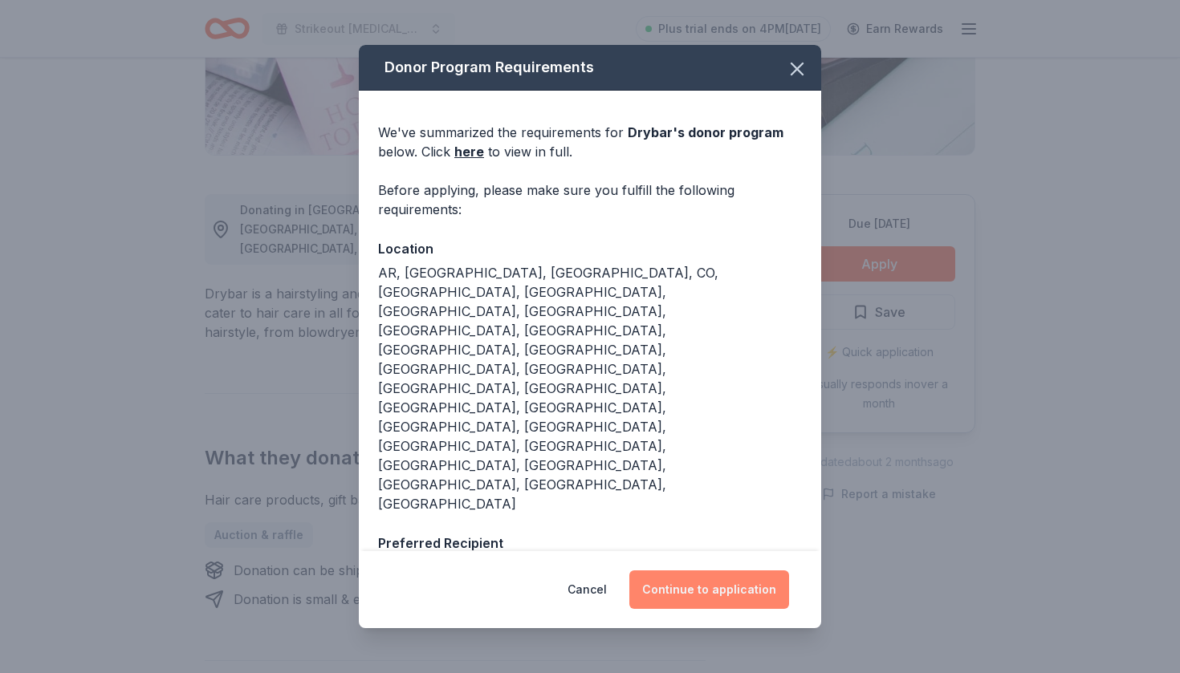
click at [701, 583] on button "Continue to application" at bounding box center [709, 590] width 160 height 39
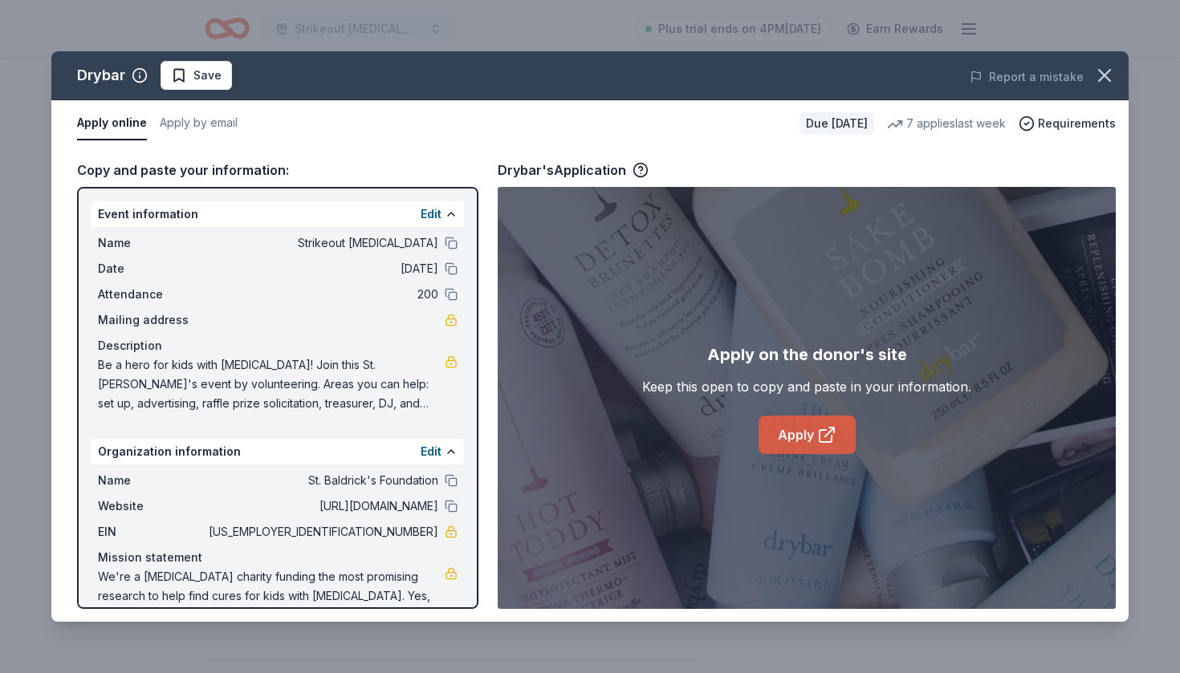
click at [812, 450] on link "Apply" at bounding box center [806, 435] width 97 height 39
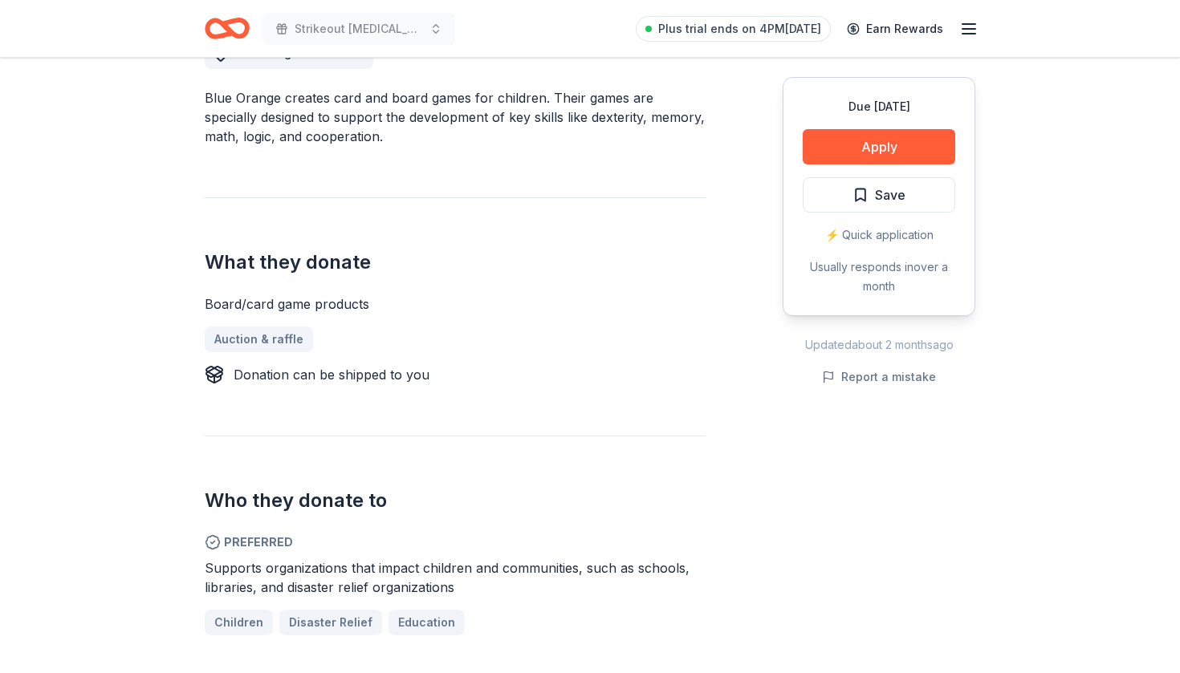
scroll to position [489, 0]
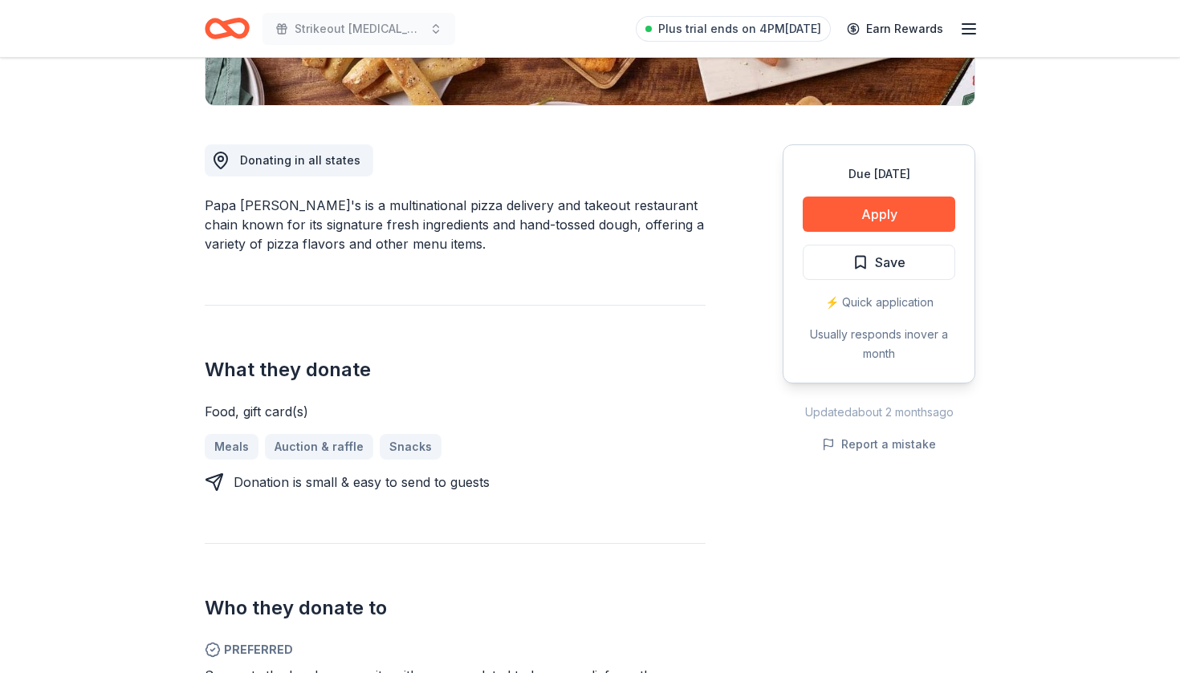
scroll to position [384, 0]
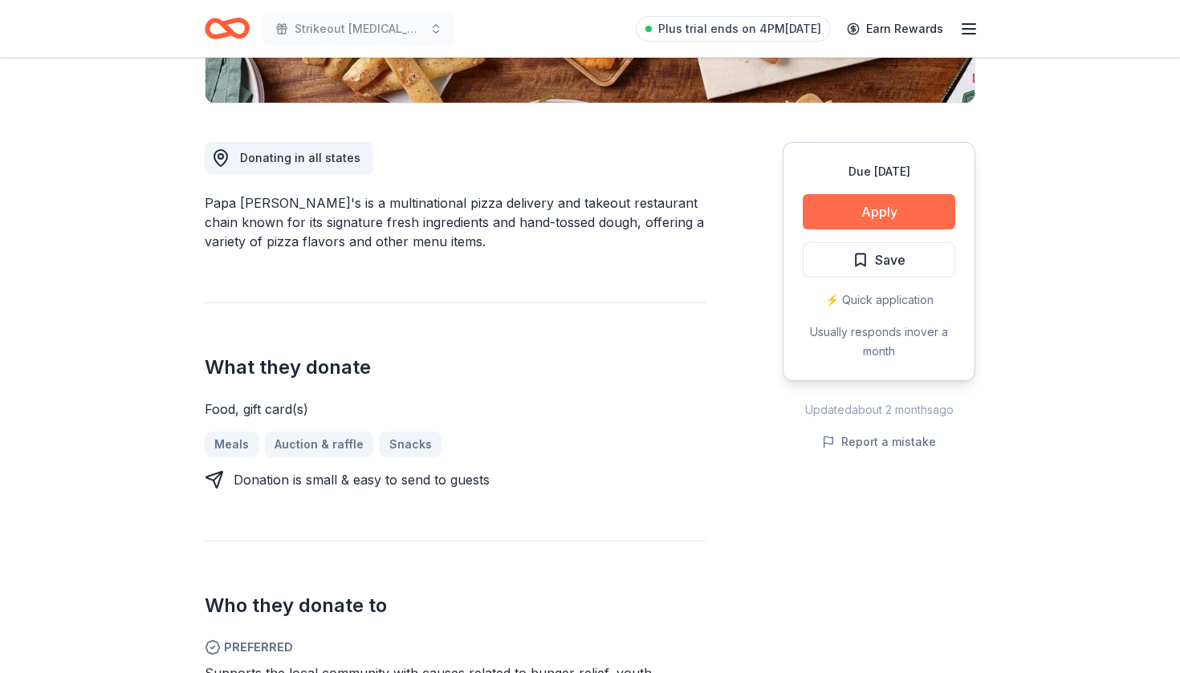
click at [904, 209] on button "Apply" at bounding box center [879, 211] width 152 height 35
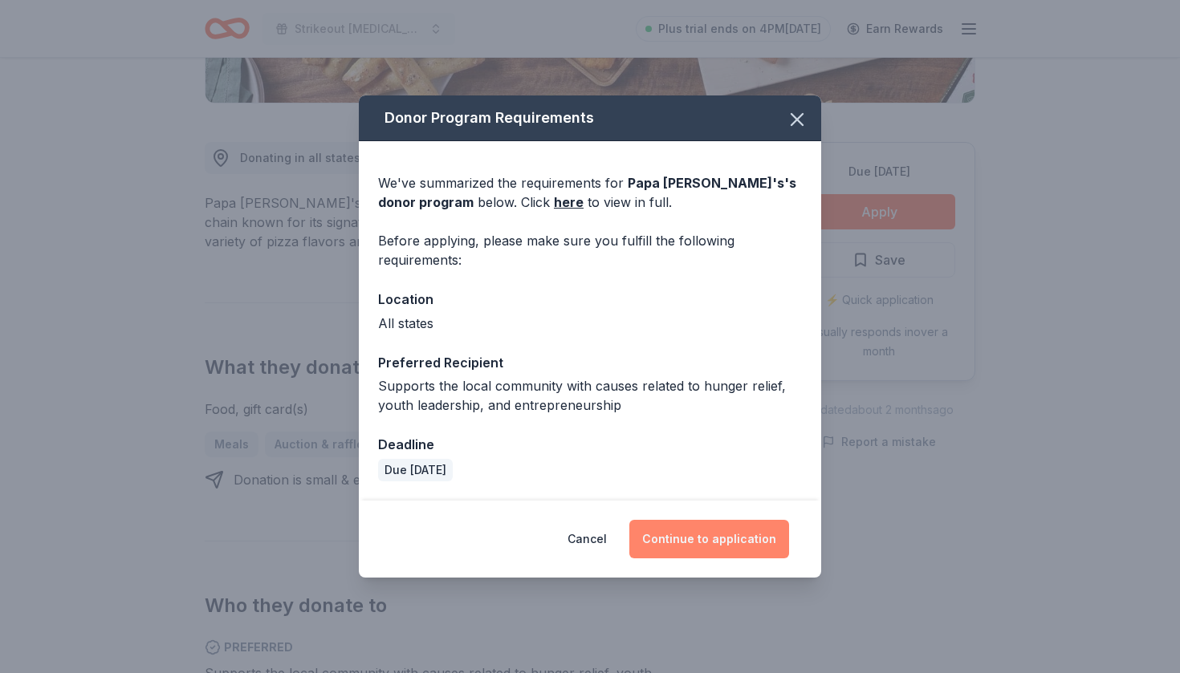
click at [693, 541] on button "Continue to application" at bounding box center [709, 539] width 160 height 39
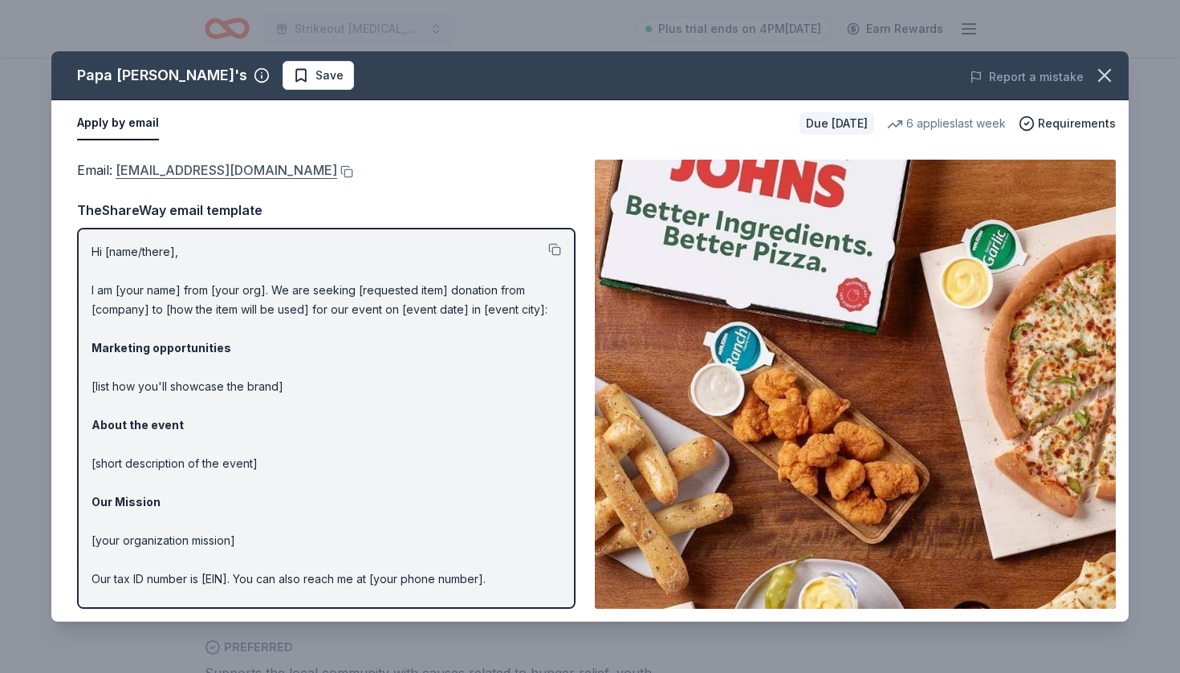
click at [254, 175] on link "foundation@papajohns.com" at bounding box center [227, 170] width 222 height 21
click at [337, 174] on button at bounding box center [345, 171] width 16 height 13
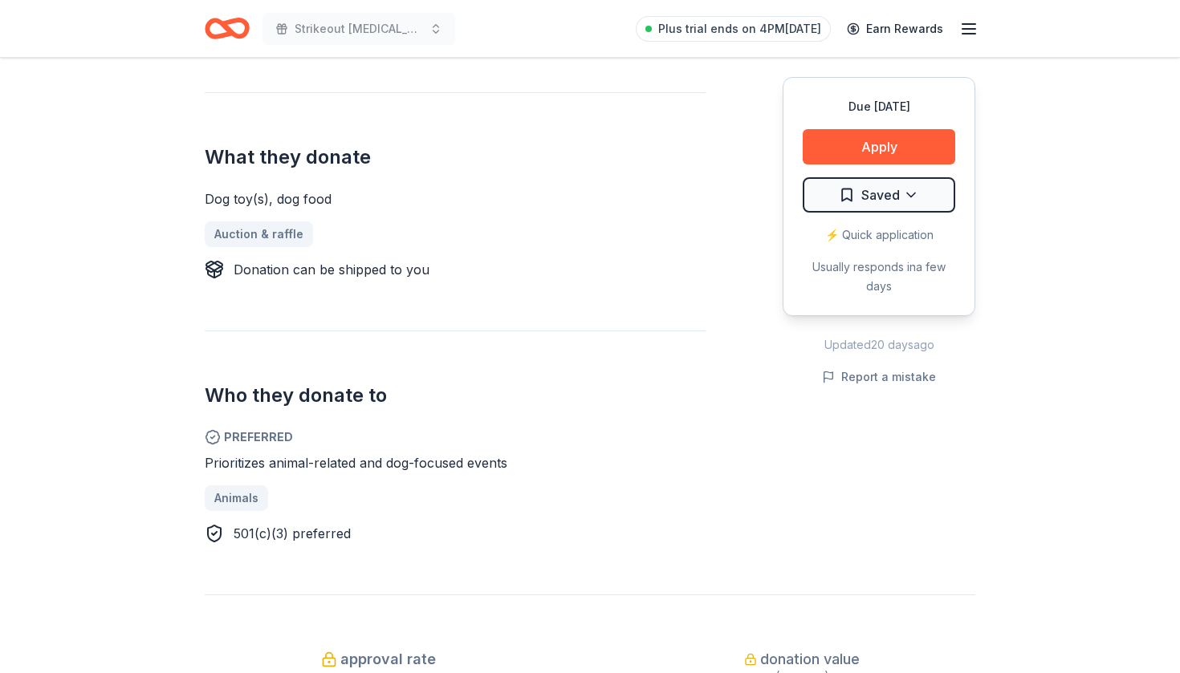
scroll to position [600, 0]
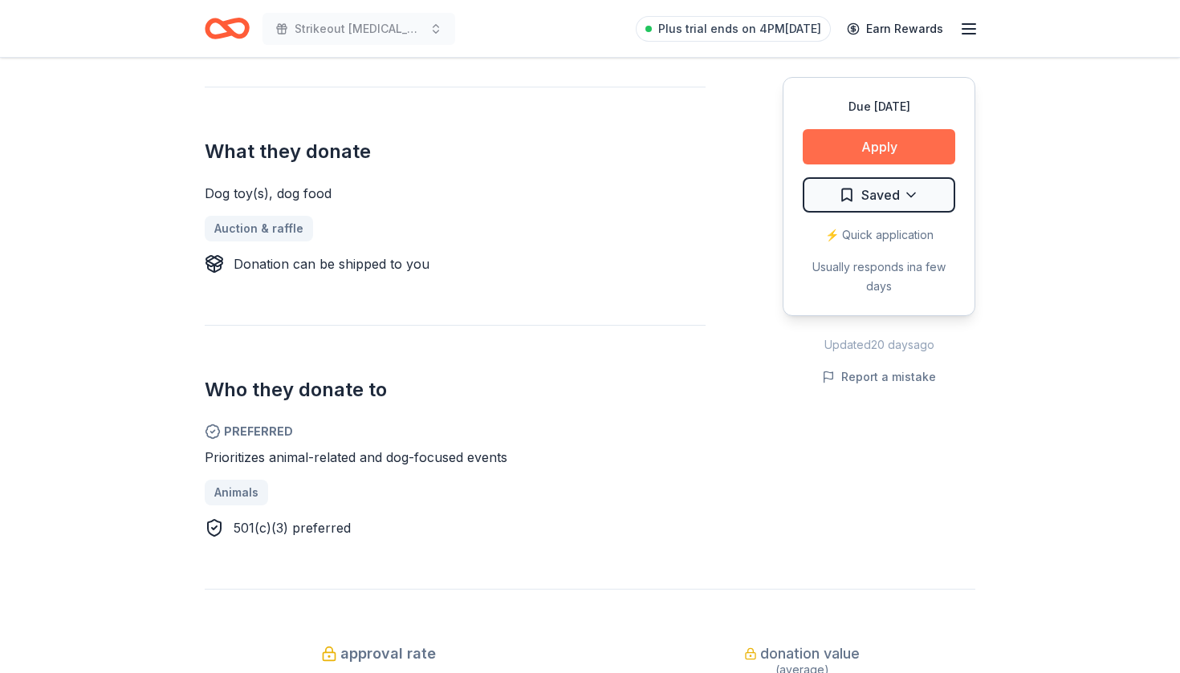
click at [868, 143] on button "Apply" at bounding box center [879, 146] width 152 height 35
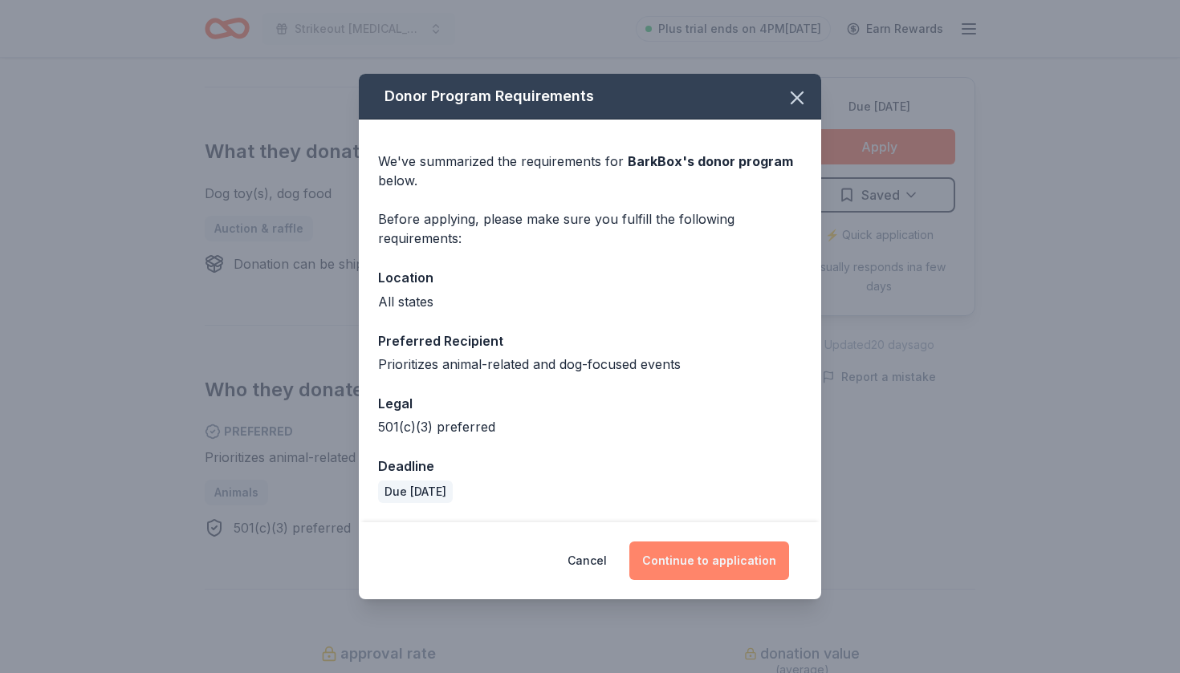
click at [693, 565] on button "Continue to application" at bounding box center [709, 561] width 160 height 39
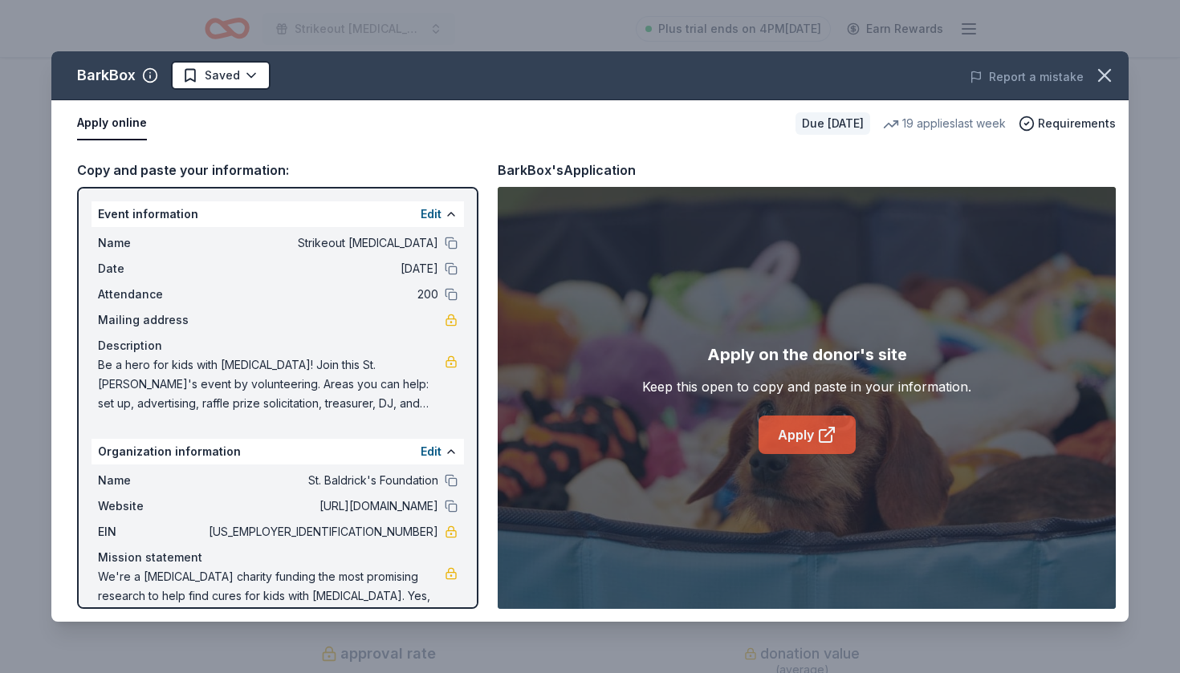
click at [787, 439] on link "Apply" at bounding box center [806, 435] width 97 height 39
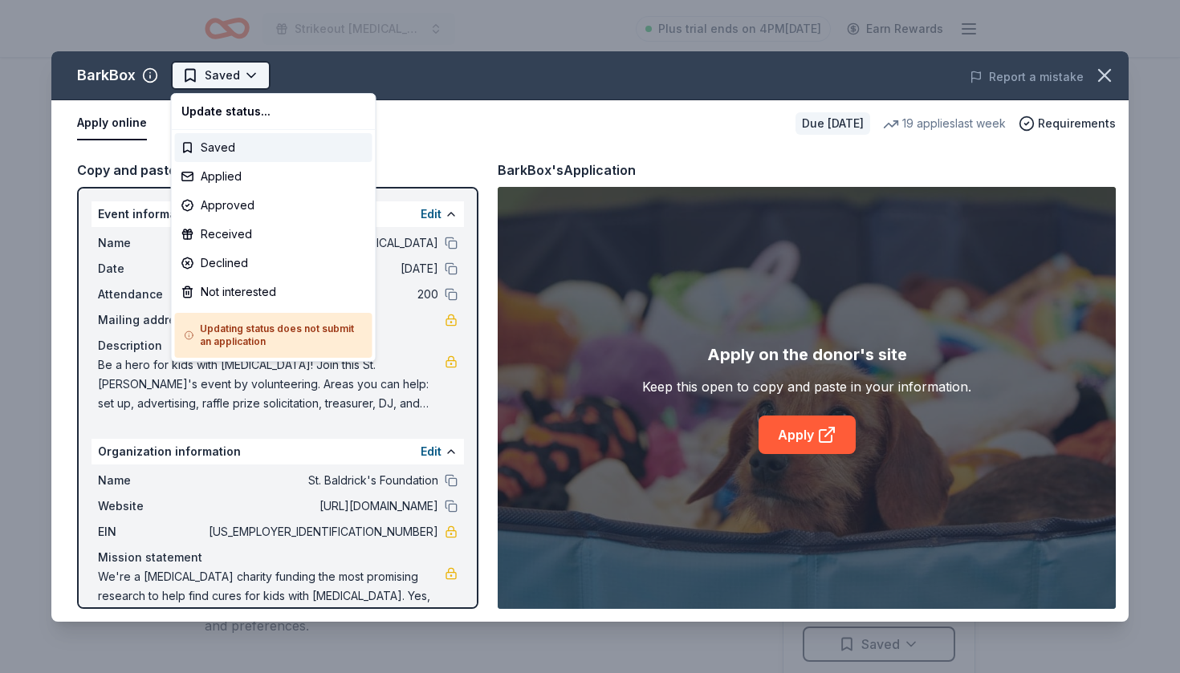
scroll to position [0, 0]
click at [238, 179] on div "Applied" at bounding box center [273, 176] width 197 height 29
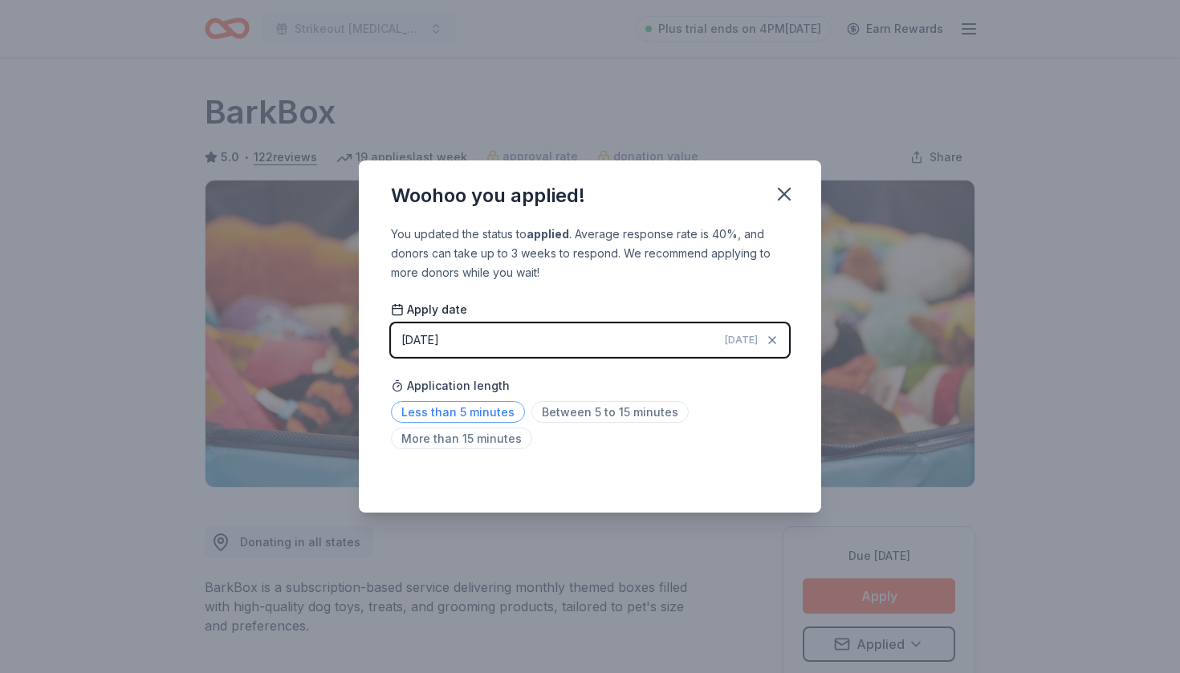
click at [496, 412] on span "Less than 5 minutes" at bounding box center [458, 412] width 134 height 22
click at [778, 191] on icon "button" at bounding box center [784, 194] width 22 height 22
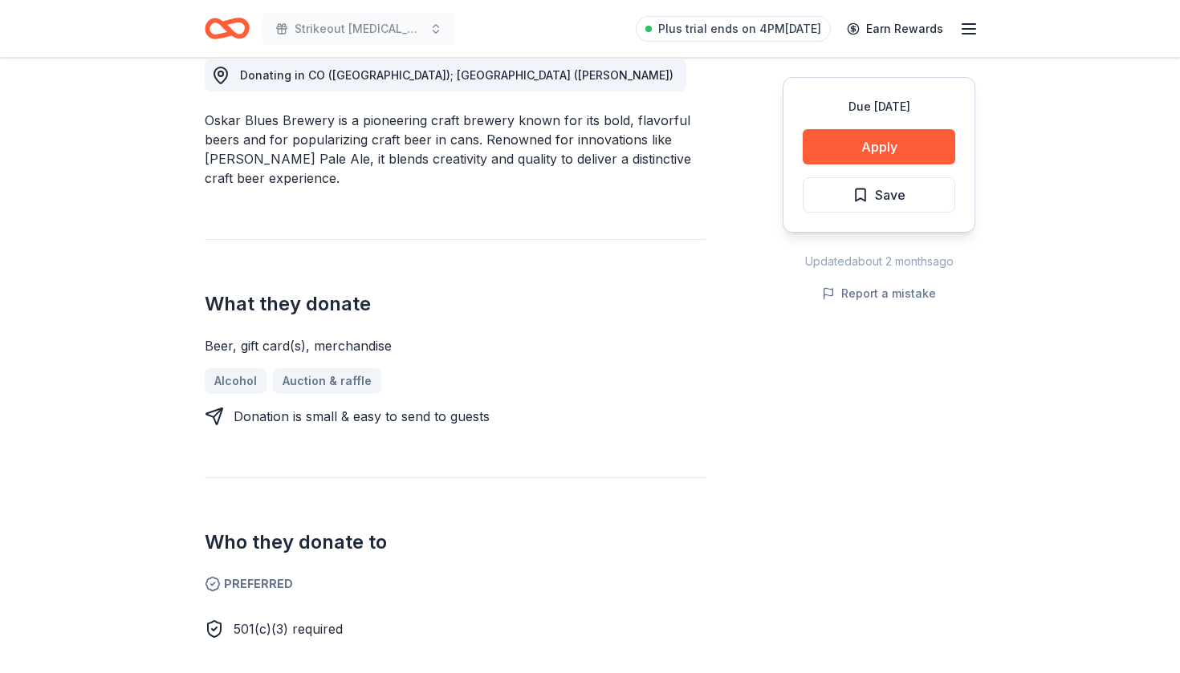
scroll to position [475, 0]
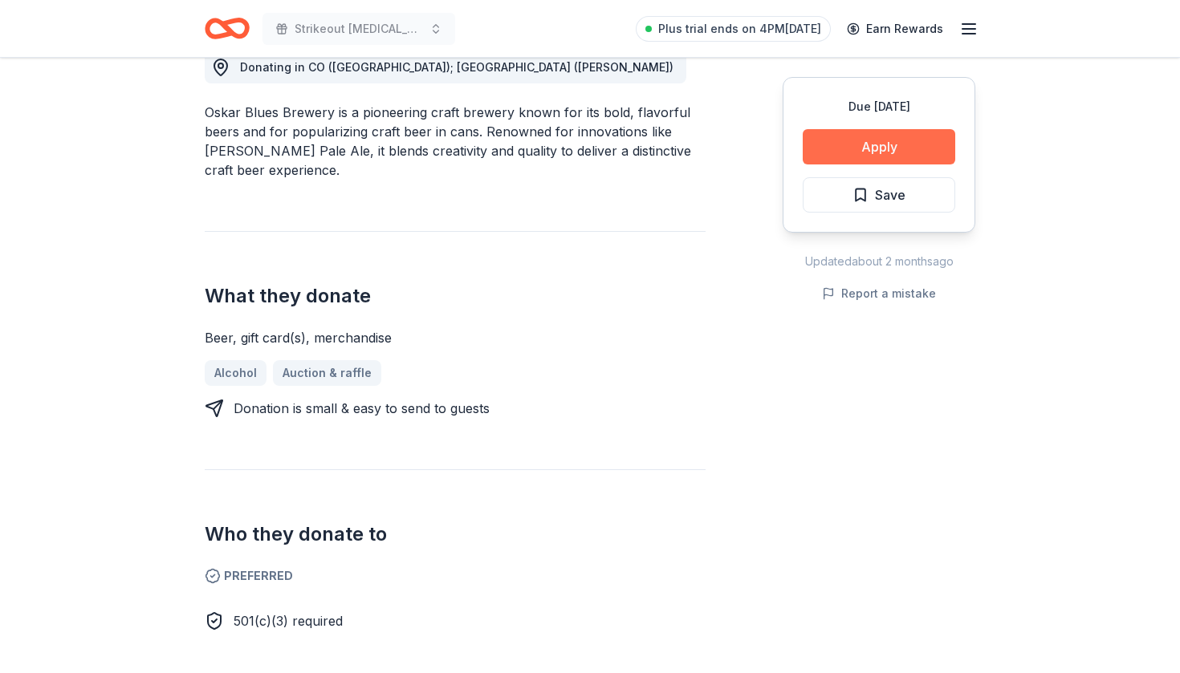
click at [895, 143] on button "Apply" at bounding box center [879, 146] width 152 height 35
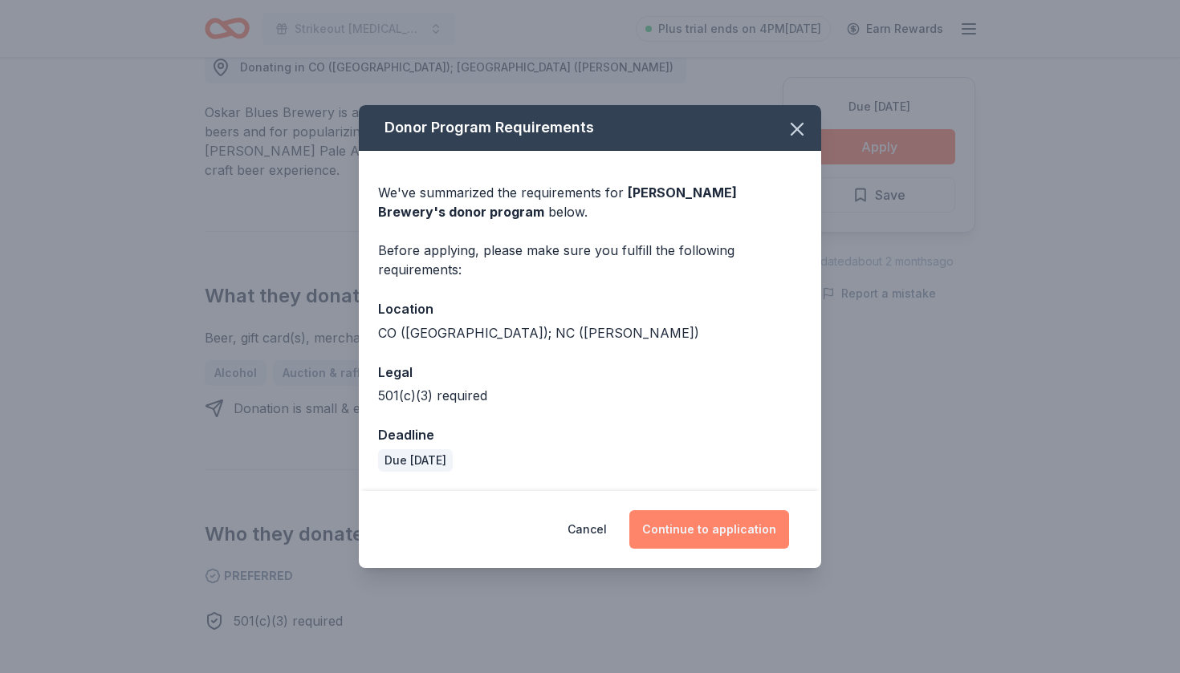
click at [689, 531] on button "Continue to application" at bounding box center [709, 529] width 160 height 39
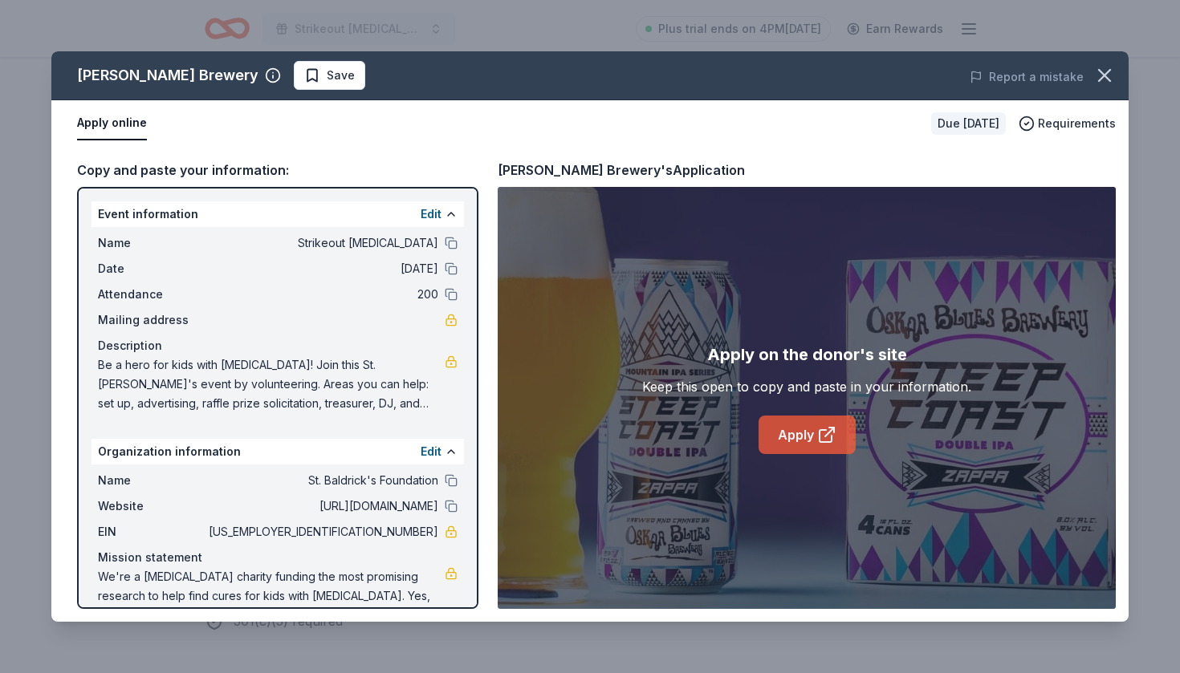
click at [807, 435] on link "Apply" at bounding box center [806, 435] width 97 height 39
click at [770, 449] on link "Apply" at bounding box center [806, 435] width 97 height 39
click at [305, 86] on button "Save" at bounding box center [329, 75] width 71 height 29
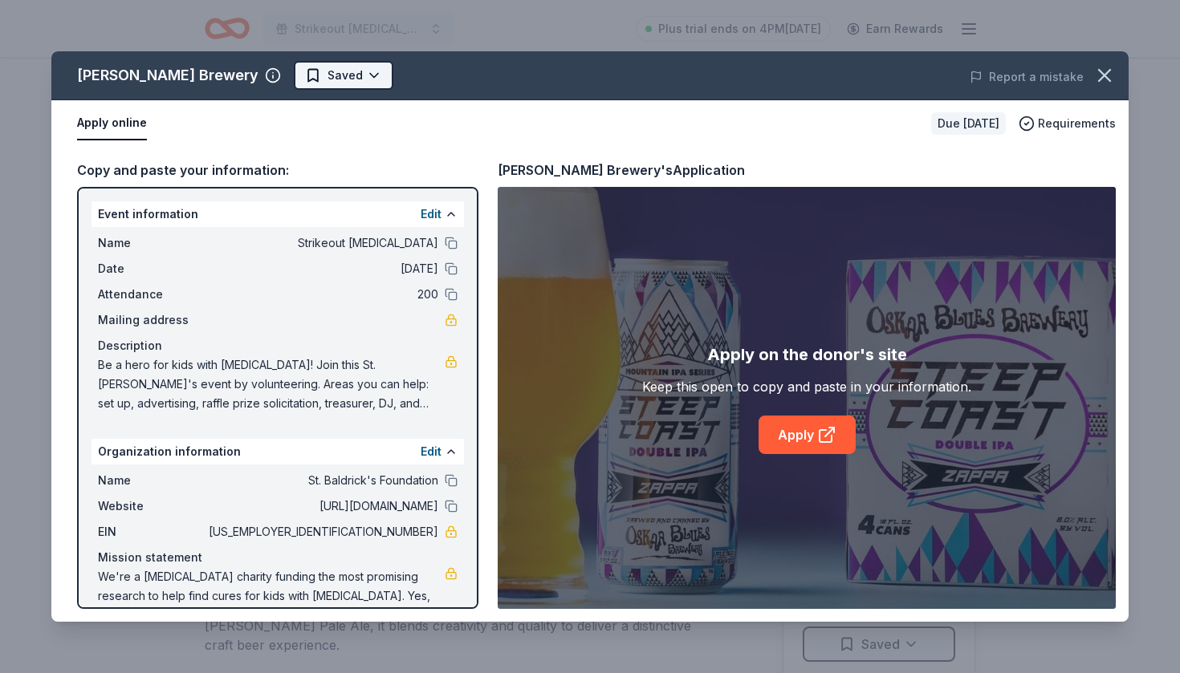
click at [305, 85] on html "Strikeout childhood cancer Plus trial ends on 4PM, 8/14 Earn Rewards Due in 257…" at bounding box center [590, 336] width 1180 height 673
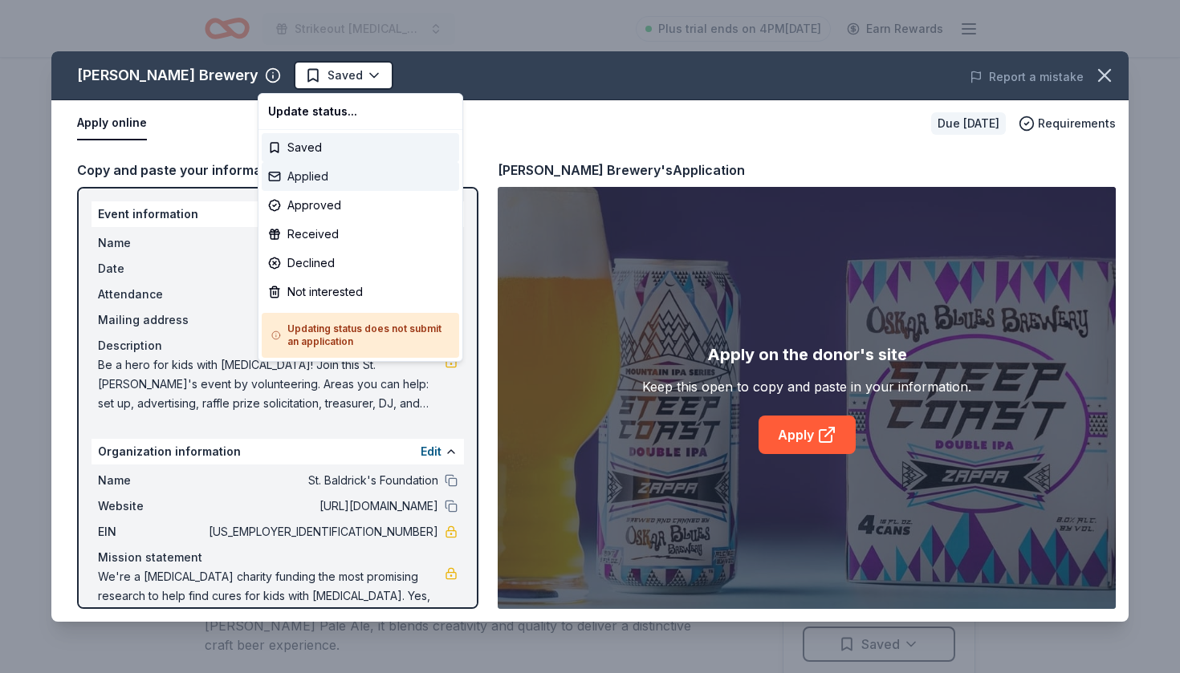
click at [308, 175] on div "Applied" at bounding box center [360, 176] width 197 height 29
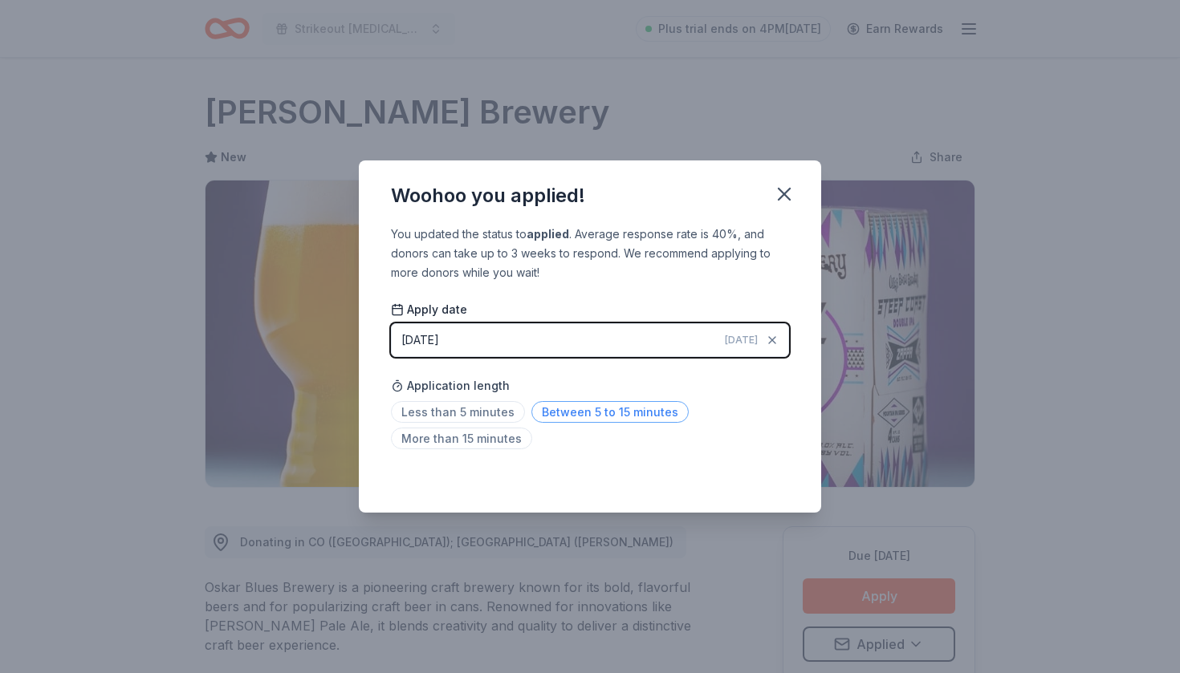
click at [566, 411] on span "Between 5 to 15 minutes" at bounding box center [609, 412] width 157 height 22
click at [784, 189] on icon "button" at bounding box center [784, 194] width 22 height 22
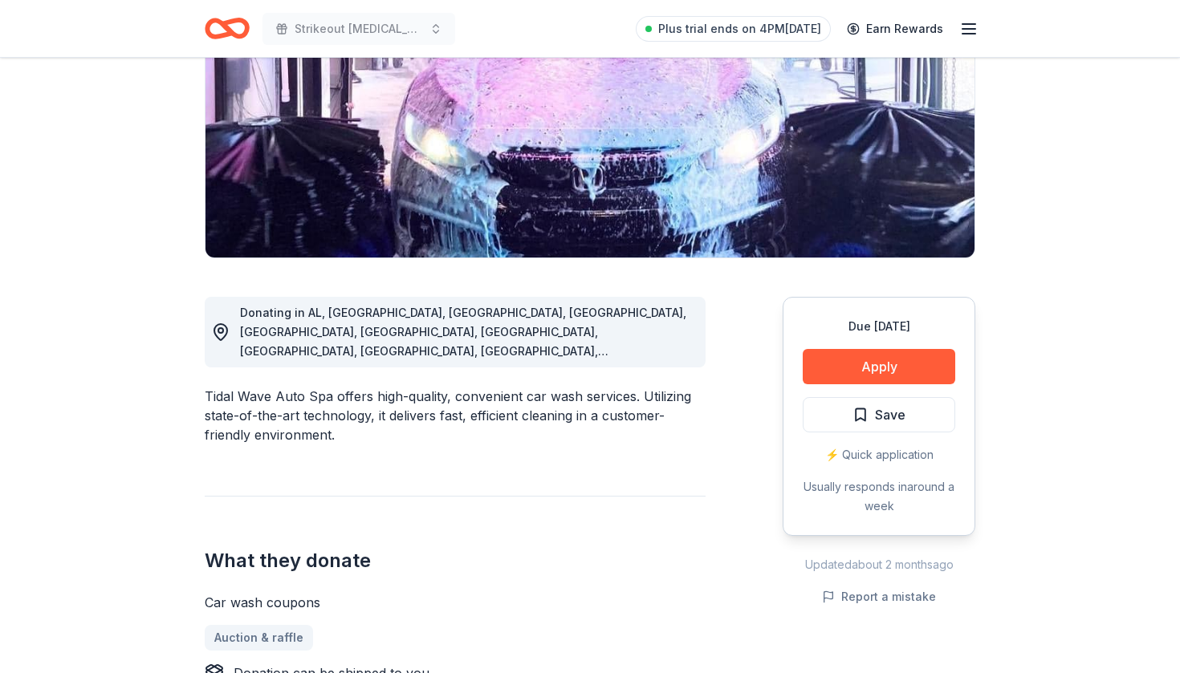
scroll to position [255, 0]
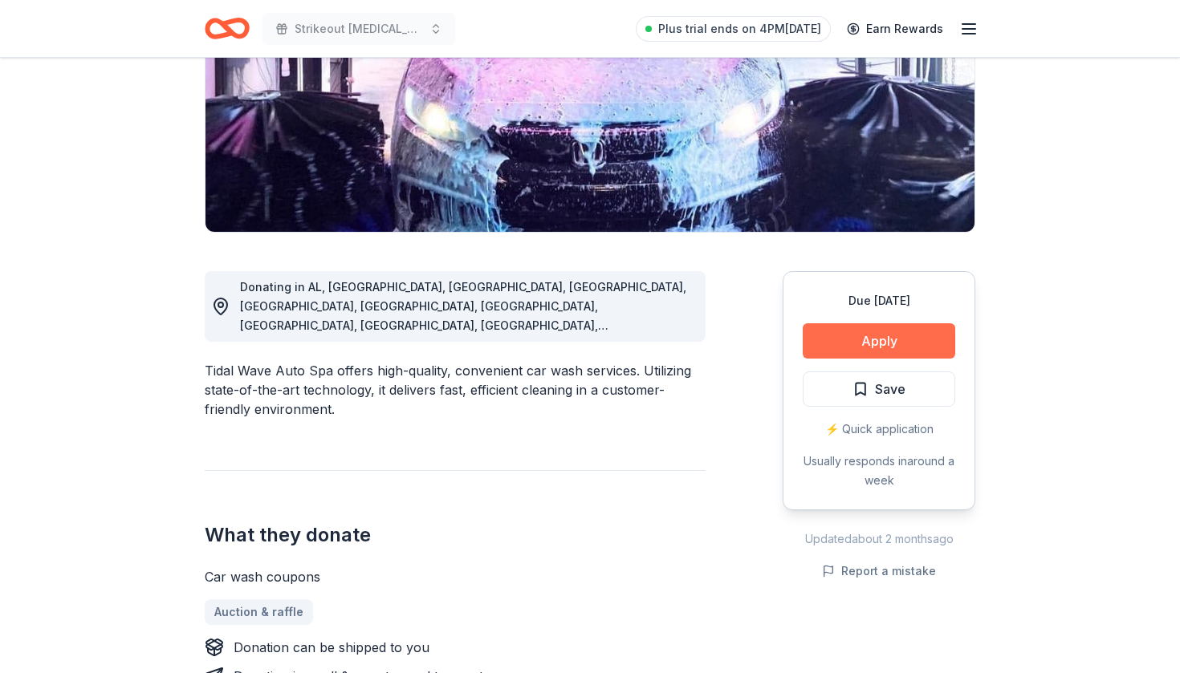
click at [875, 339] on button "Apply" at bounding box center [879, 340] width 152 height 35
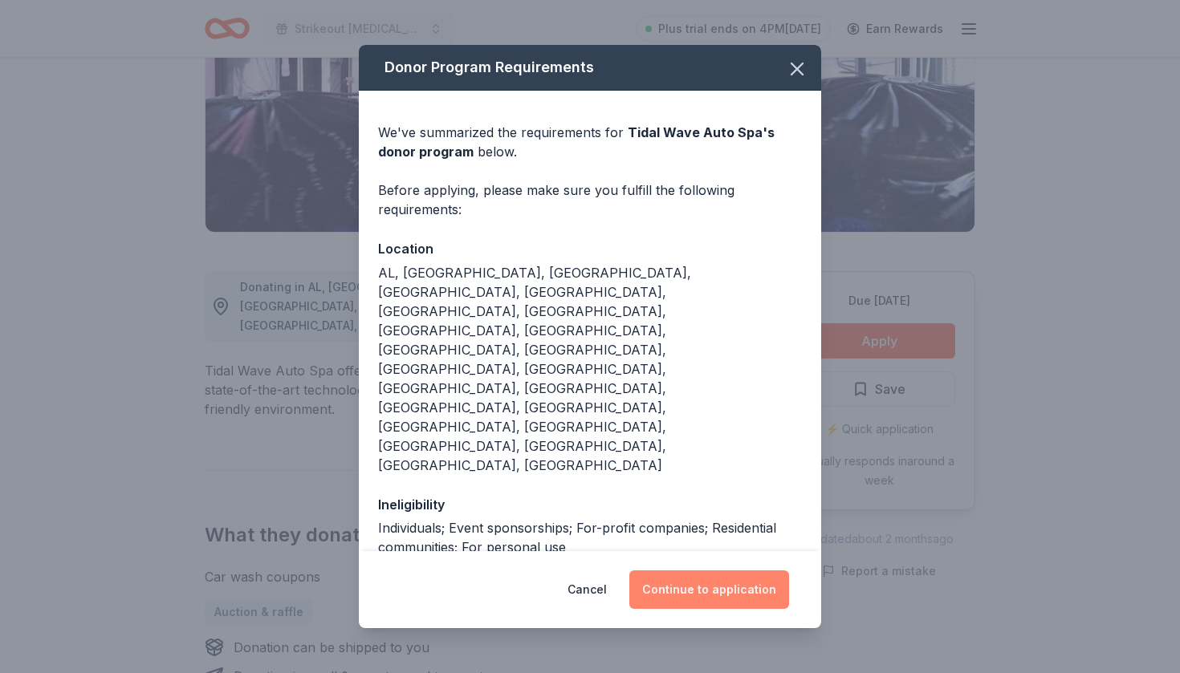
click at [675, 571] on button "Continue to application" at bounding box center [709, 590] width 160 height 39
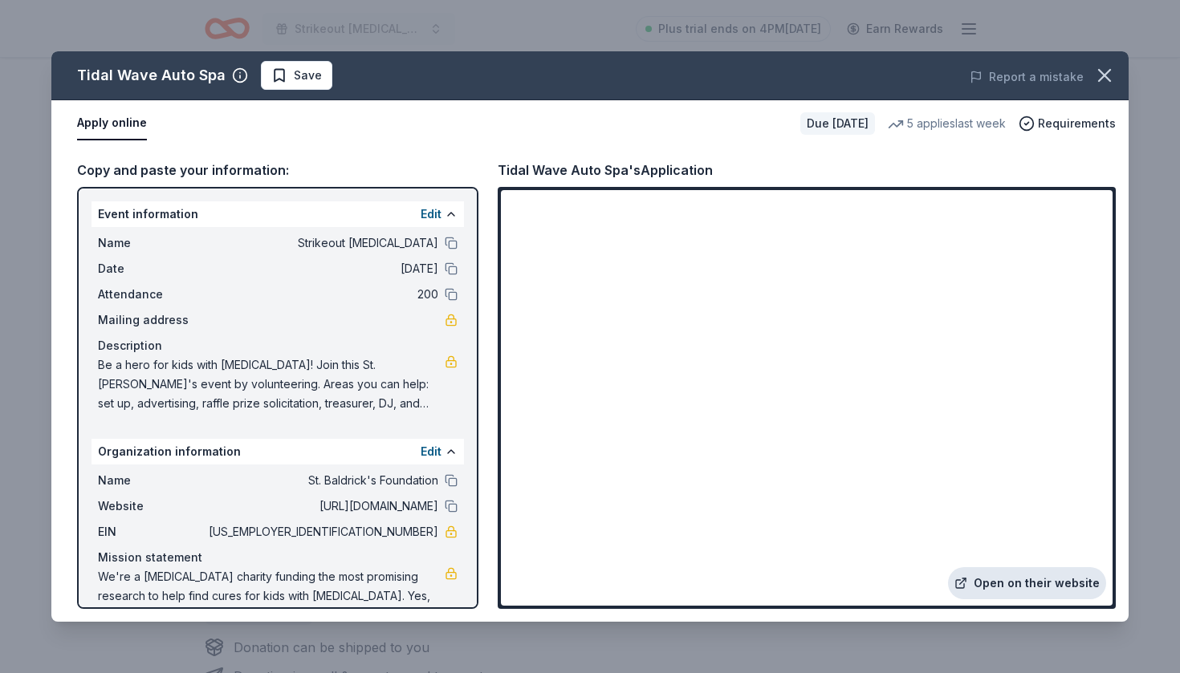
click at [999, 591] on link "Open on their website" at bounding box center [1027, 583] width 158 height 32
click at [300, 86] on button "Save" at bounding box center [296, 75] width 71 height 29
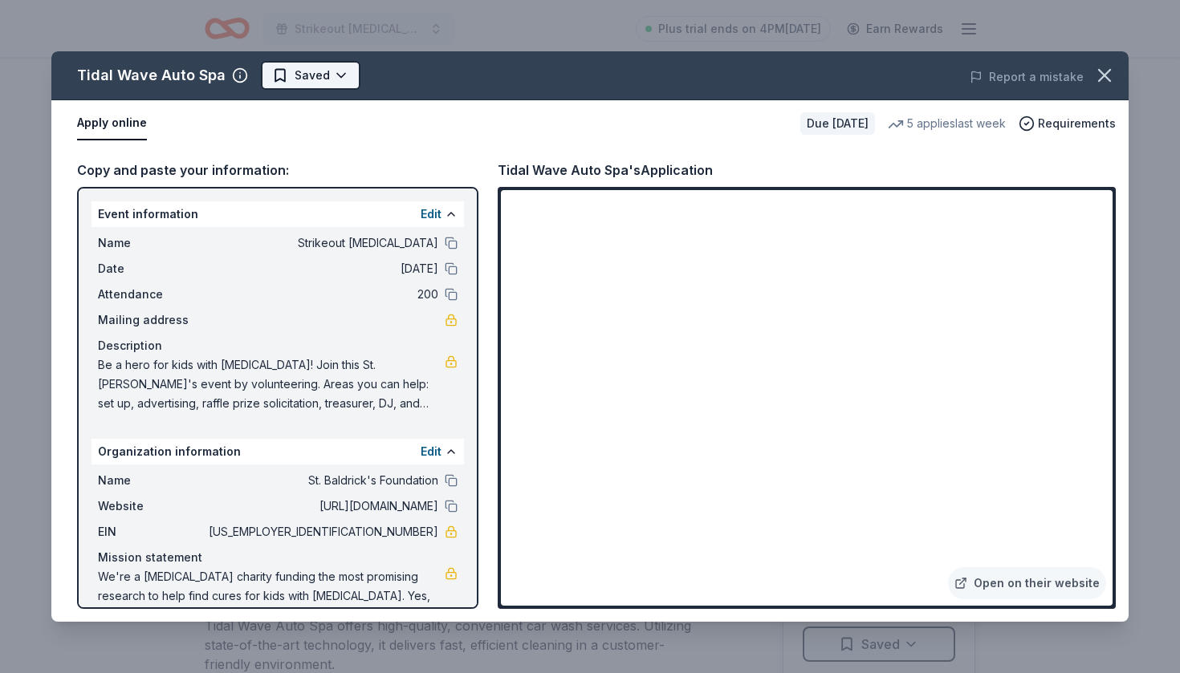
click at [331, 73] on html "Strikeout [MEDICAL_DATA] Plus trial ends on 4PM[DATE] Earn Rewards Due [DATE] S…" at bounding box center [590, 336] width 1180 height 673
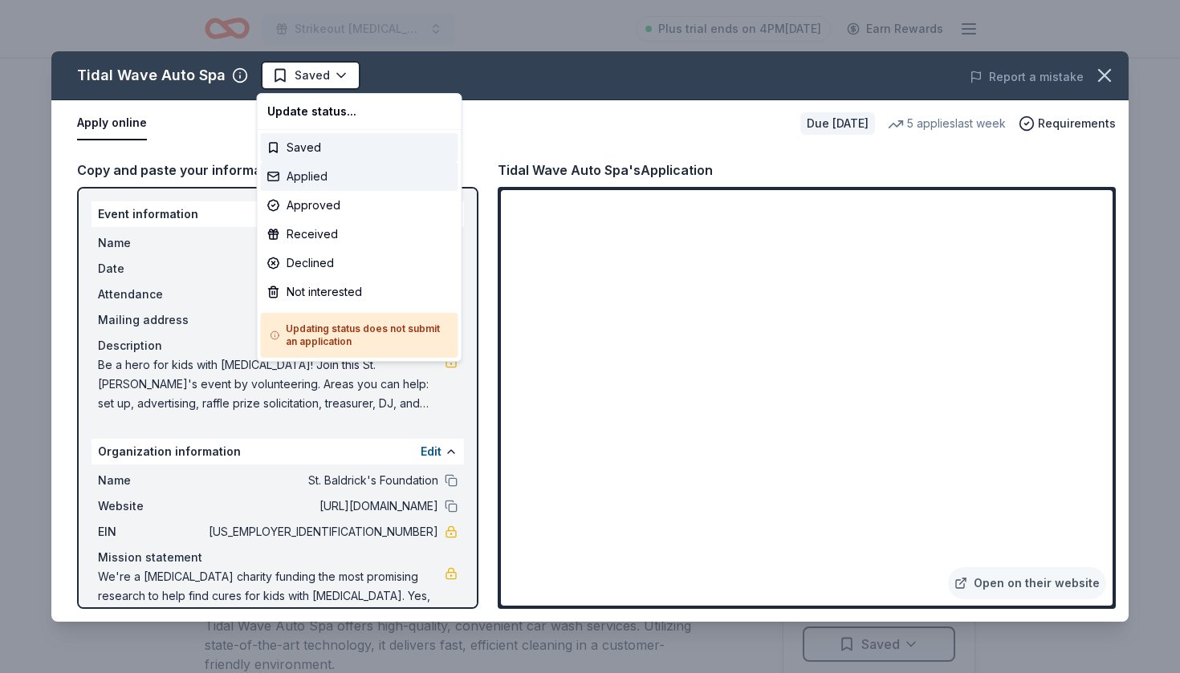
click at [303, 178] on div "Applied" at bounding box center [359, 176] width 197 height 29
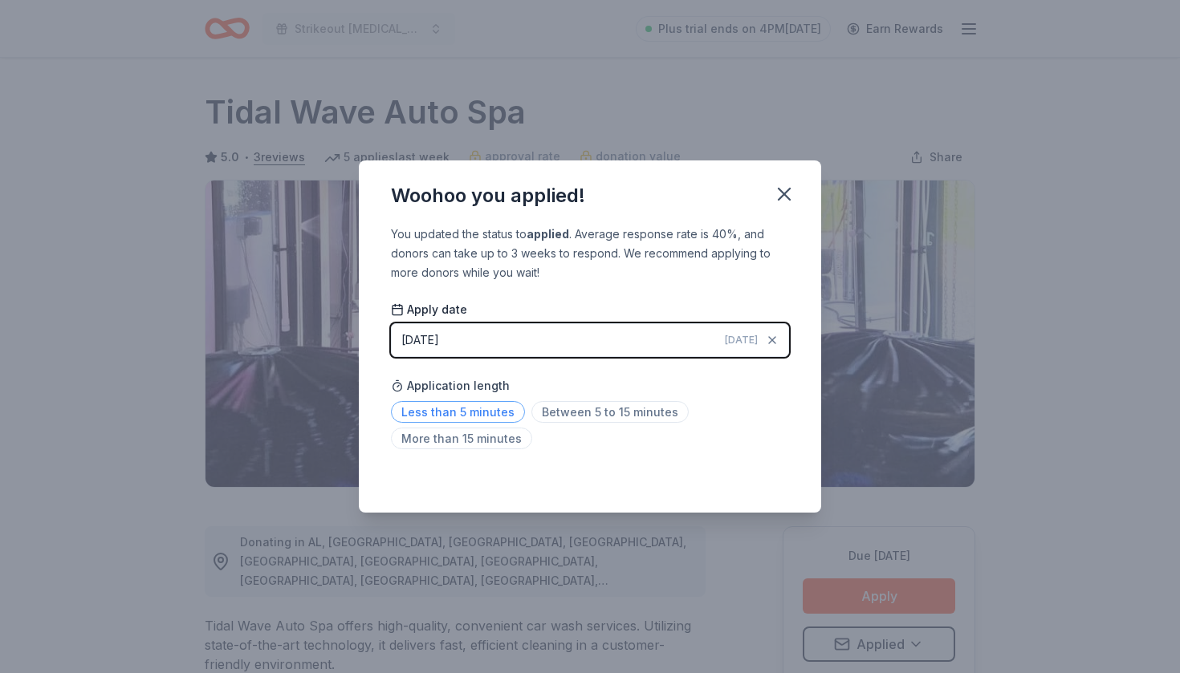
click at [435, 412] on span "Less than 5 minutes" at bounding box center [458, 412] width 134 height 22
click at [781, 203] on icon "button" at bounding box center [784, 194] width 22 height 22
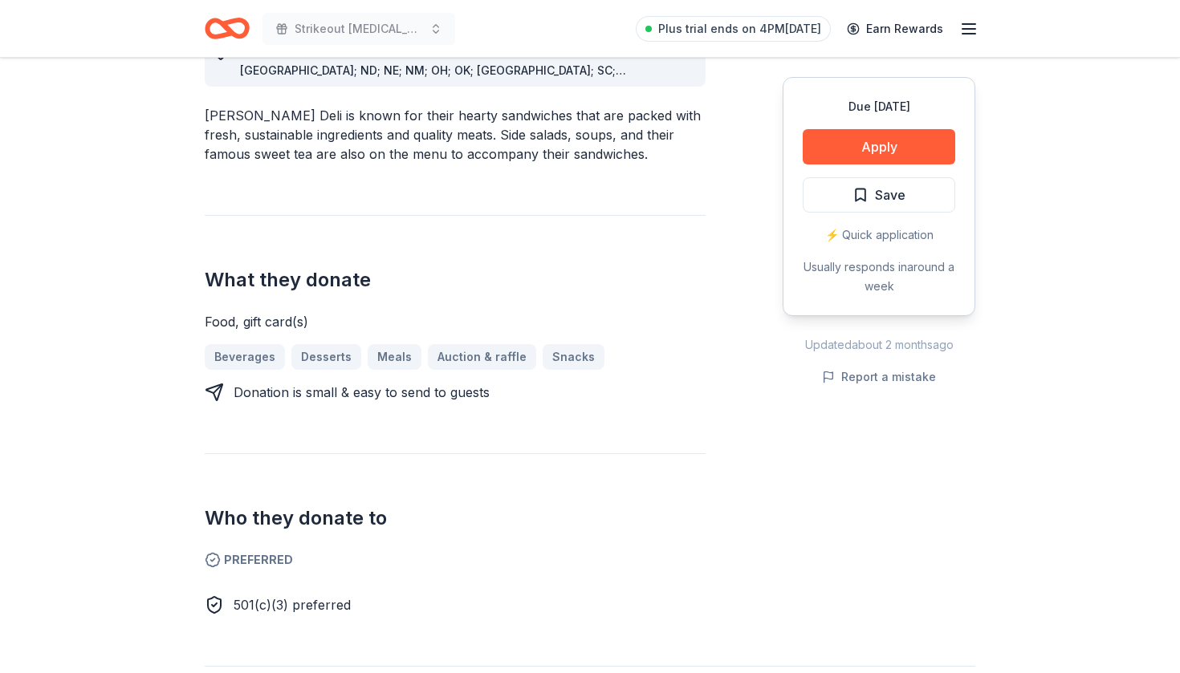
scroll to position [512, 0]
click at [893, 131] on button "Apply" at bounding box center [879, 146] width 152 height 35
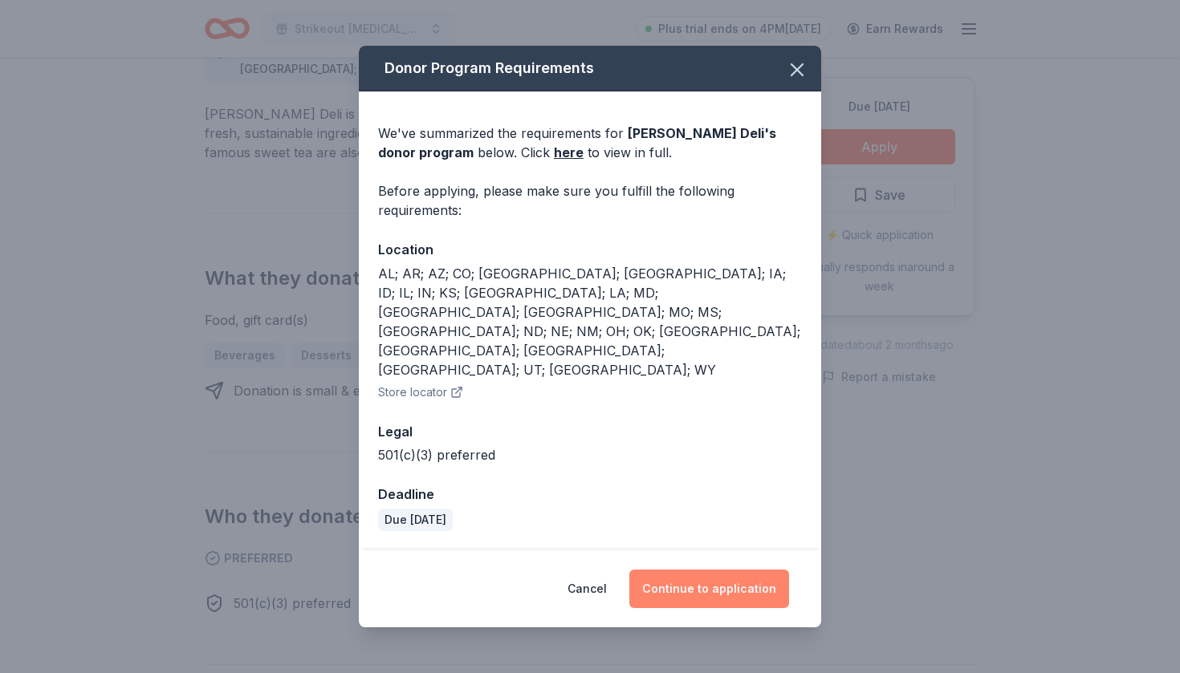
click at [726, 570] on button "Continue to application" at bounding box center [709, 589] width 160 height 39
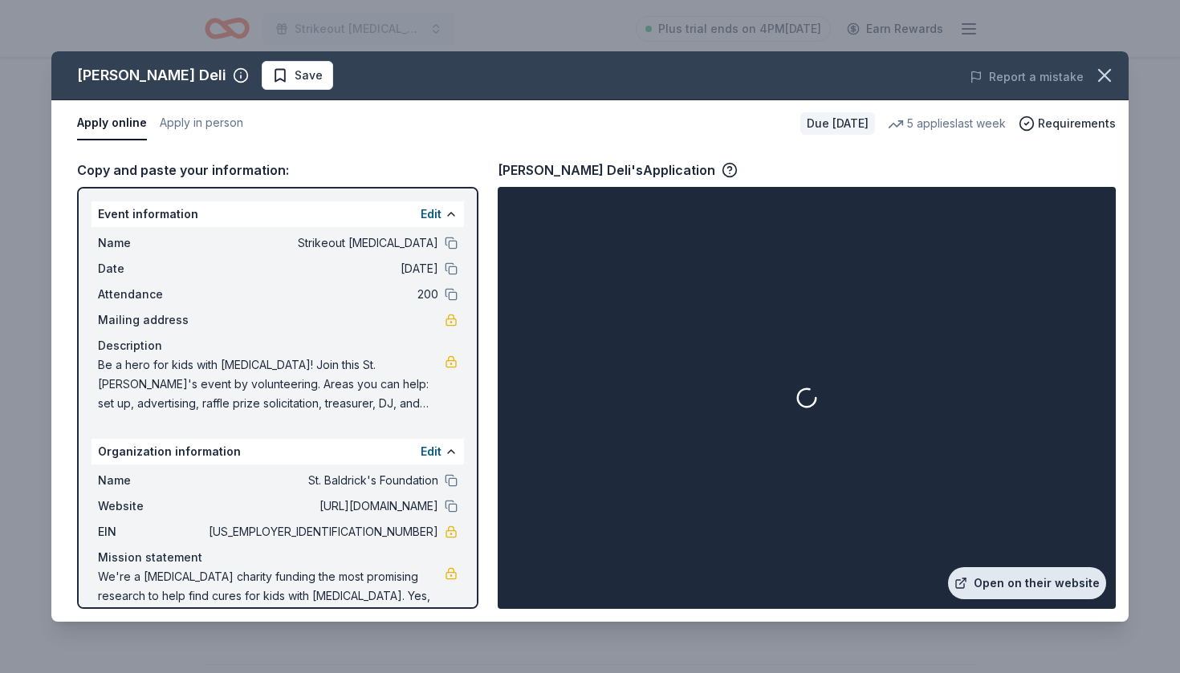
click at [986, 589] on link "Open on their website" at bounding box center [1027, 583] width 158 height 32
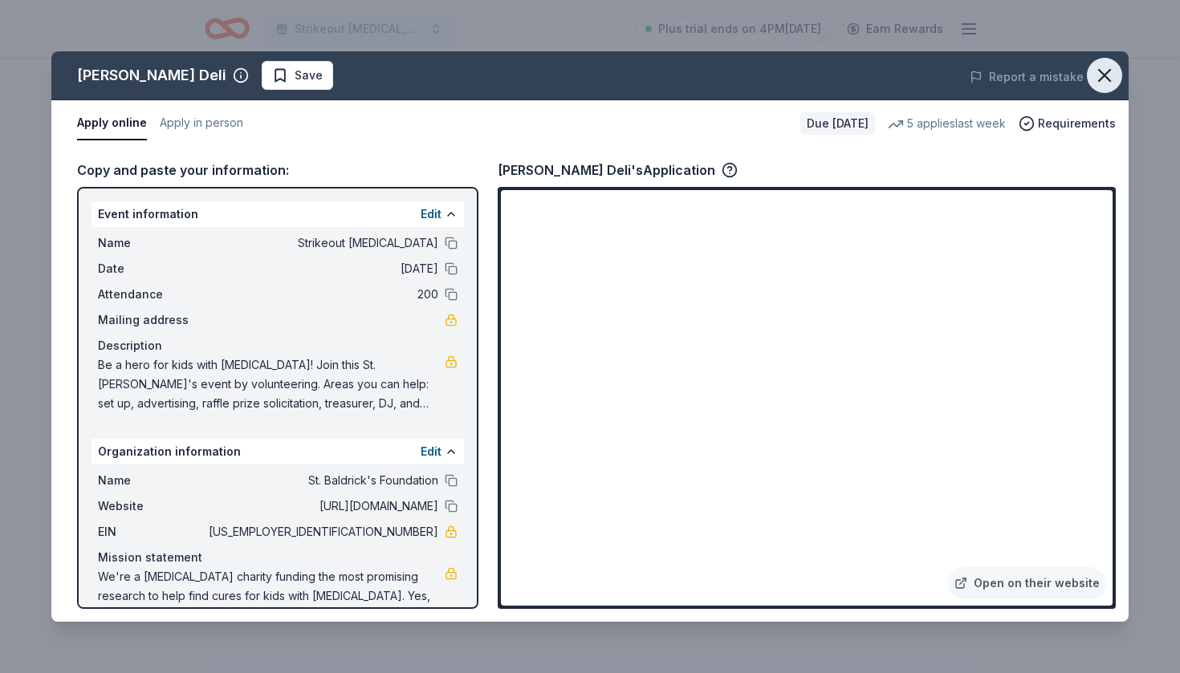
click at [1102, 83] on icon "button" at bounding box center [1104, 75] width 22 height 22
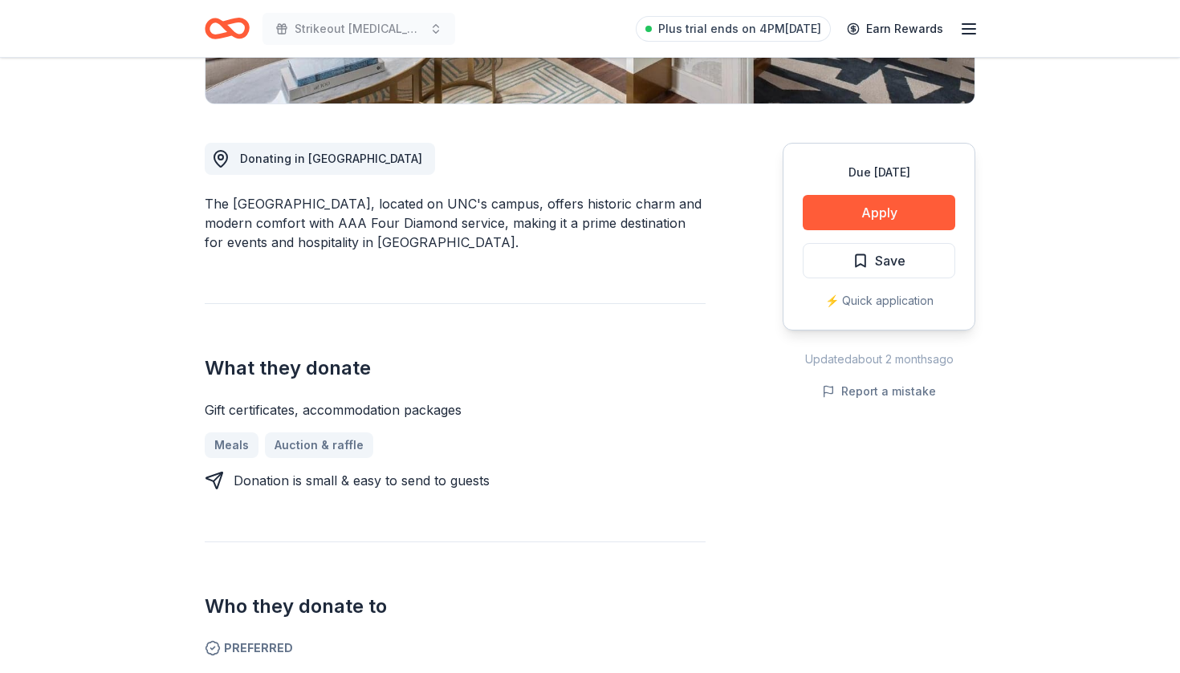
scroll to position [388, 0]
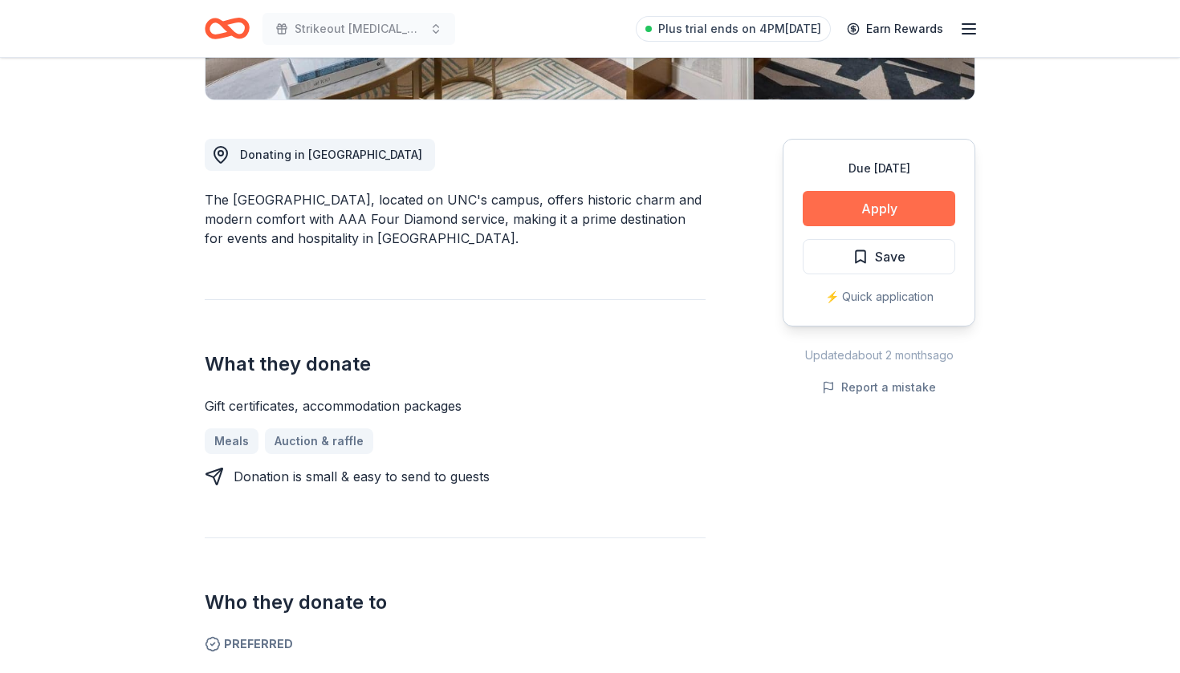
click at [846, 203] on button "Apply" at bounding box center [879, 208] width 152 height 35
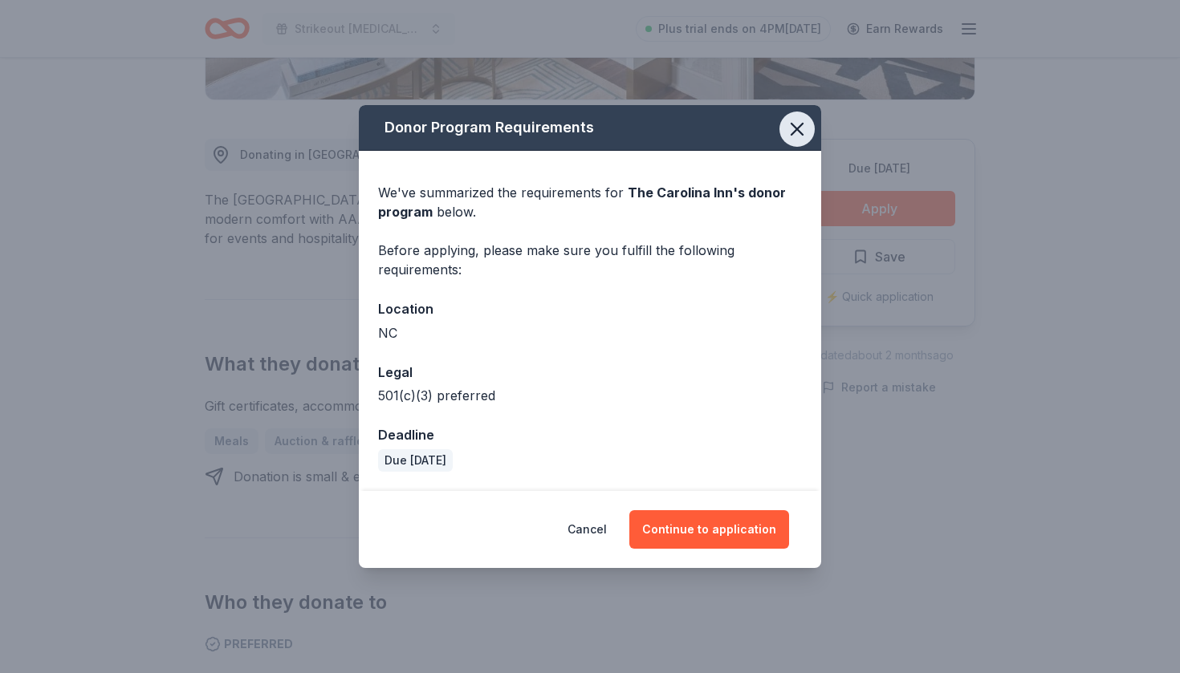
click at [796, 125] on icon "button" at bounding box center [797, 129] width 22 height 22
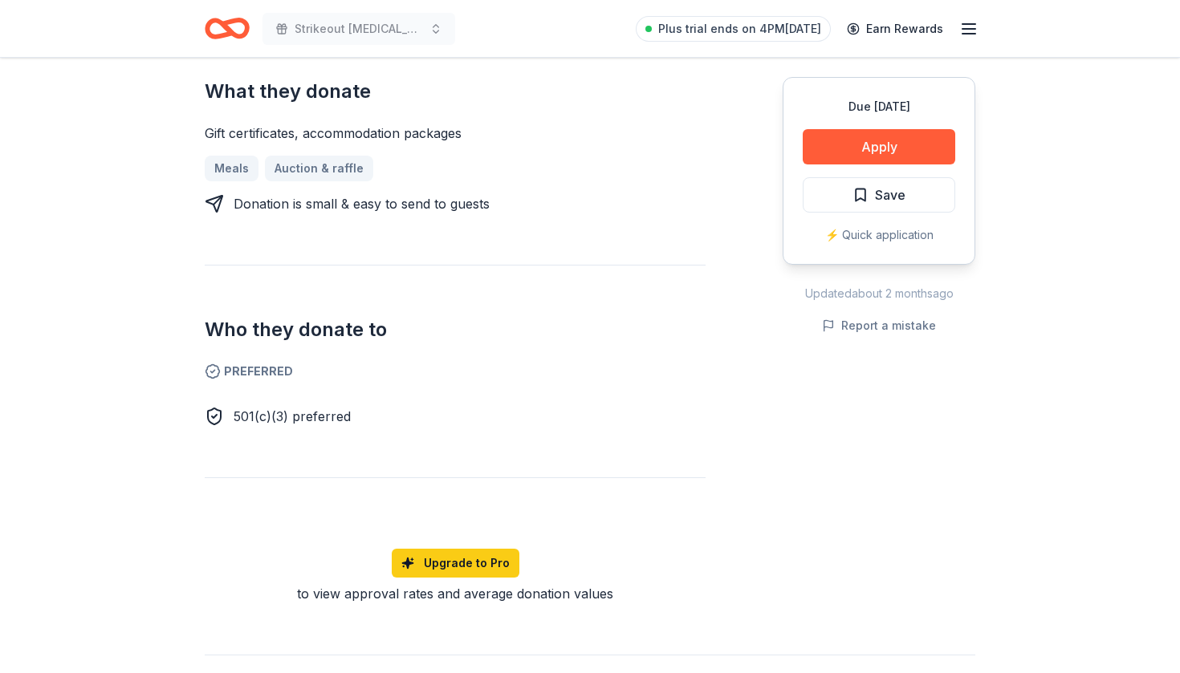
scroll to position [665, 0]
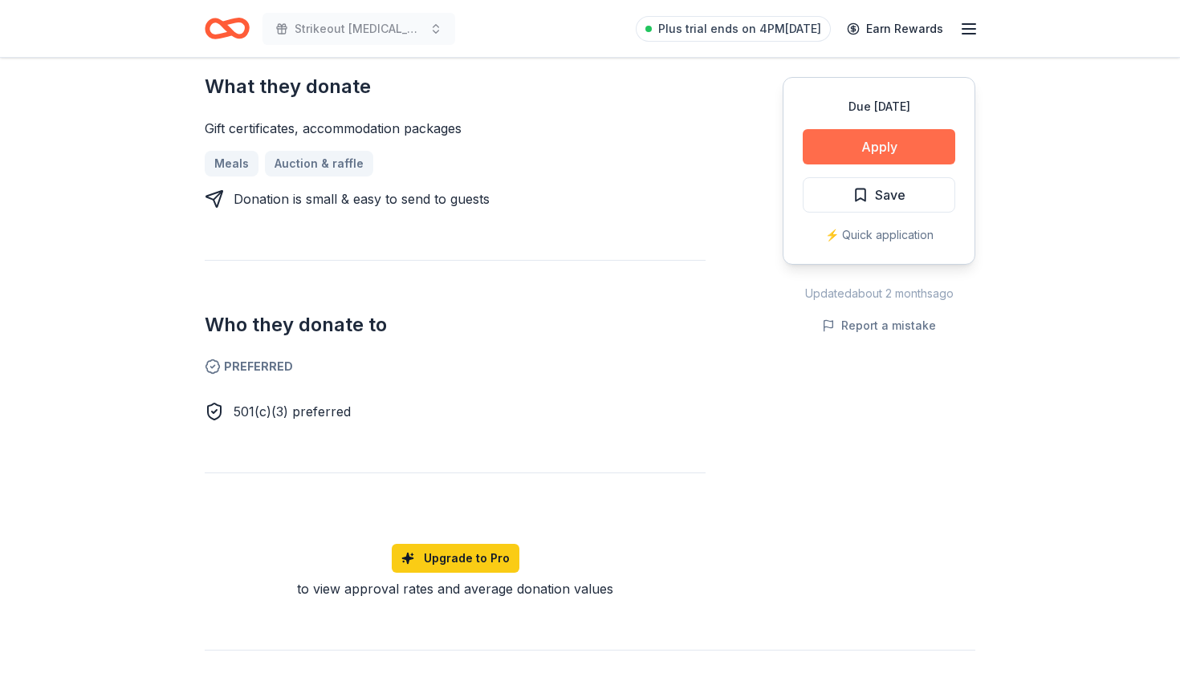
click at [896, 149] on button "Apply" at bounding box center [879, 146] width 152 height 35
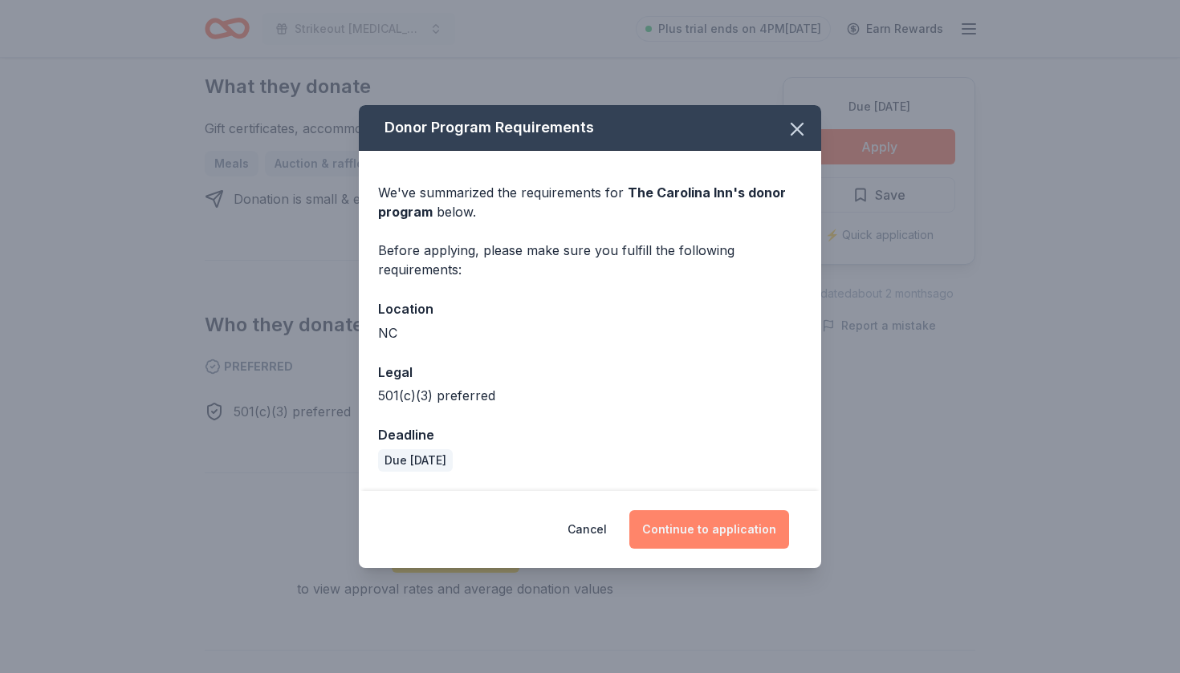
click at [688, 522] on button "Continue to application" at bounding box center [709, 529] width 160 height 39
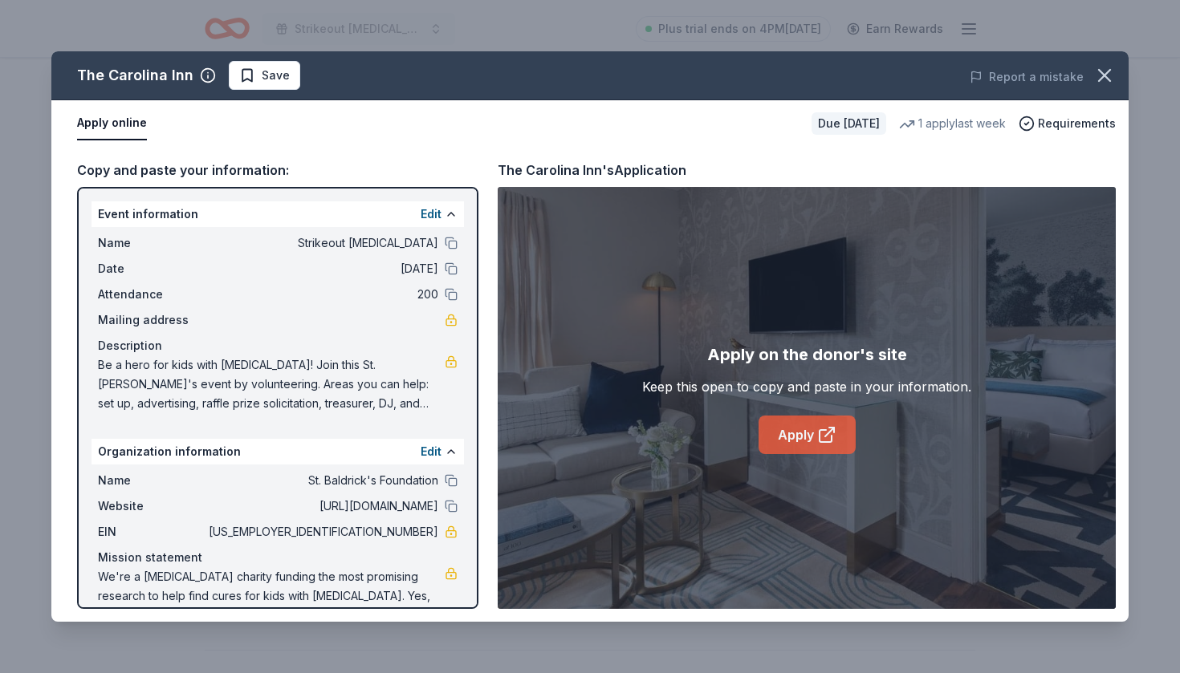
click at [807, 431] on link "Apply" at bounding box center [806, 435] width 97 height 39
click at [269, 78] on span "Save" at bounding box center [276, 75] width 28 height 19
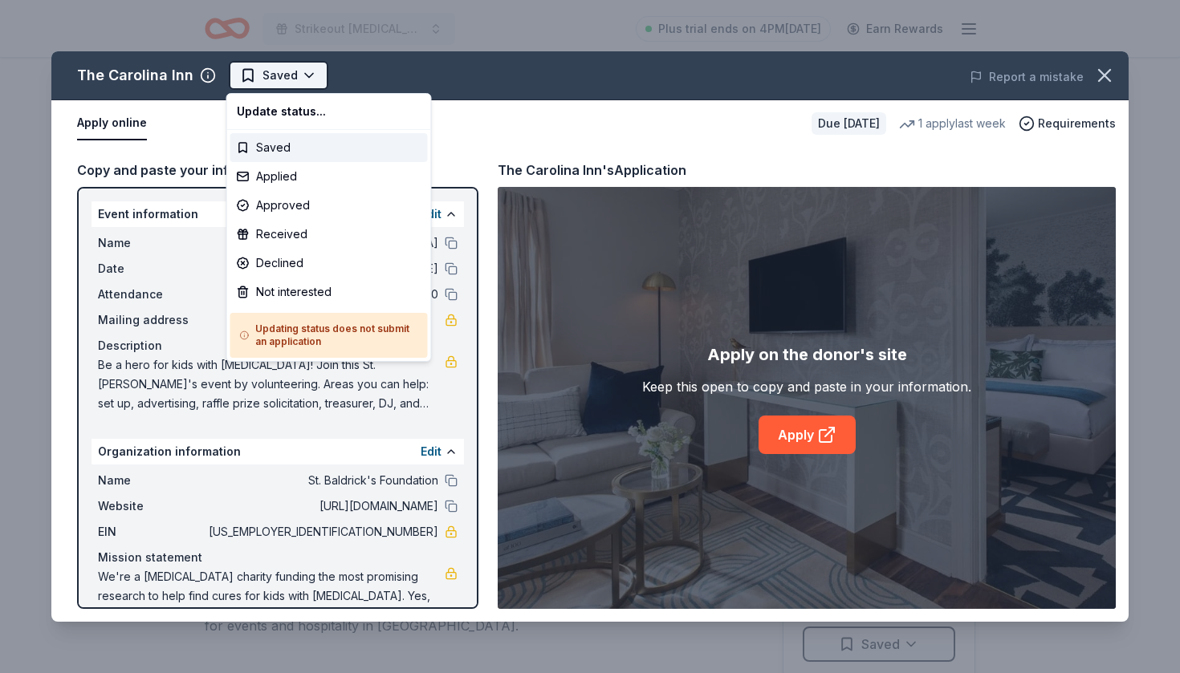
scroll to position [0, 0]
click at [280, 77] on html "Strikeout [MEDICAL_DATA] Plus trial ends on 4PM[DATE] Earn Rewards Due [DATE] S…" at bounding box center [590, 336] width 1180 height 673
click at [278, 177] on div "Applied" at bounding box center [328, 176] width 197 height 29
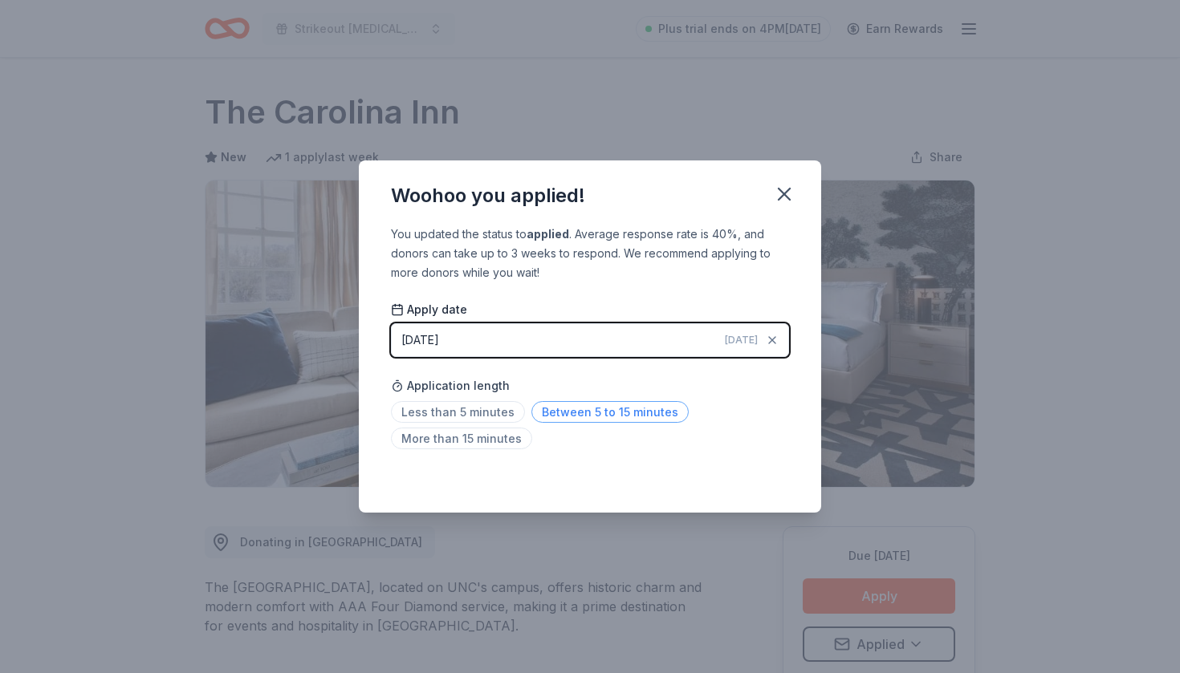
click at [557, 414] on span "Between 5 to 15 minutes" at bounding box center [609, 412] width 157 height 22
click at [778, 201] on icon "button" at bounding box center [784, 194] width 22 height 22
